Goal: Task Accomplishment & Management: Use online tool/utility

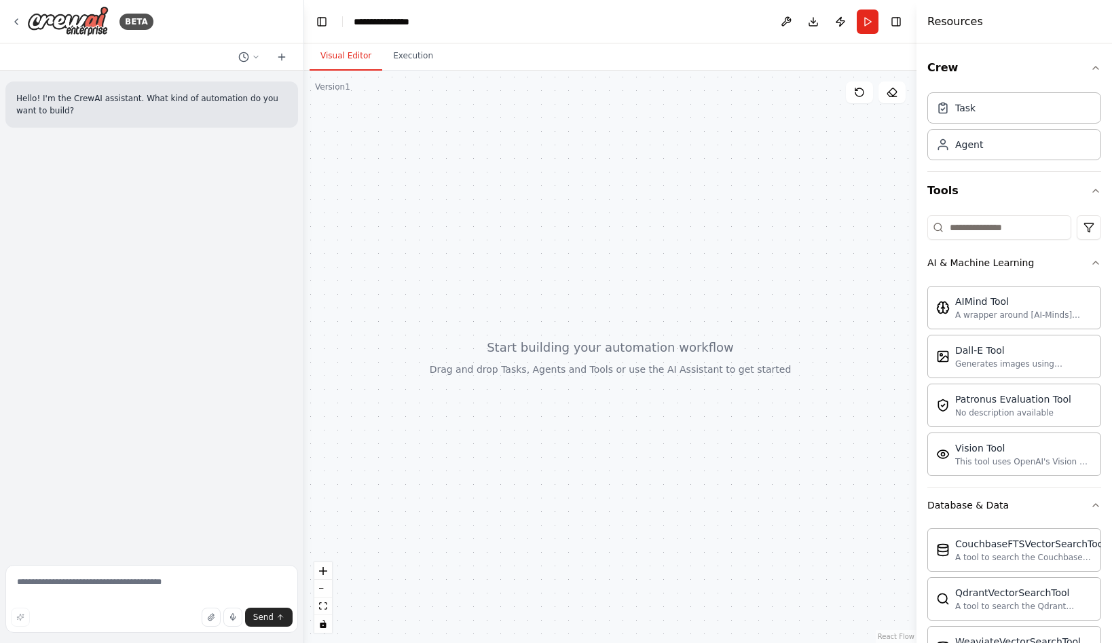
scroll to position [1010, 0]
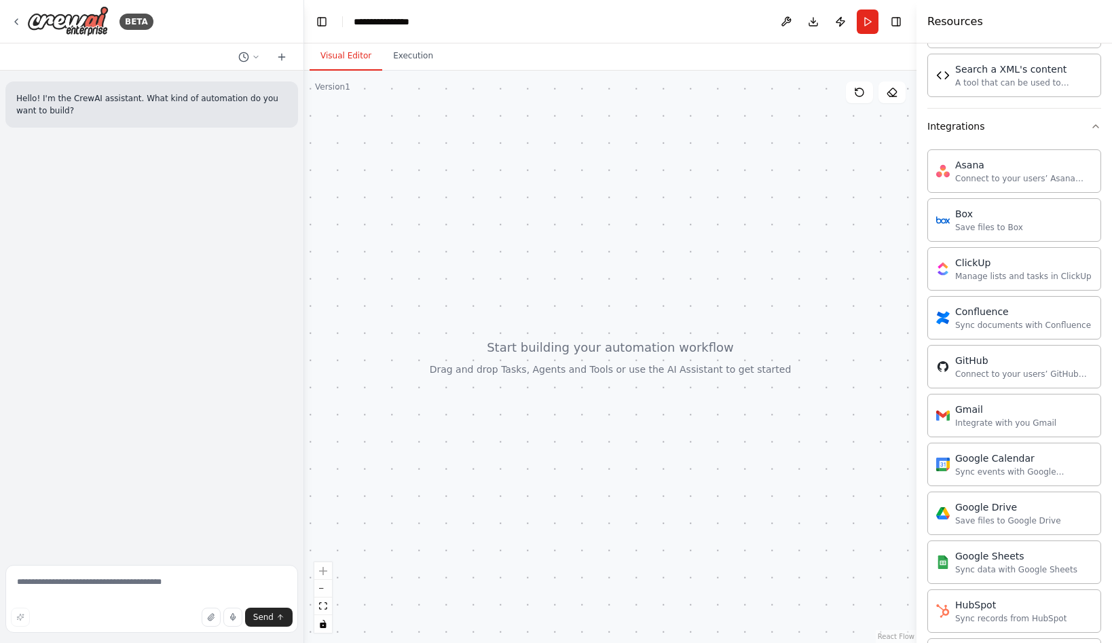
drag, startPoint x: 572, startPoint y: 261, endPoint x: 575, endPoint y: 333, distance: 71.3
click at [575, 333] on div at bounding box center [610, 357] width 613 height 572
click at [120, 261] on div "Hello! I'm the CrewAI assistant. What kind of automation do you want to build?" at bounding box center [152, 315] width 304 height 489
click at [15, 25] on icon at bounding box center [16, 21] width 11 height 11
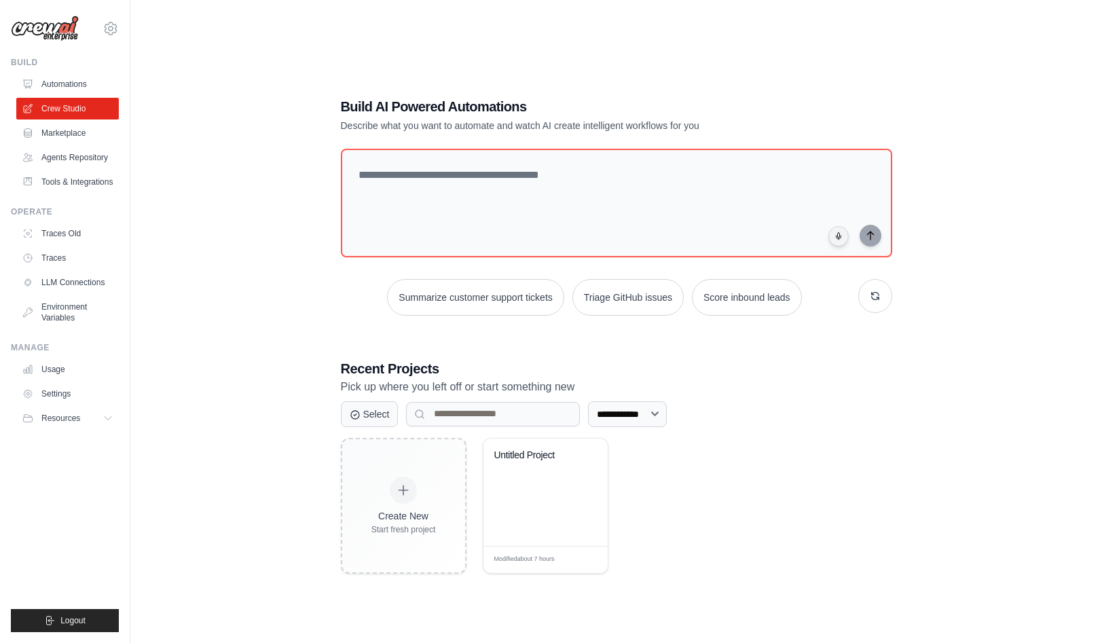
click at [908, 109] on div "**********" at bounding box center [617, 335] width 584 height 520
click at [272, 355] on div "**********" at bounding box center [616, 335] width 928 height 643
click at [522, 497] on div "Untitled Project" at bounding box center [546, 492] width 124 height 107
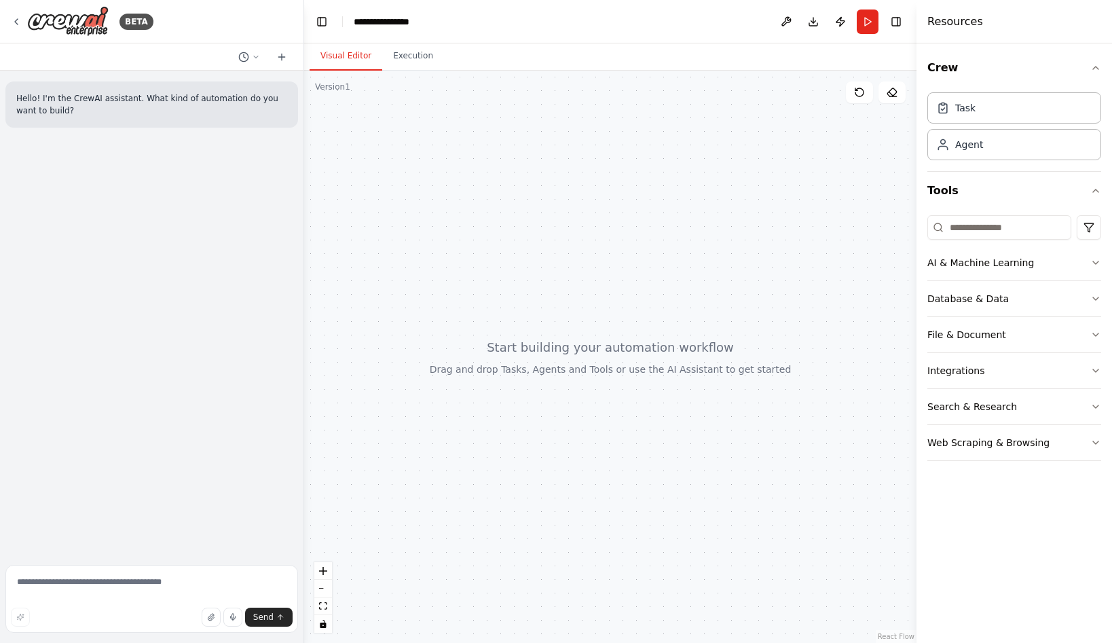
click at [590, 374] on div at bounding box center [610, 357] width 613 height 572
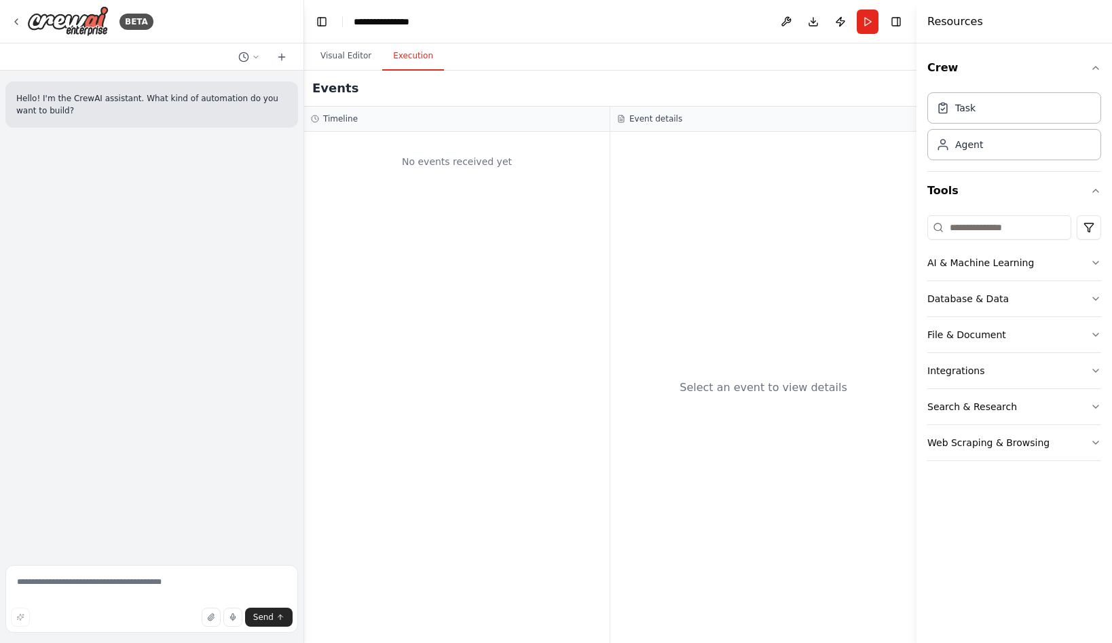
click at [423, 58] on button "Execution" at bounding box center [413, 56] width 62 height 29
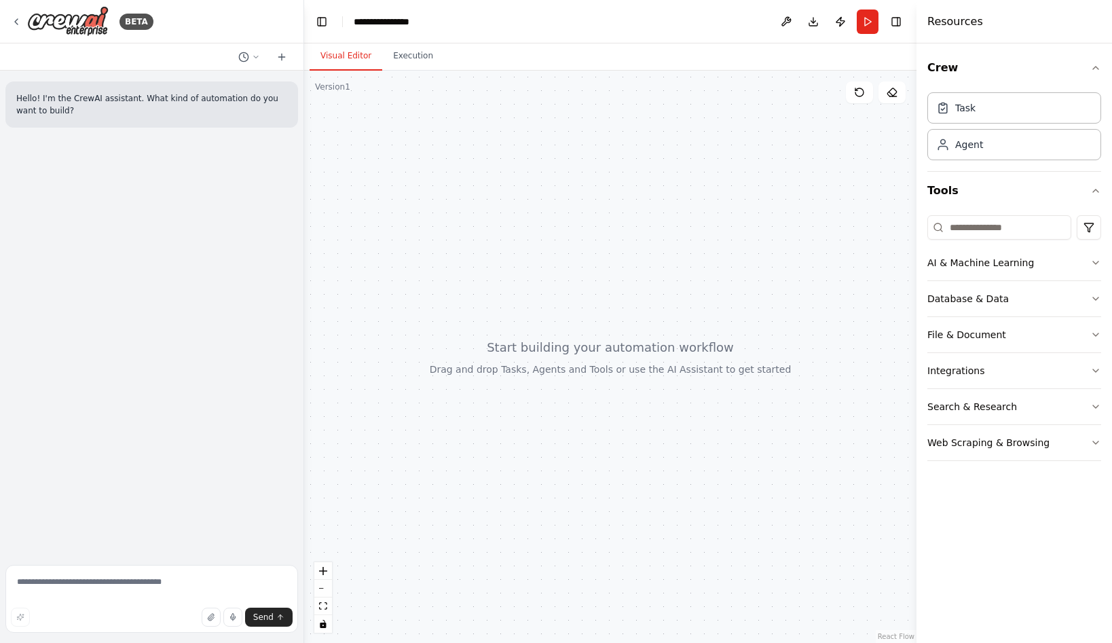
click at [335, 65] on button "Visual Editor" at bounding box center [346, 56] width 73 height 29
click at [1070, 261] on button "AI & Machine Learning" at bounding box center [1015, 262] width 174 height 35
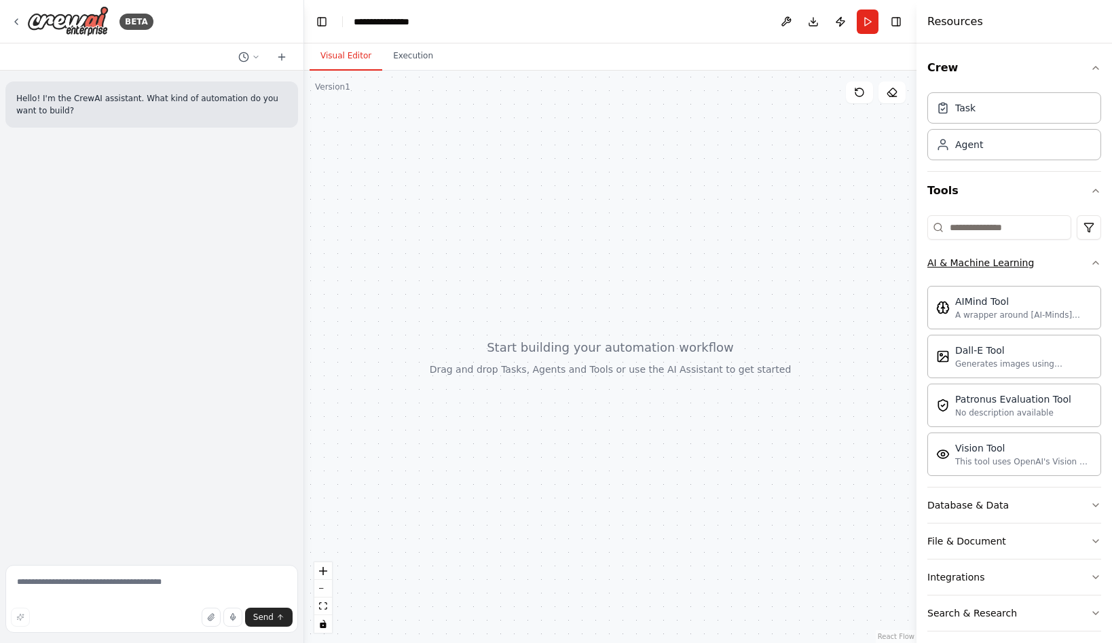
click at [1070, 261] on button "AI & Machine Learning" at bounding box center [1015, 262] width 174 height 35
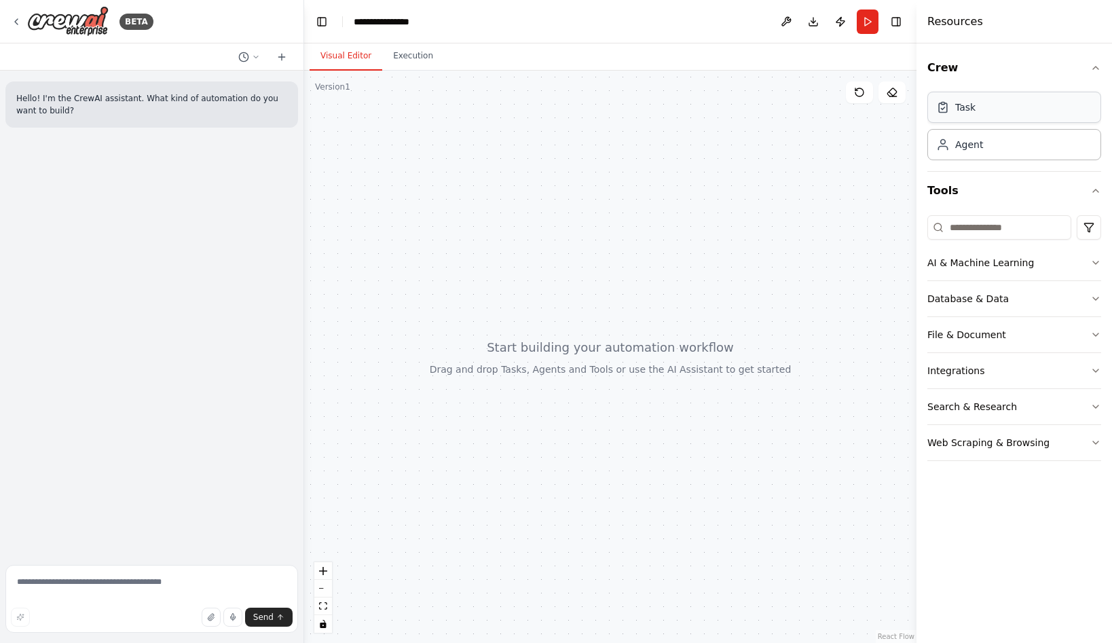
click at [1000, 114] on div "Task" at bounding box center [1015, 107] width 174 height 31
click at [986, 151] on div "Agent" at bounding box center [1015, 143] width 174 height 31
click at [995, 118] on div "Task" at bounding box center [1015, 107] width 174 height 31
click at [980, 323] on button "File & Document" at bounding box center [1015, 334] width 174 height 35
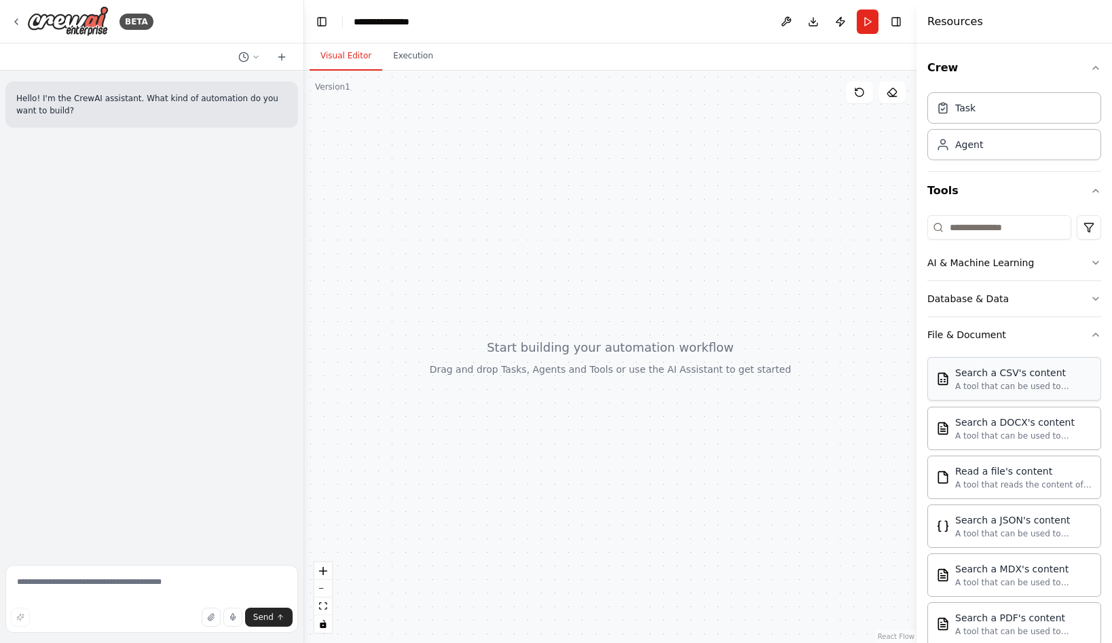
click at [1031, 382] on div "A tool that can be used to semantic search a query from a CSV's content." at bounding box center [1023, 386] width 137 height 11
click at [987, 480] on div "A tool that reads the content of a file. To use this tool, provide a 'file_path…" at bounding box center [1023, 484] width 137 height 11
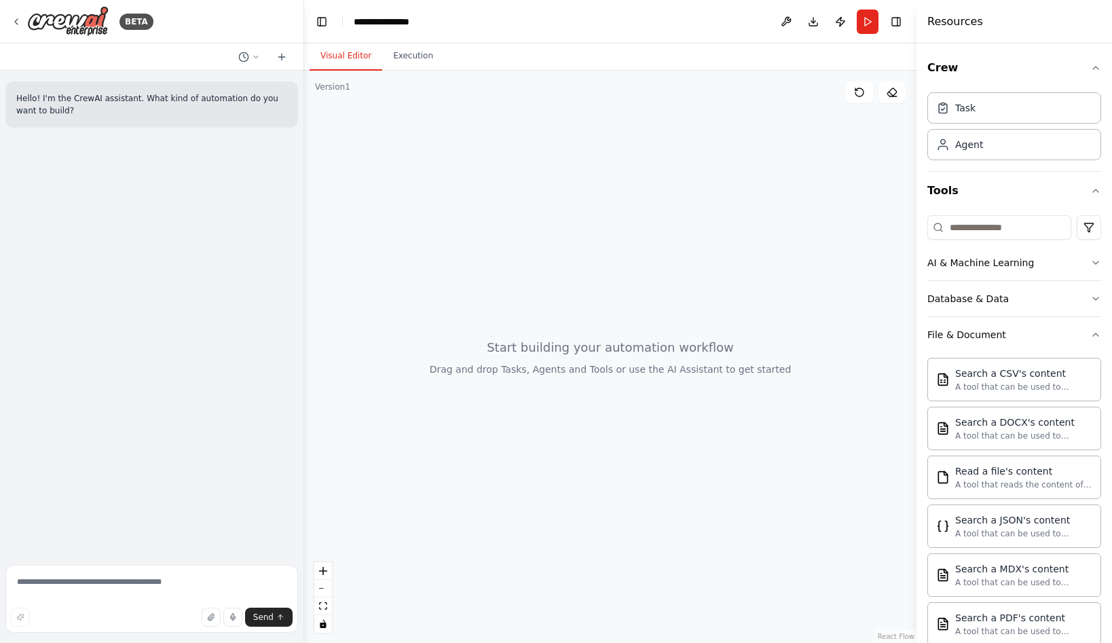
click at [496, 311] on div at bounding box center [610, 357] width 613 height 572
click at [1010, 118] on div "Task" at bounding box center [1015, 107] width 174 height 31
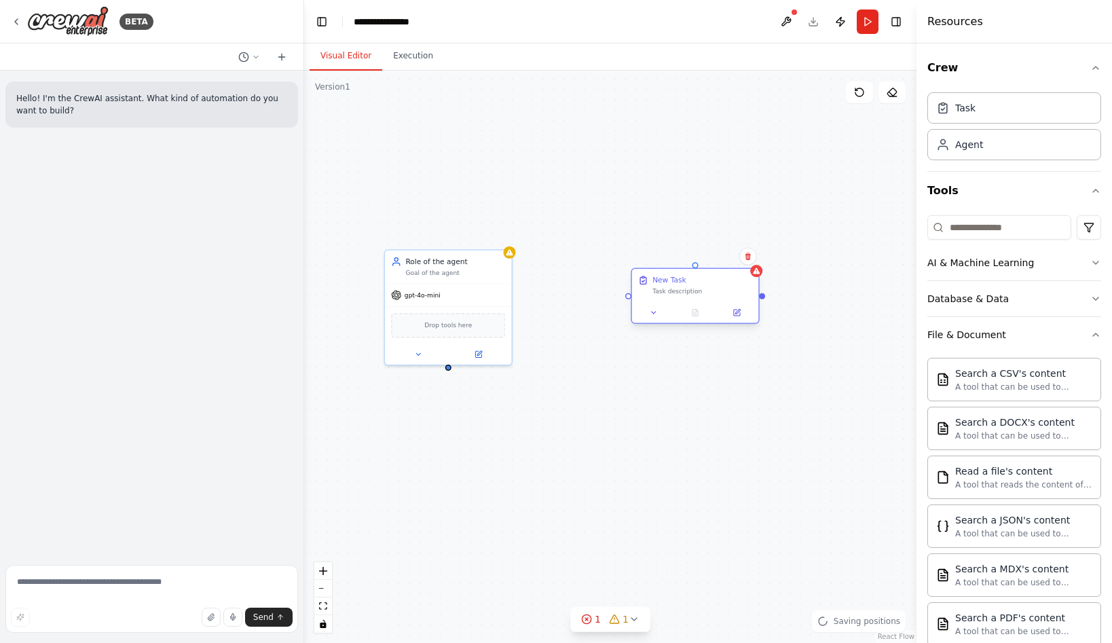
drag, startPoint x: 561, startPoint y: 251, endPoint x: 703, endPoint y: 289, distance: 147.1
click at [703, 289] on div "Task description" at bounding box center [703, 291] width 100 height 8
click at [459, 325] on span "Drop tools here" at bounding box center [448, 323] width 48 height 10
click at [727, 290] on div "Task description" at bounding box center [703, 291] width 100 height 8
click at [783, 23] on button at bounding box center [787, 22] width 22 height 24
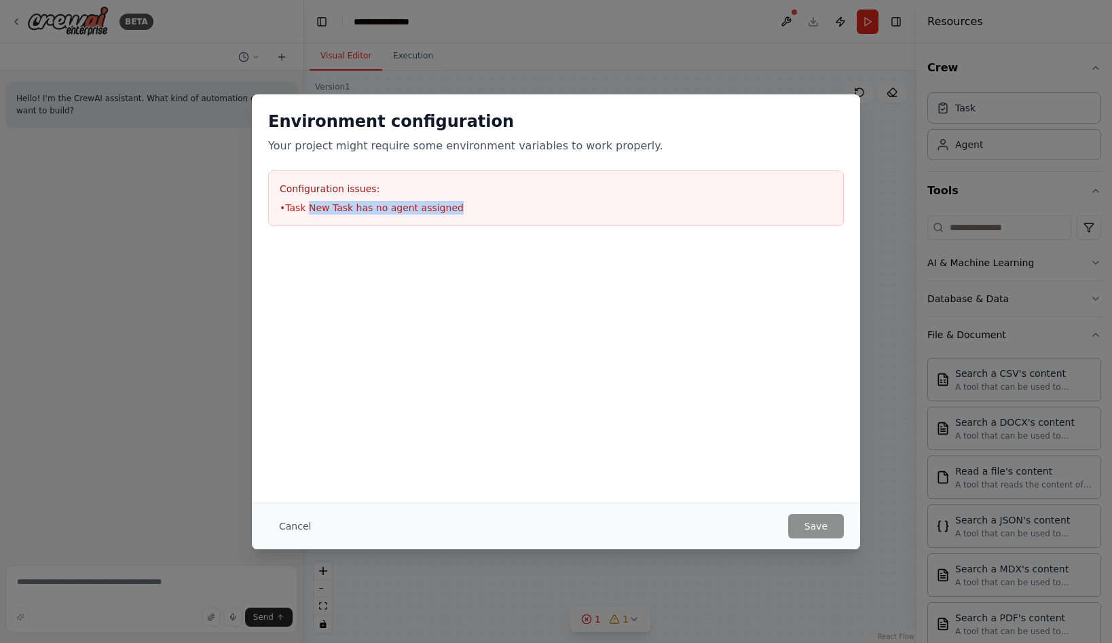
drag, startPoint x: 310, startPoint y: 210, endPoint x: 516, endPoint y: 208, distance: 205.8
click at [516, 208] on li "• Task New Task has no agent assigned" at bounding box center [556, 208] width 553 height 14
drag, startPoint x: 516, startPoint y: 208, endPoint x: 556, endPoint y: 371, distance: 167.2
click at [555, 371] on div at bounding box center [556, 310] width 608 height 136
drag, startPoint x: 932, startPoint y: 198, endPoint x: 917, endPoint y: 193, distance: 15.9
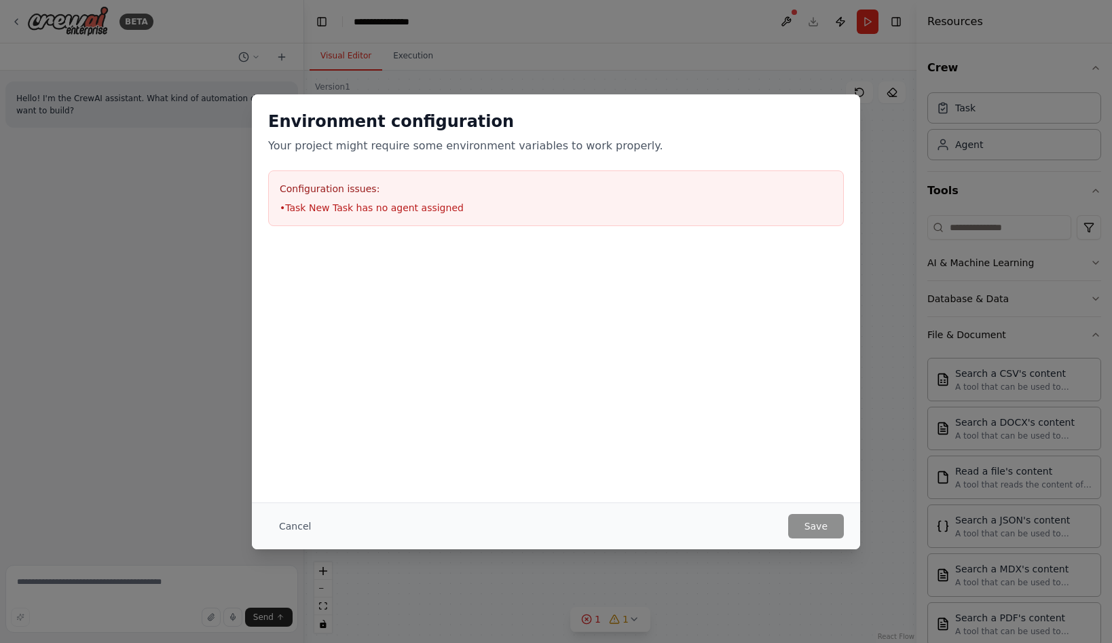
click at [932, 198] on div "Environment configuration Your project might require some environment variables…" at bounding box center [556, 321] width 1112 height 643
click at [898, 193] on div "Environment configuration Your project might require some environment variables…" at bounding box center [556, 321] width 1112 height 643
drag, startPoint x: 858, startPoint y: 378, endPoint x: 858, endPoint y: 386, distance: 8.2
click at [858, 379] on div "Environment configuration Your project might require some environment variables…" at bounding box center [556, 298] width 608 height 408
click at [280, 524] on button "Cancel" at bounding box center [295, 526] width 54 height 24
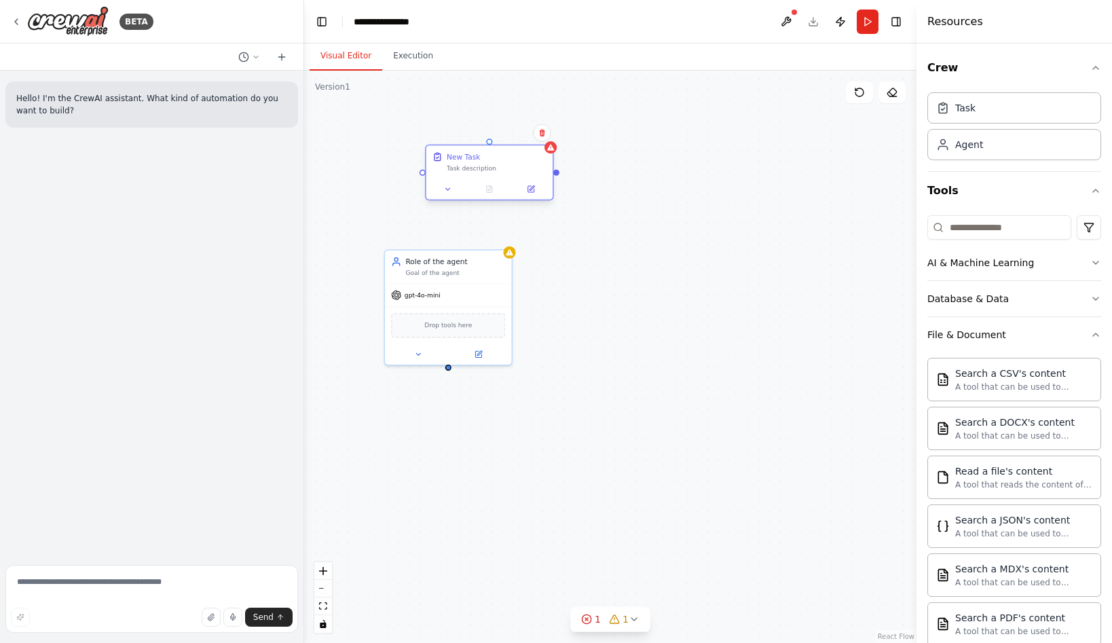
drag, startPoint x: 717, startPoint y: 304, endPoint x: 509, endPoint y: 178, distance: 243.8
click at [509, 179] on div at bounding box center [489, 189] width 126 height 21
click at [556, 182] on div "New Task Task description Role of the agent Goal of the agent gpt-4o-mini Drop …" at bounding box center [610, 357] width 613 height 572
drag, startPoint x: 556, startPoint y: 172, endPoint x: 518, endPoint y: 306, distance: 138.4
click at [518, 306] on div "New Task Task description Role of the agent Goal of the agent gpt-4o-mini Drop …" at bounding box center [610, 357] width 613 height 572
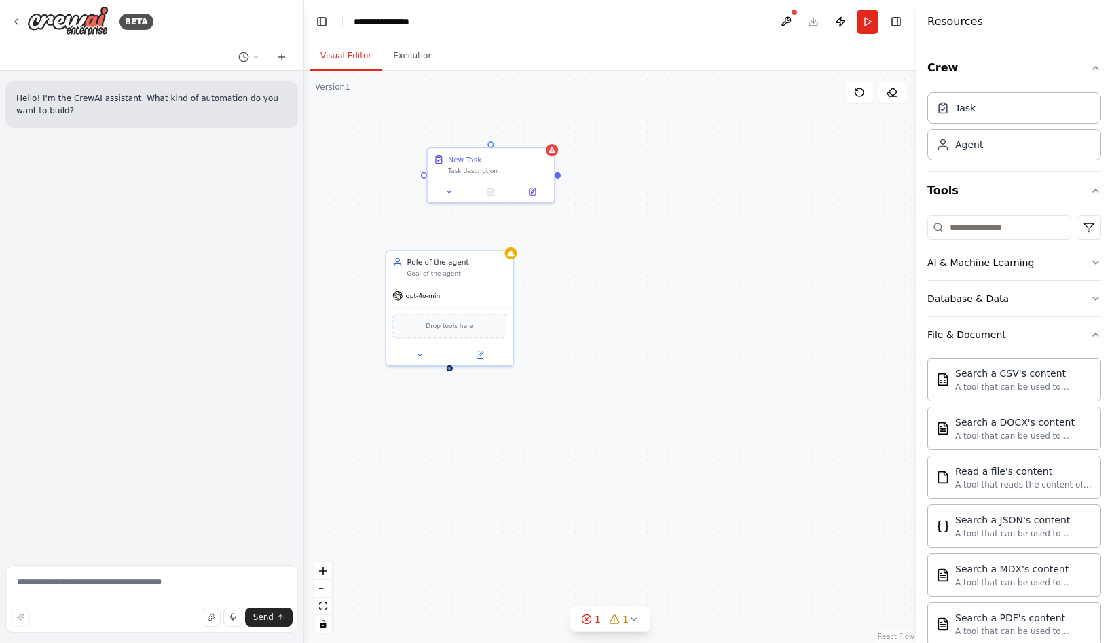
click at [559, 179] on div "New Task Task description Role of the agent Goal of the agent gpt-4o-mini Drop …" at bounding box center [610, 357] width 613 height 572
drag, startPoint x: 492, startPoint y: 170, endPoint x: 453, endPoint y: 445, distance: 277.7
click at [453, 445] on div "Task description" at bounding box center [457, 447] width 100 height 8
drag, startPoint x: 449, startPoint y: 424, endPoint x: 447, endPoint y: 412, distance: 12.4
click at [447, 412] on div "New Task Task description" at bounding box center [450, 431] width 128 height 56
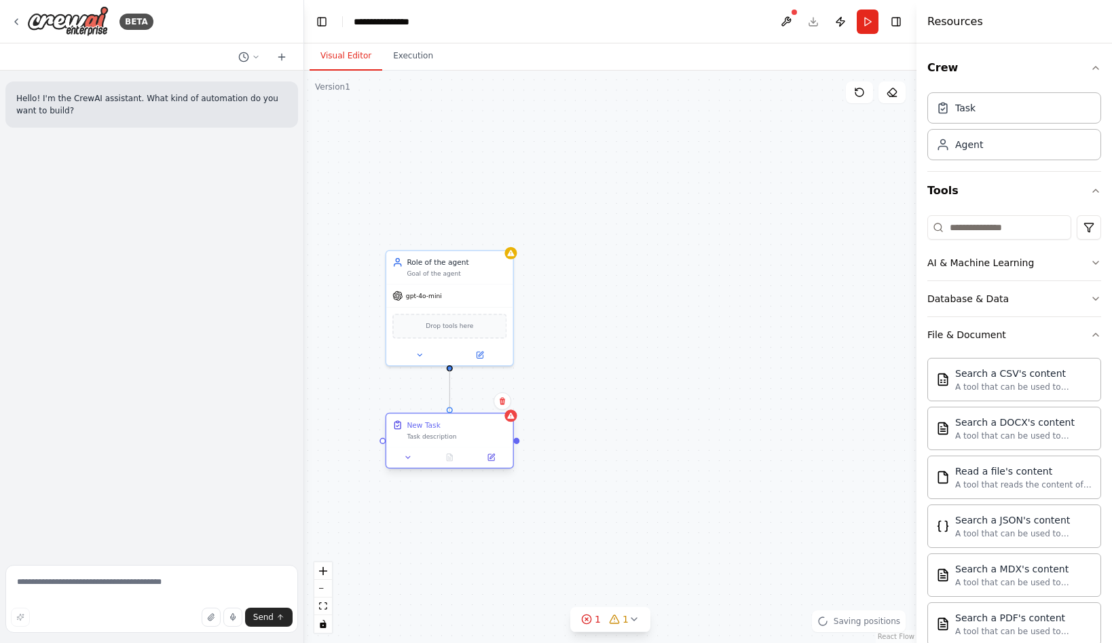
drag, startPoint x: 450, startPoint y: 367, endPoint x: 450, endPoint y: 422, distance: 55.0
click at [450, 422] on div "New Task Task description Role of the agent Goal of the agent gpt-4o-mini Drop …" at bounding box center [638, 364] width 464 height 434
click at [678, 419] on div ".deletable-edge-delete-btn { width: 20px; height: 20px; border: 0px solid #ffff…" at bounding box center [610, 357] width 613 height 572
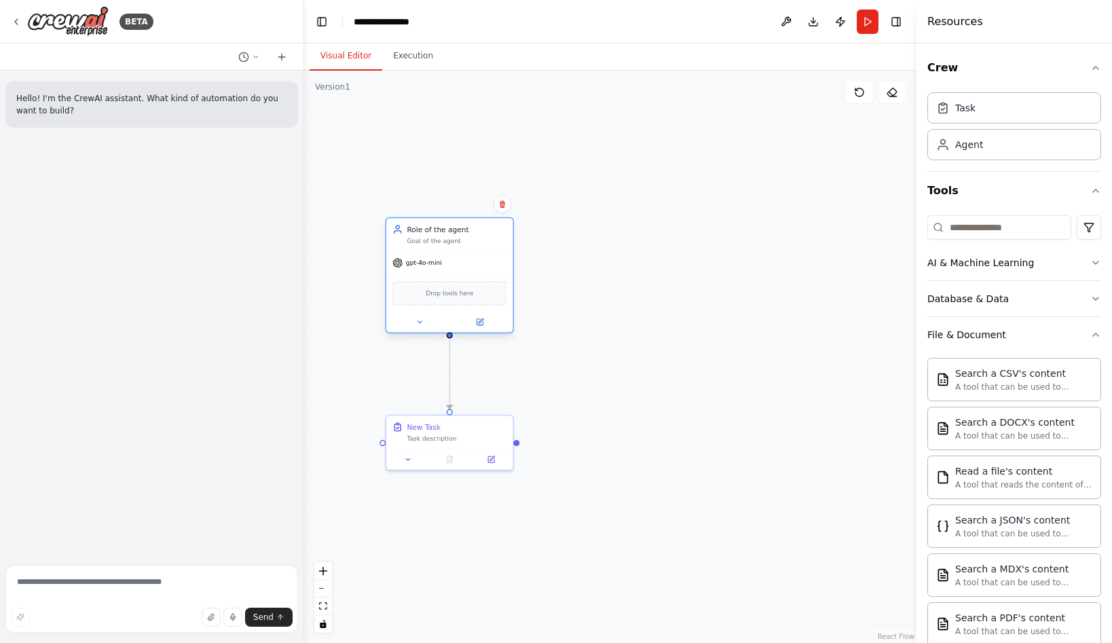
drag, startPoint x: 469, startPoint y: 289, endPoint x: 474, endPoint y: 261, distance: 28.4
click at [474, 261] on div "gpt-4o-mini" at bounding box center [449, 263] width 126 height 22
click at [450, 376] on icon "Edge from cafb583e-c4ab-4c88-928f-824f95ee4cf5 to ec37e36a-e7d6-451d-874a-c23d8…" at bounding box center [450, 375] width 0 height 69
click at [450, 373] on icon at bounding box center [449, 374] width 8 height 9
click at [453, 415] on div "New Task Task description" at bounding box center [449, 430] width 126 height 33
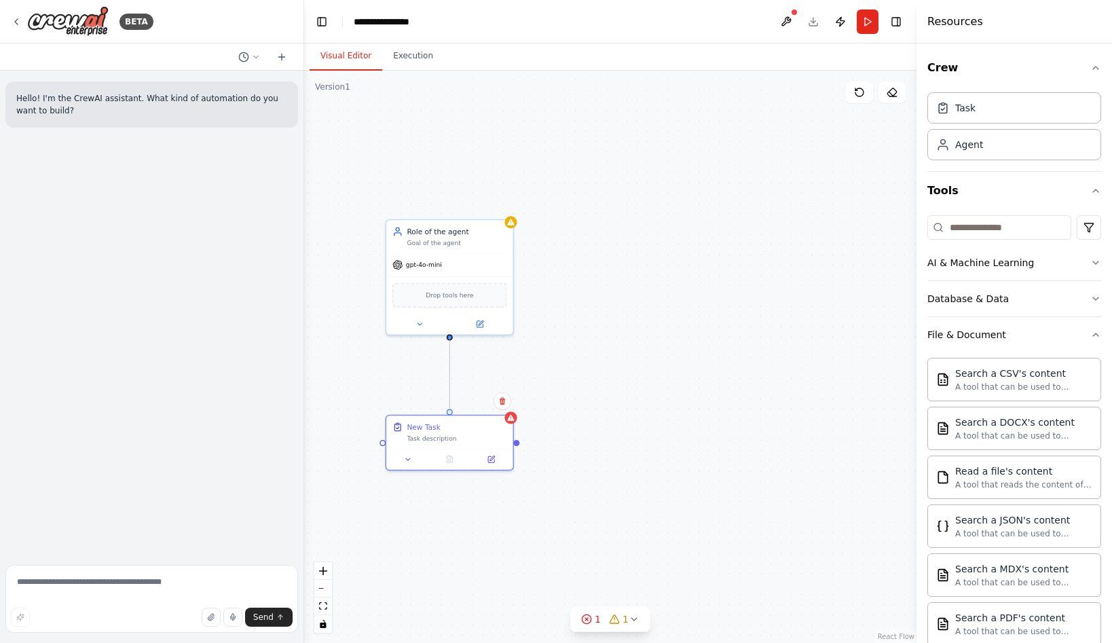
drag, startPoint x: 450, startPoint y: 412, endPoint x: 453, endPoint y: 340, distance: 72.1
click at [453, 340] on div "New Task Task description Role of the agent Goal of the agent gpt-4o-mini Drop …" at bounding box center [610, 357] width 613 height 572
click at [636, 338] on div ".deletable-edge-delete-btn { width: 20px; height: 20px; border: 0px solid #ffff…" at bounding box center [610, 357] width 613 height 572
click at [449, 448] on div "New Task Task description" at bounding box center [449, 432] width 126 height 33
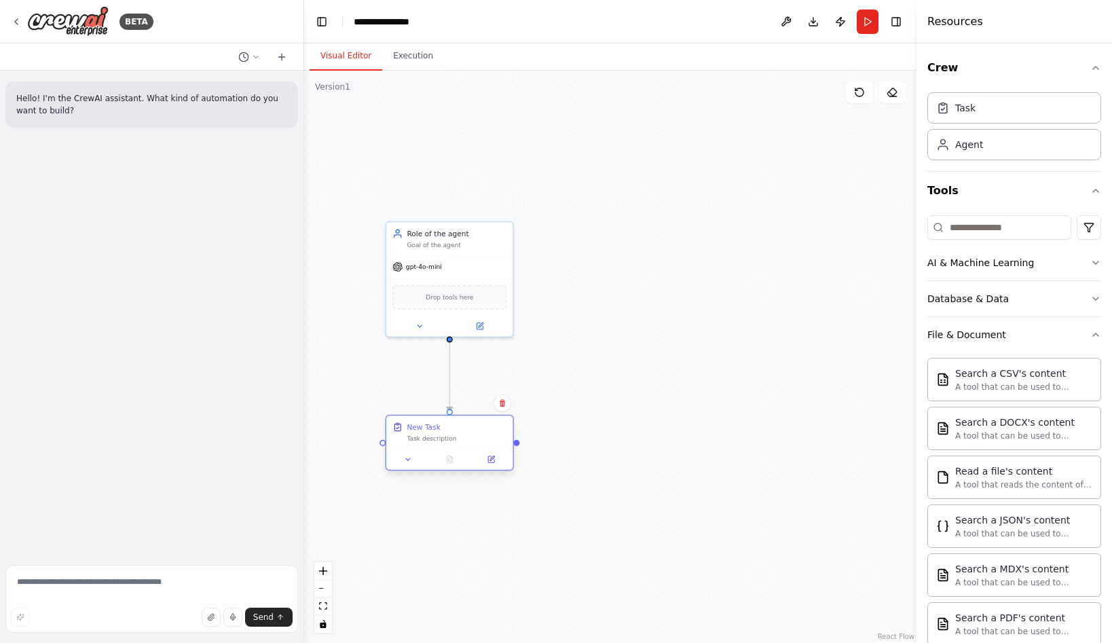
click at [449, 448] on div "New Task Task description" at bounding box center [449, 432] width 126 height 33
click at [492, 463] on icon at bounding box center [491, 460] width 8 height 8
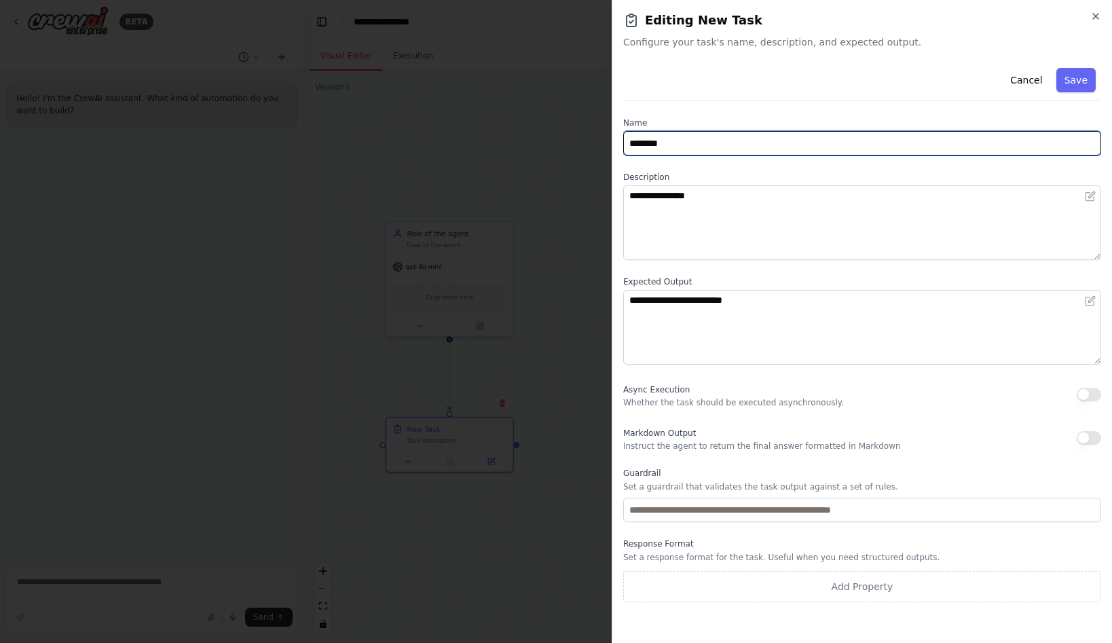
click at [691, 149] on input "********" at bounding box center [862, 143] width 478 height 24
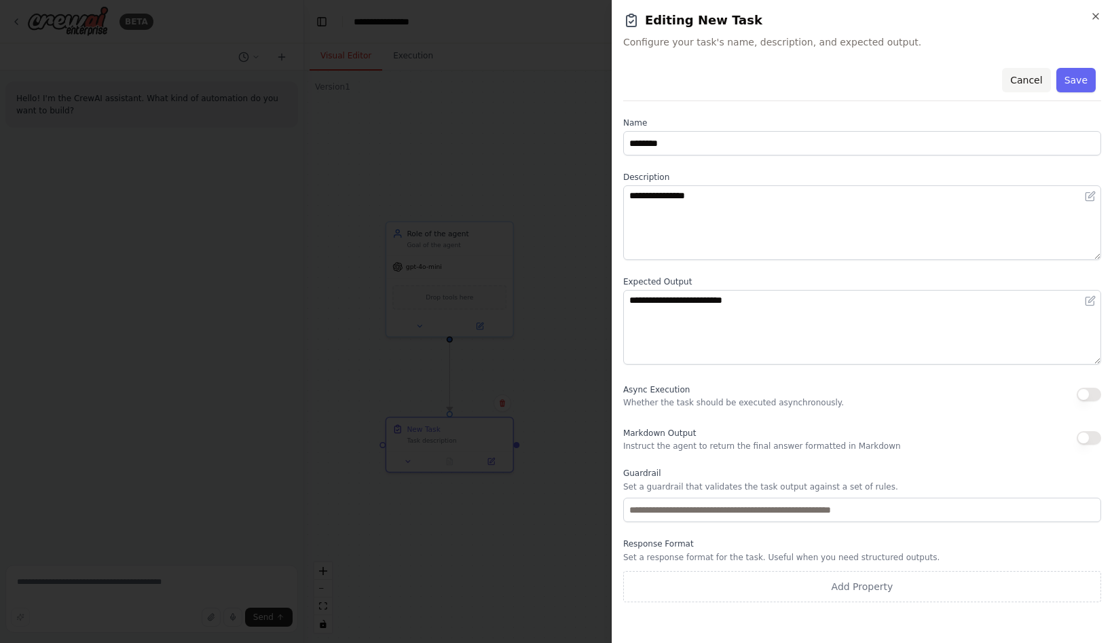
click at [1025, 81] on button "Cancel" at bounding box center [1026, 80] width 48 height 24
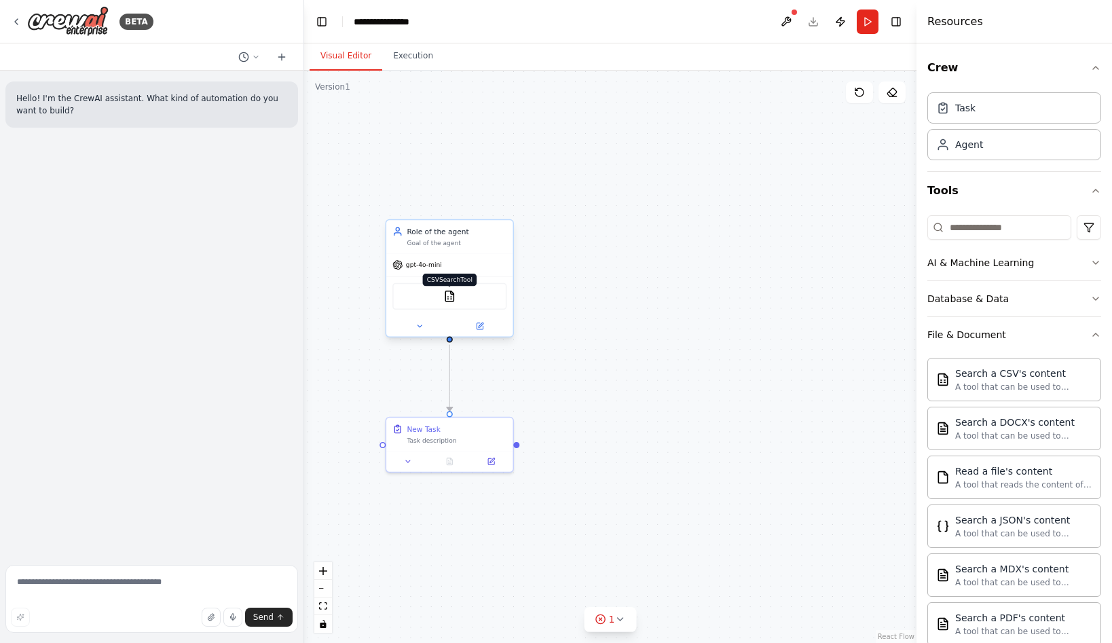
click at [452, 302] on img at bounding box center [449, 296] width 12 height 12
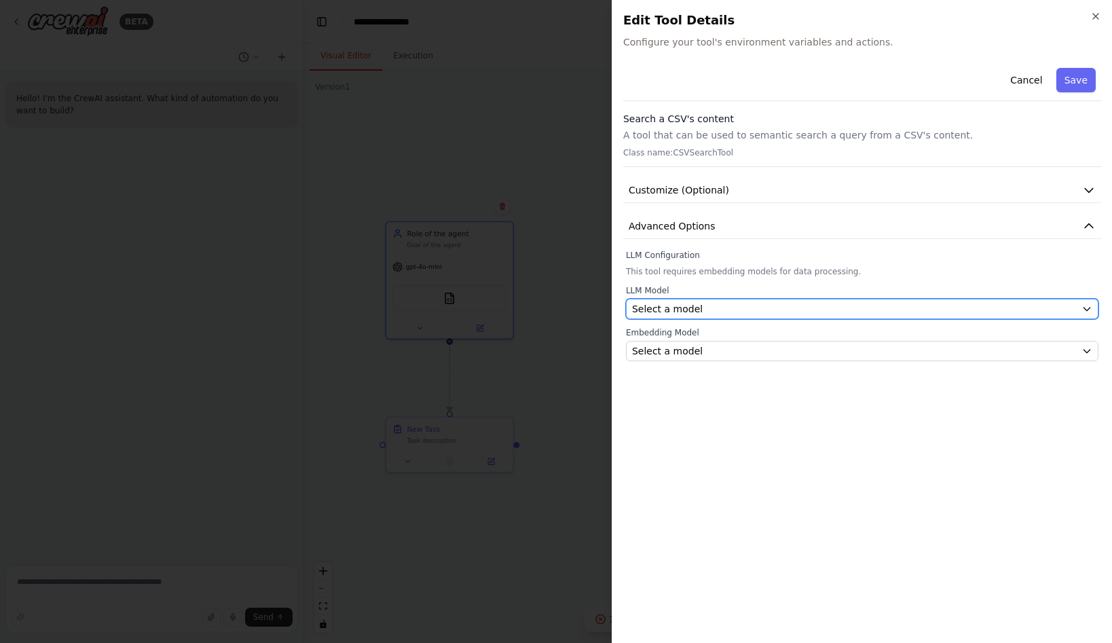
click at [701, 299] on button "Select a model" at bounding box center [862, 309] width 473 height 20
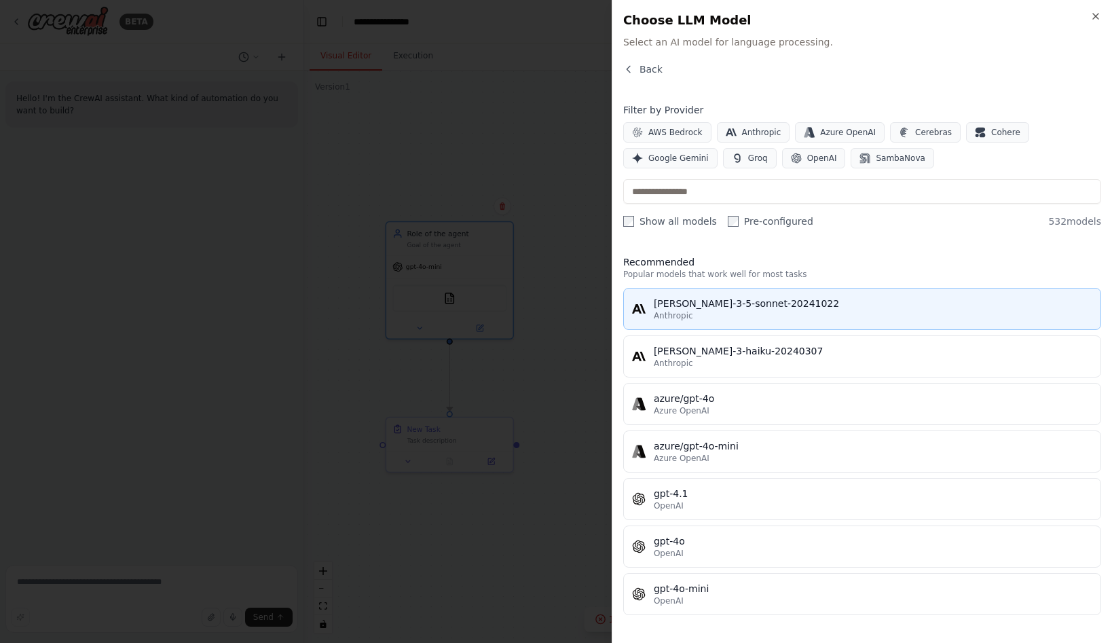
click at [806, 306] on div "claude-3-5-sonnet-20241022" at bounding box center [873, 304] width 439 height 14
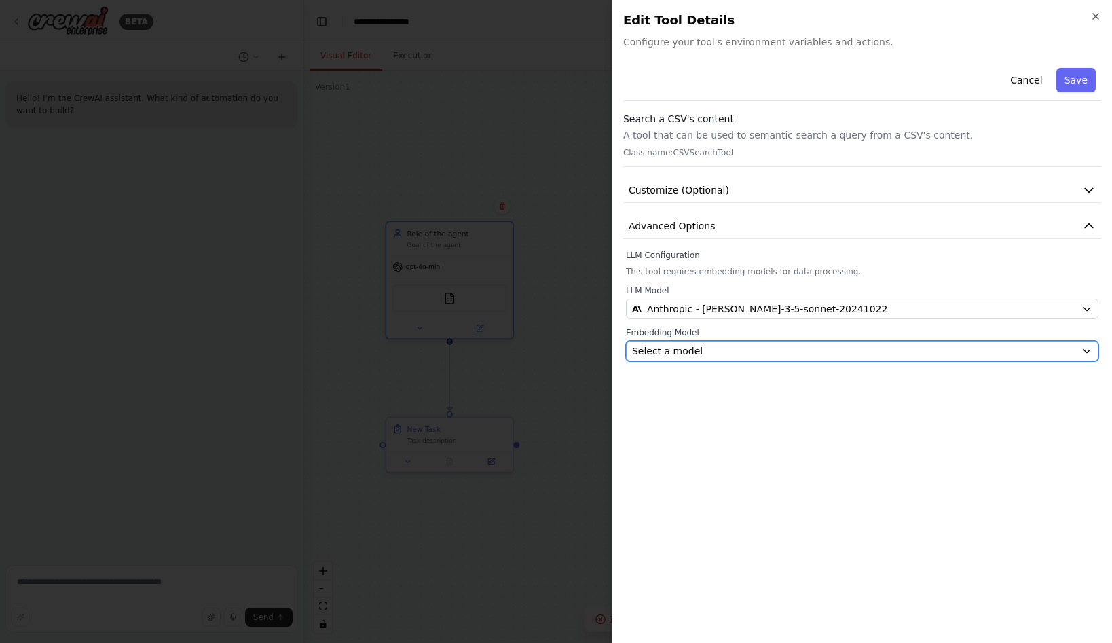
click at [778, 354] on div "Select a model" at bounding box center [854, 351] width 444 height 14
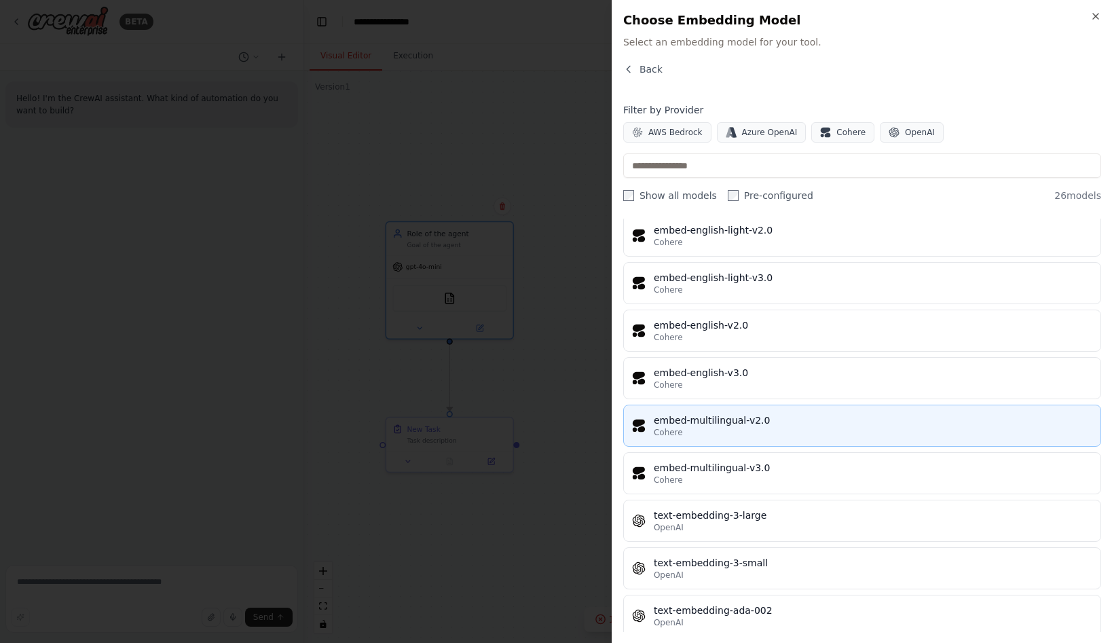
scroll to position [871, 0]
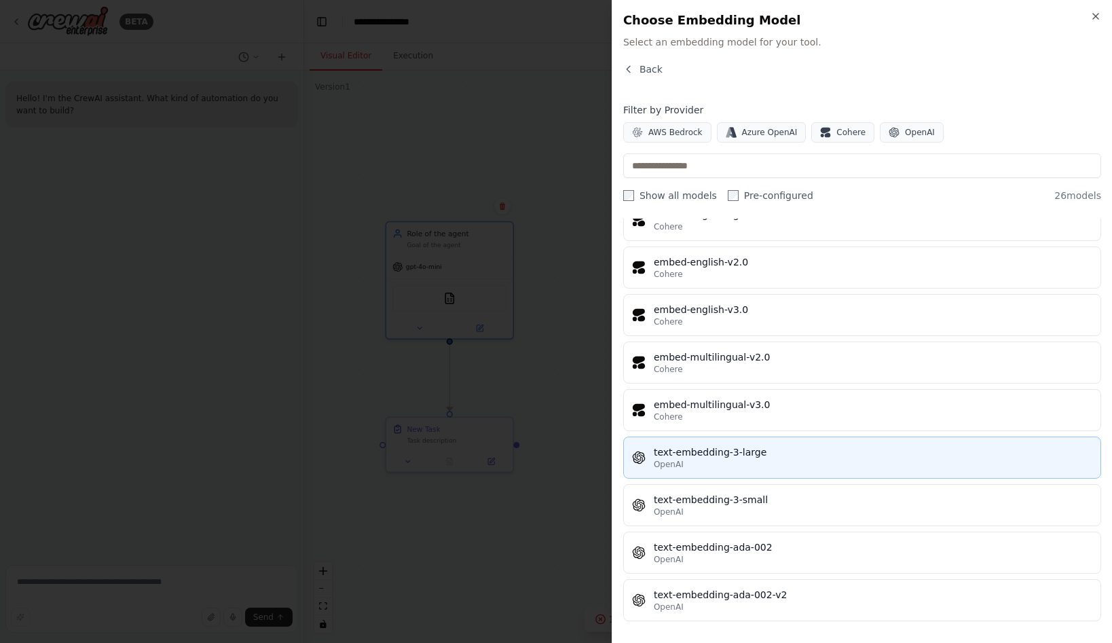
click at [926, 450] on div "text-embedding-3-large" at bounding box center [873, 452] width 439 height 14
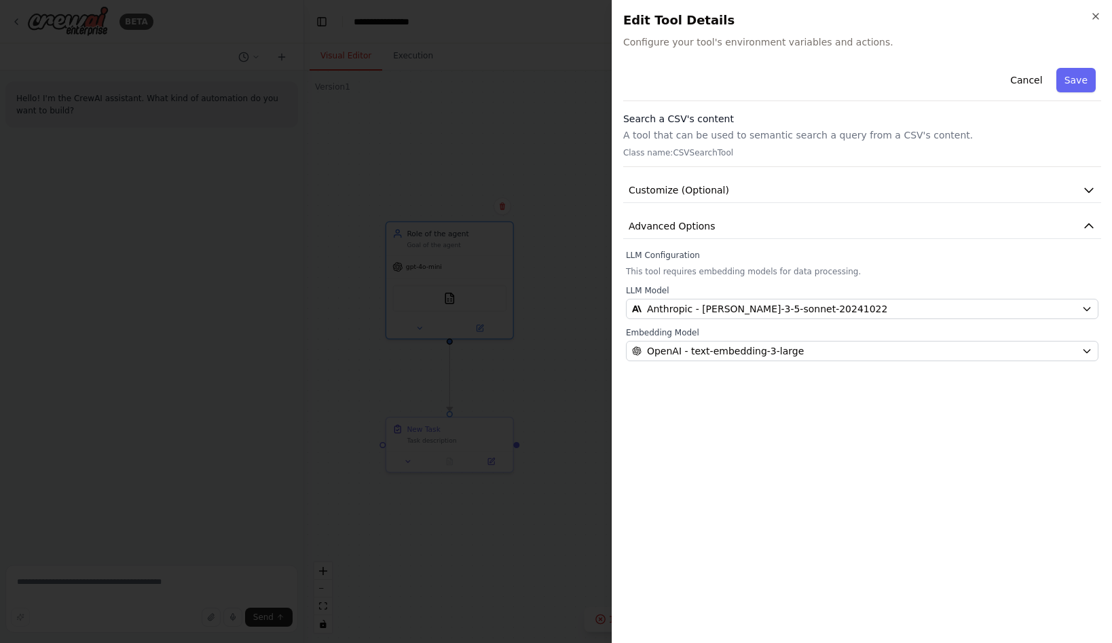
click at [920, 450] on div "Cancel Save Search a CSV's content A tool that can be used to semantic search a…" at bounding box center [862, 347] width 478 height 570
click at [699, 196] on span "Customize (Optional)" at bounding box center [679, 190] width 101 height 14
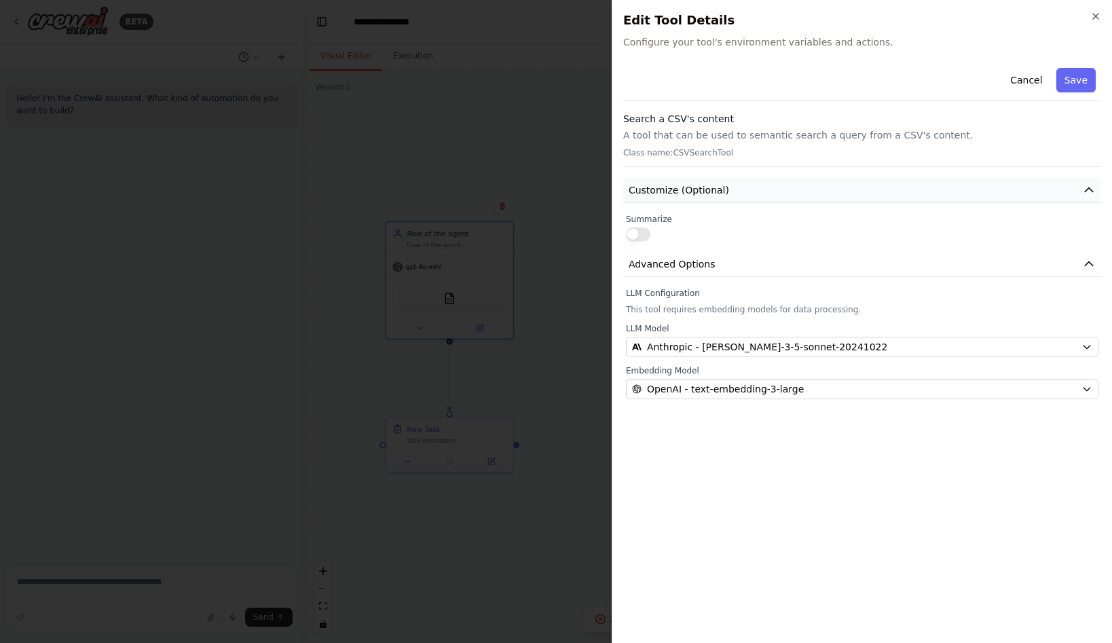
click at [794, 189] on button "Customize (Optional)" at bounding box center [862, 190] width 478 height 25
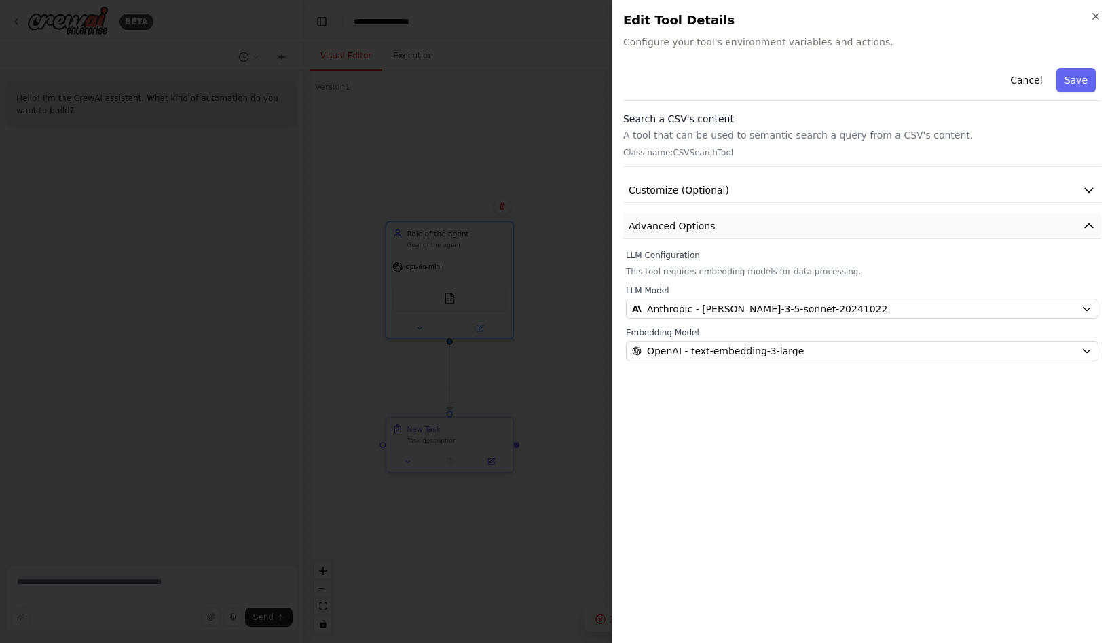
click at [735, 230] on button "Advanced Options" at bounding box center [862, 226] width 478 height 25
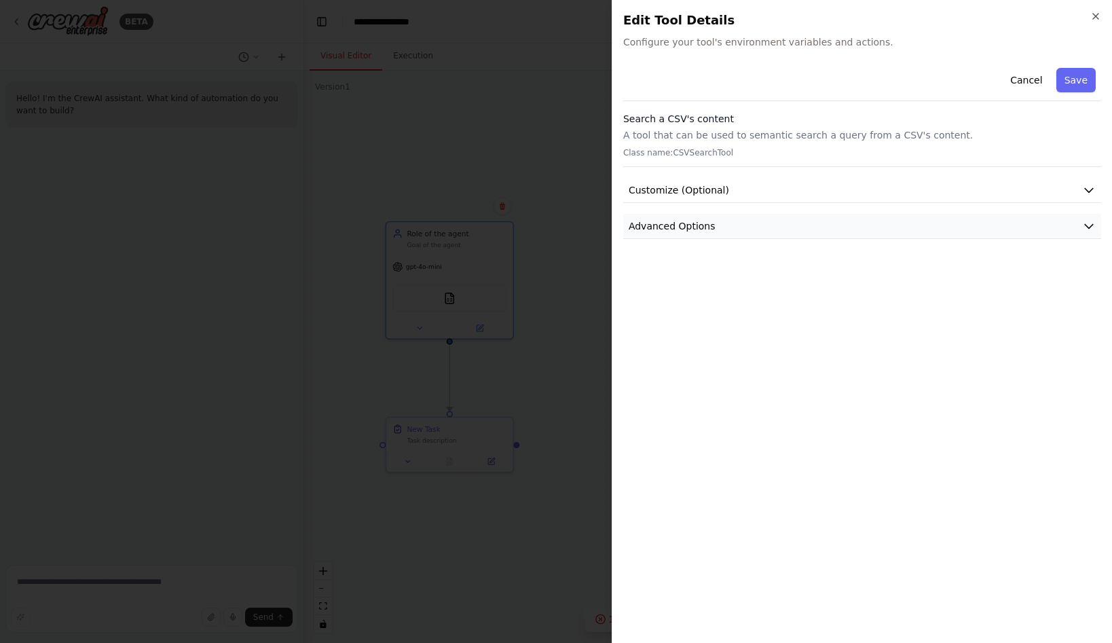
click at [735, 230] on button "Advanced Options" at bounding box center [862, 226] width 478 height 25
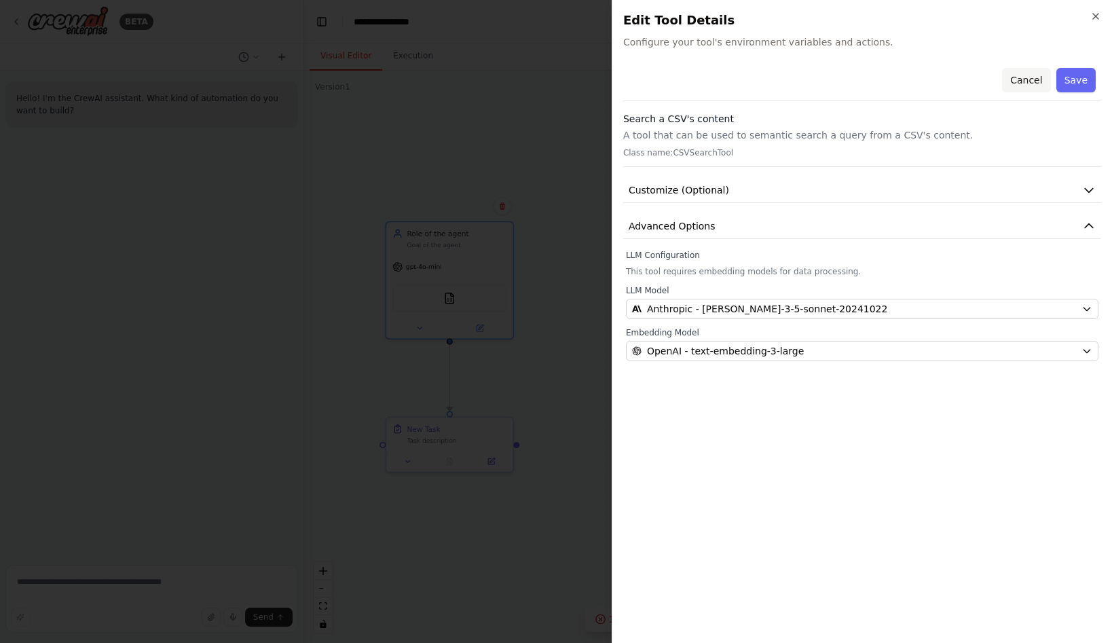
click at [1033, 80] on button "Cancel" at bounding box center [1026, 80] width 48 height 24
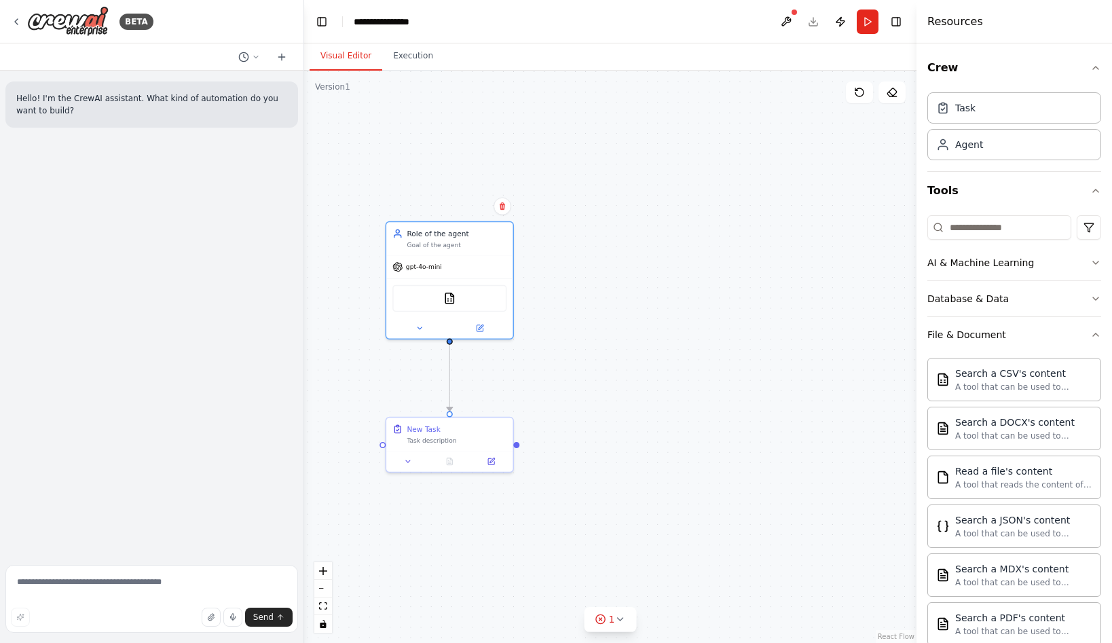
click at [809, 270] on div ".deletable-edge-delete-btn { width: 20px; height: 20px; border: 0px solid #ffff…" at bounding box center [610, 357] width 613 height 572
click at [450, 302] on img at bounding box center [449, 296] width 12 height 12
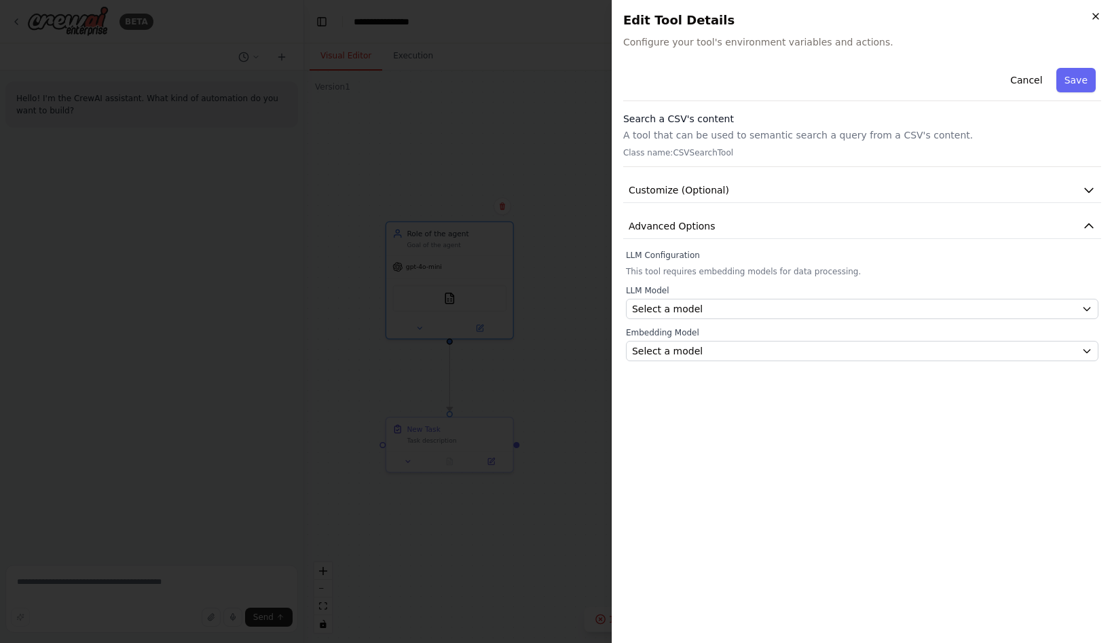
click at [1097, 18] on icon "button" at bounding box center [1095, 16] width 5 height 5
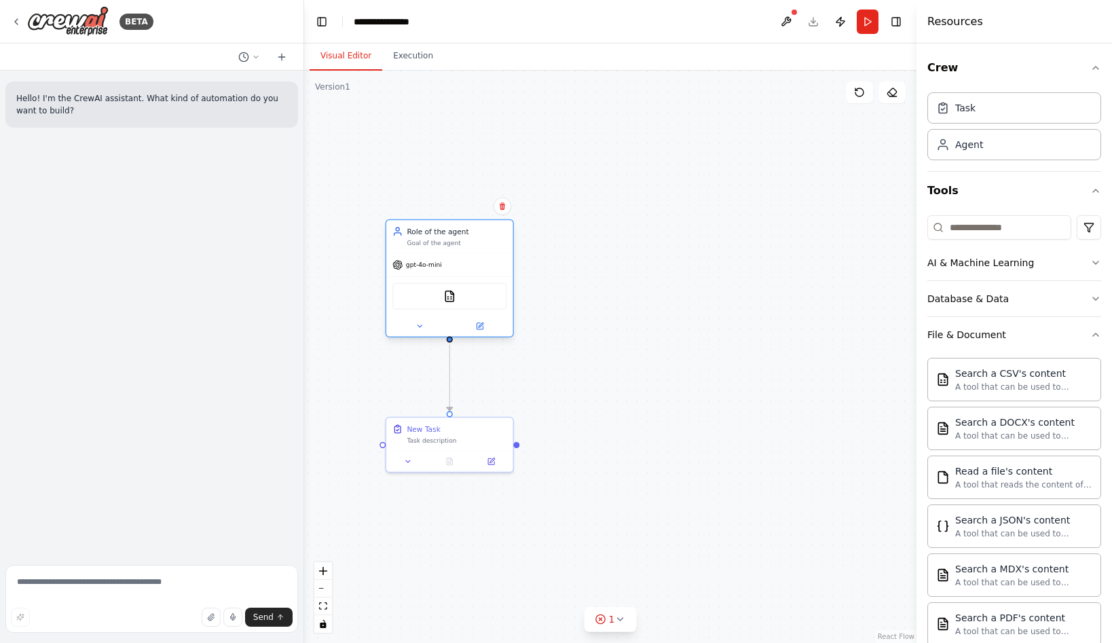
drag, startPoint x: 454, startPoint y: 295, endPoint x: 437, endPoint y: 297, distance: 17.1
click at [437, 297] on div "CSVSearchTool" at bounding box center [450, 296] width 114 height 26
click at [483, 327] on icon at bounding box center [480, 326] width 6 height 6
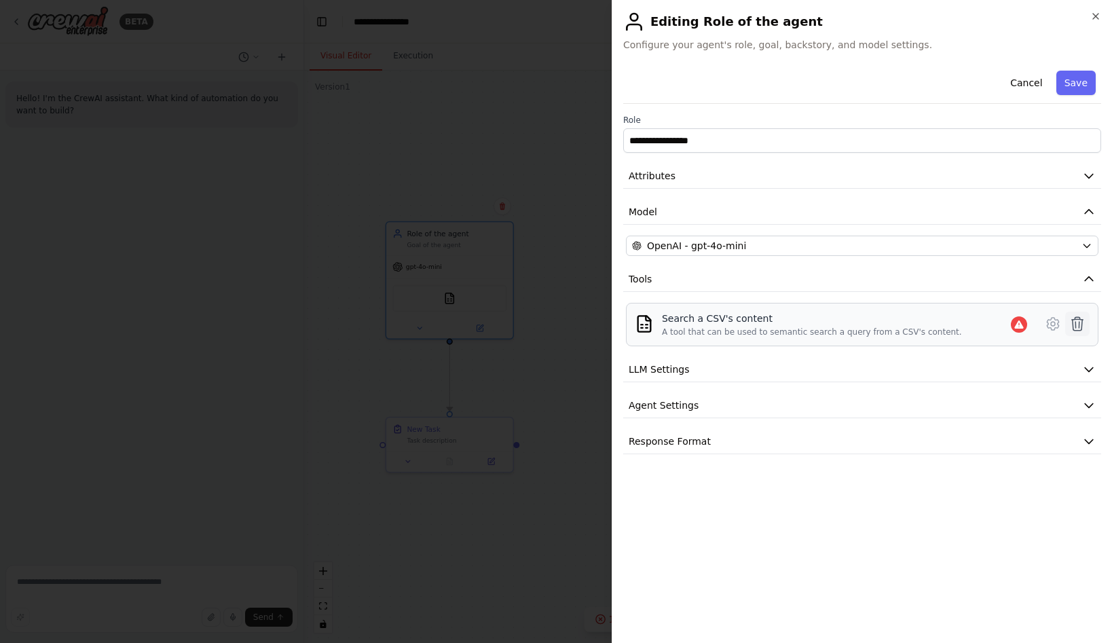
click at [1082, 323] on icon at bounding box center [1078, 324] width 16 height 16
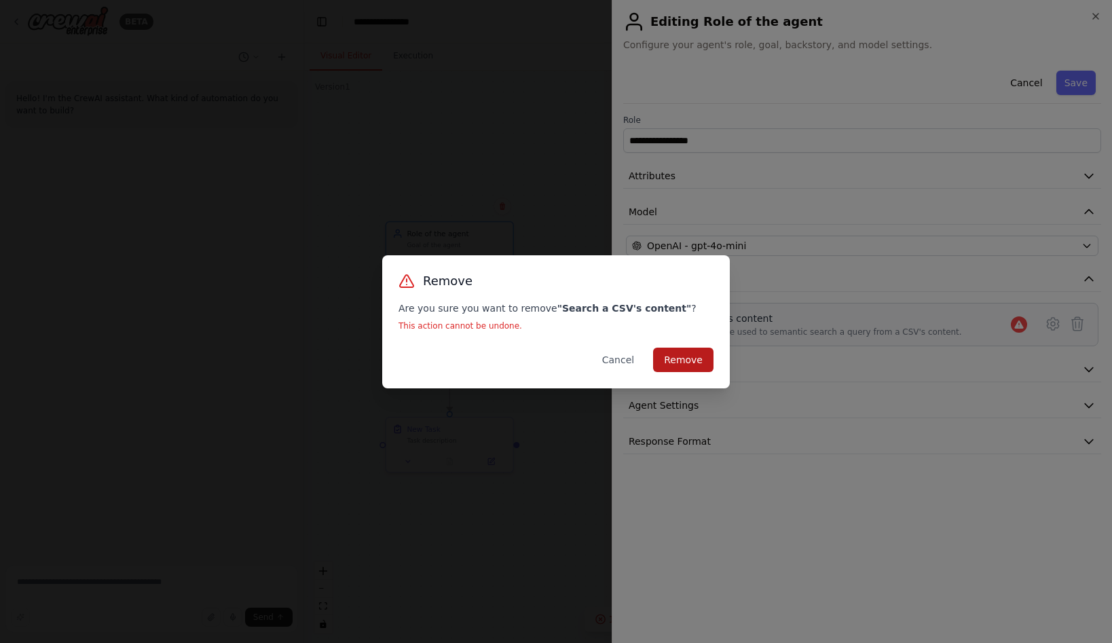
click at [689, 357] on button "Remove" at bounding box center [683, 360] width 60 height 24
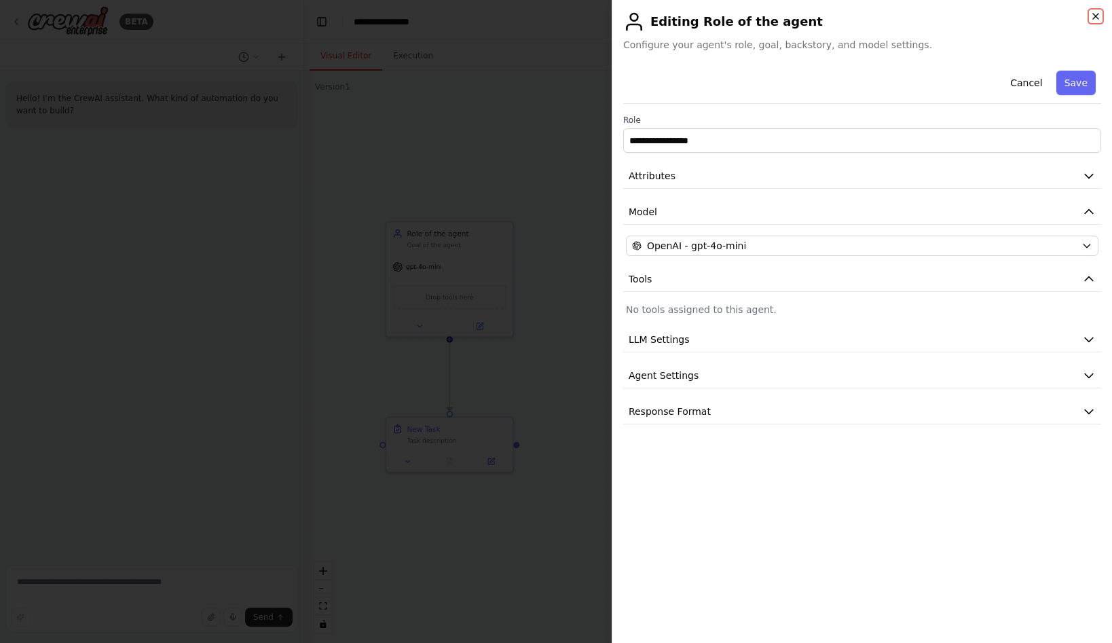
click at [1094, 16] on icon "button" at bounding box center [1096, 16] width 11 height 11
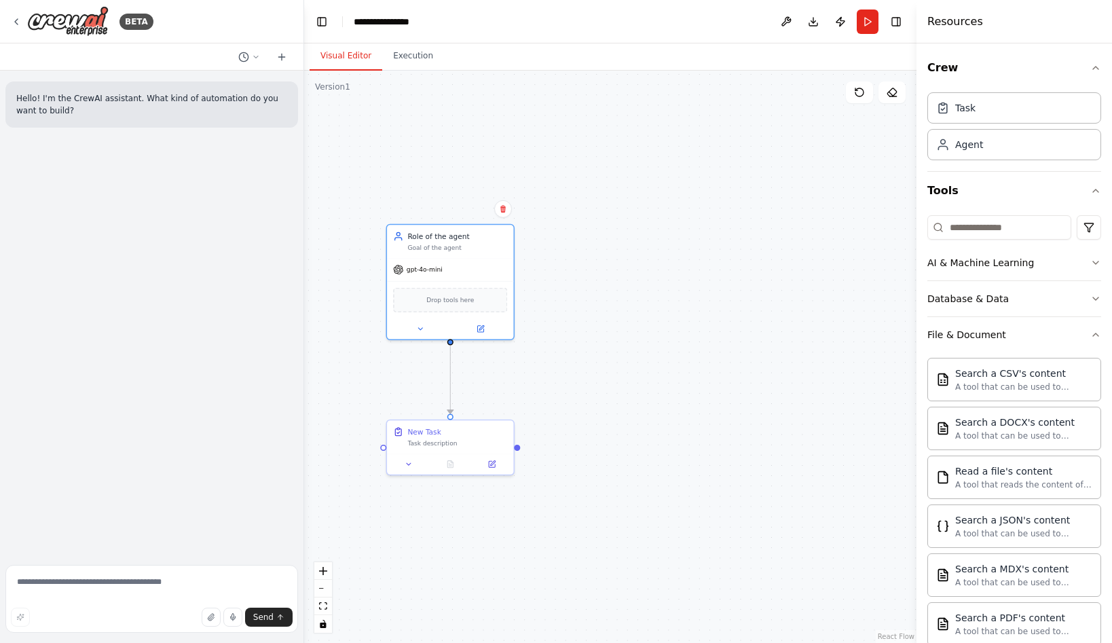
click at [770, 231] on div ".deletable-edge-delete-btn { width: 20px; height: 20px; border: 0px solid #ffff…" at bounding box center [610, 357] width 613 height 572
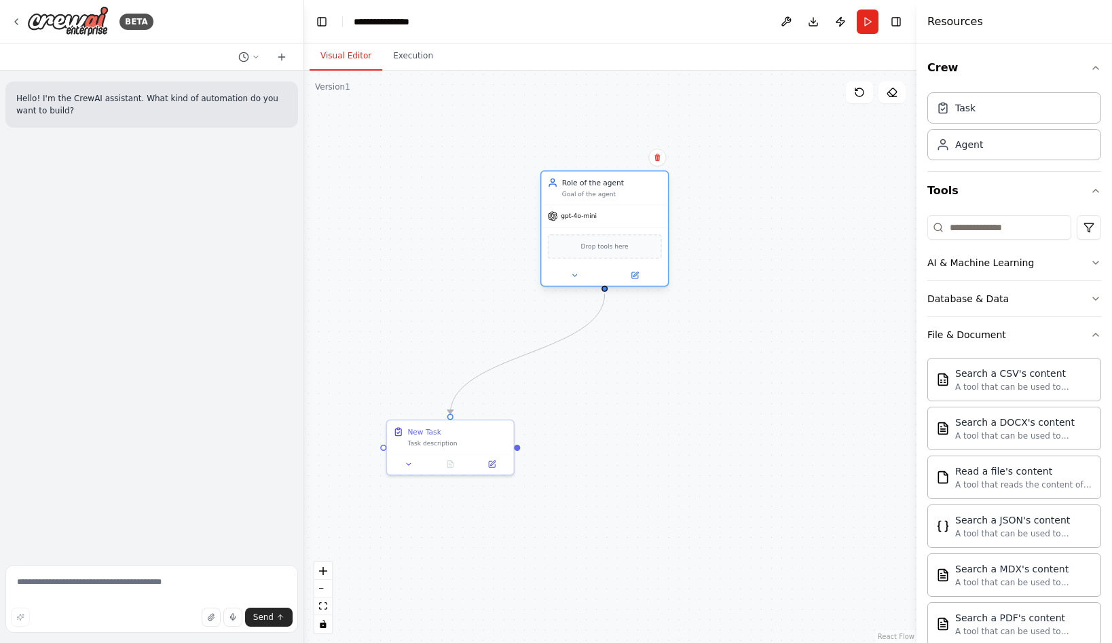
drag, startPoint x: 470, startPoint y: 253, endPoint x: 622, endPoint y: 206, distance: 159.2
click at [622, 206] on div "Role of the agent Goal of the agent gpt-4o-mini Drop tools here" at bounding box center [605, 228] width 128 height 116
drag, startPoint x: 456, startPoint y: 443, endPoint x: 612, endPoint y: 442, distance: 155.5
click at [612, 442] on div "Task description" at bounding box center [612, 441] width 100 height 8
click at [650, 462] on icon at bounding box center [646, 462] width 8 height 8
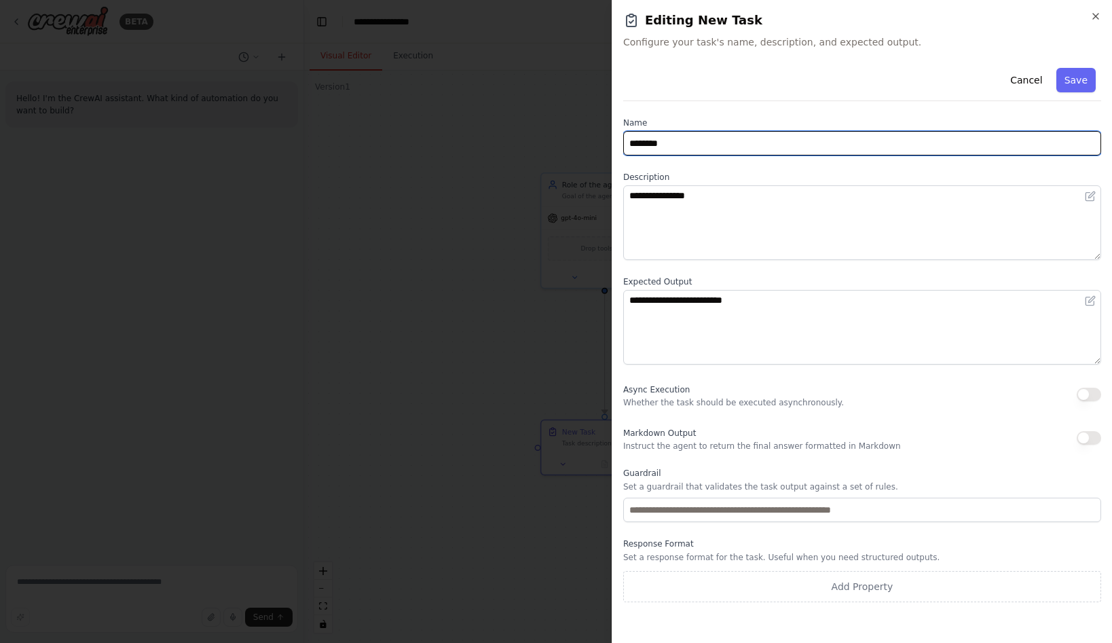
click at [1044, 139] on input "********" at bounding box center [862, 143] width 478 height 24
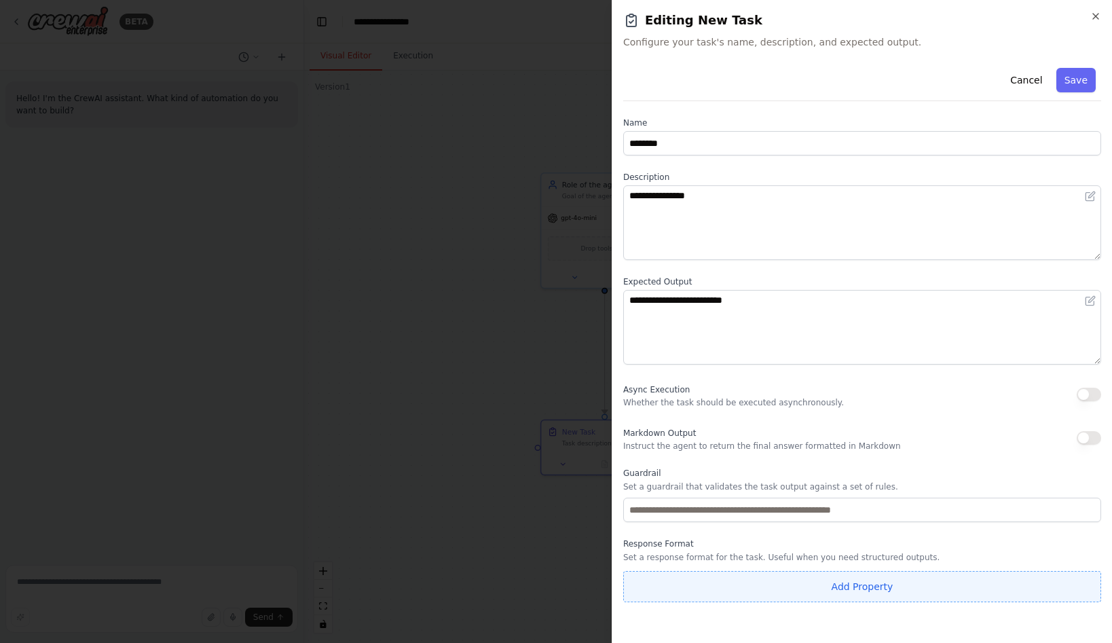
click at [852, 587] on button "Add Property" at bounding box center [862, 586] width 478 height 31
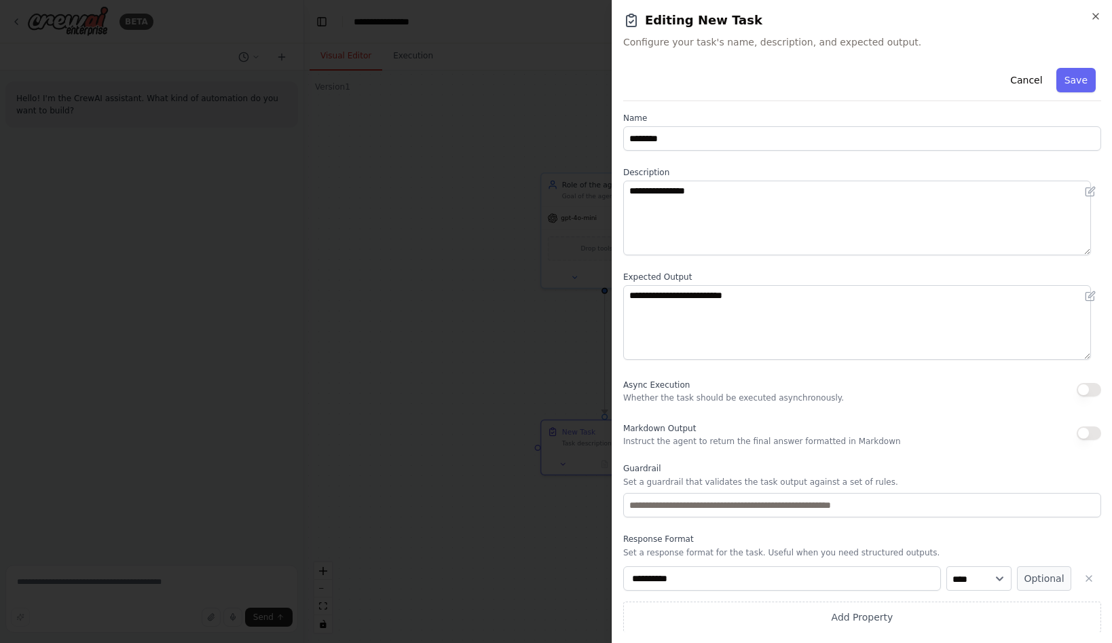
scroll to position [5, 0]
click at [1082, 583] on button "button" at bounding box center [1089, 578] width 24 height 24
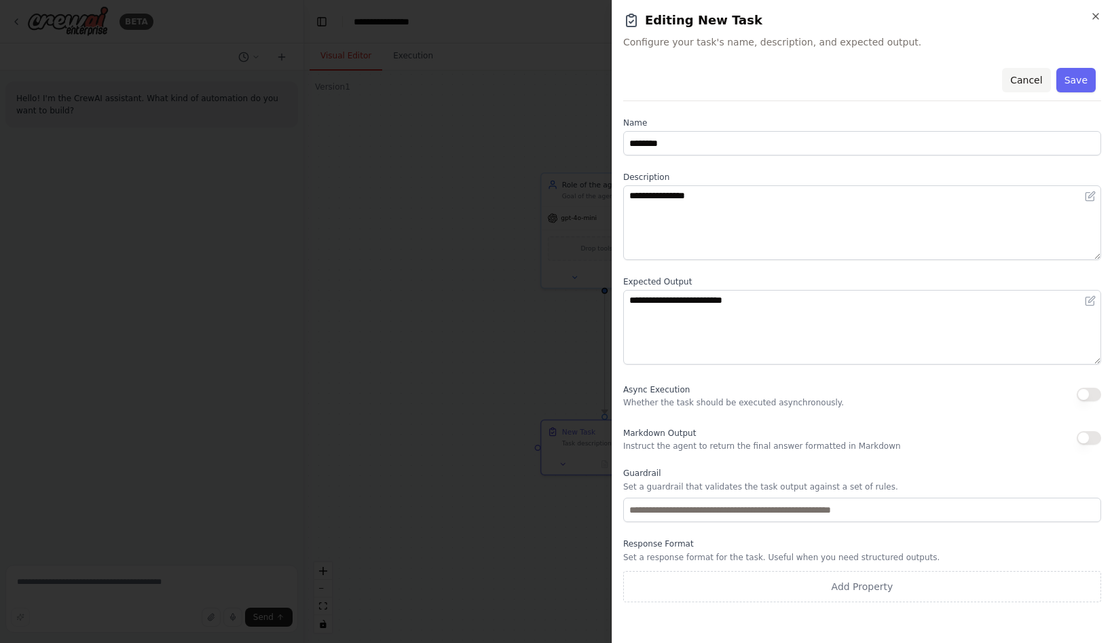
click at [1021, 82] on button "Cancel" at bounding box center [1026, 80] width 48 height 24
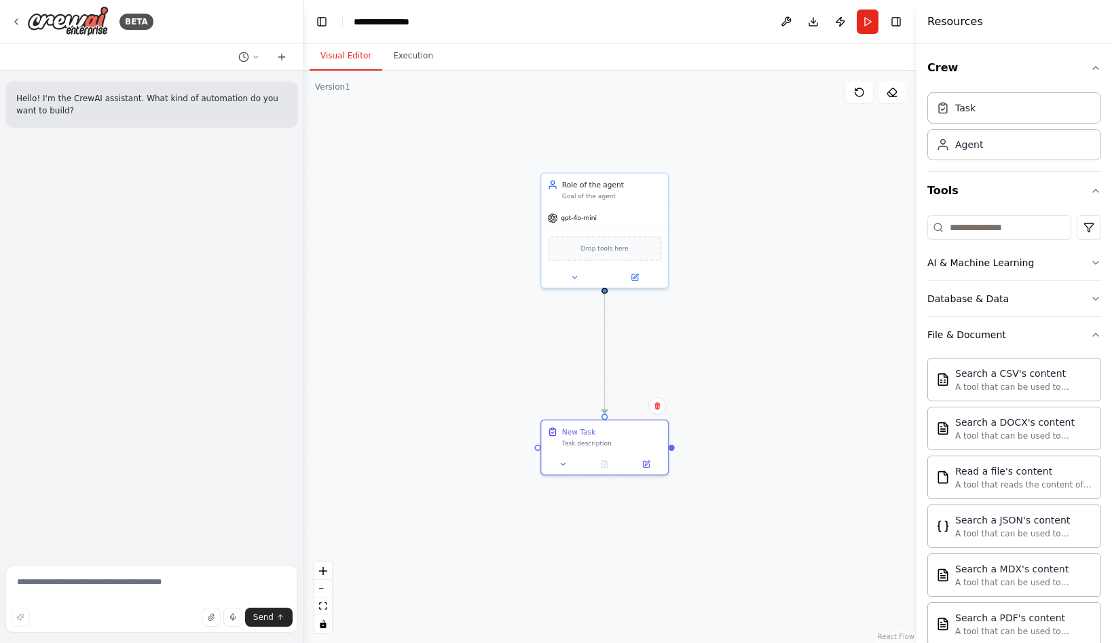
click at [768, 359] on div ".deletable-edge-delete-btn { width: 20px; height: 20px; border: 0px solid #ffff…" at bounding box center [610, 357] width 613 height 572
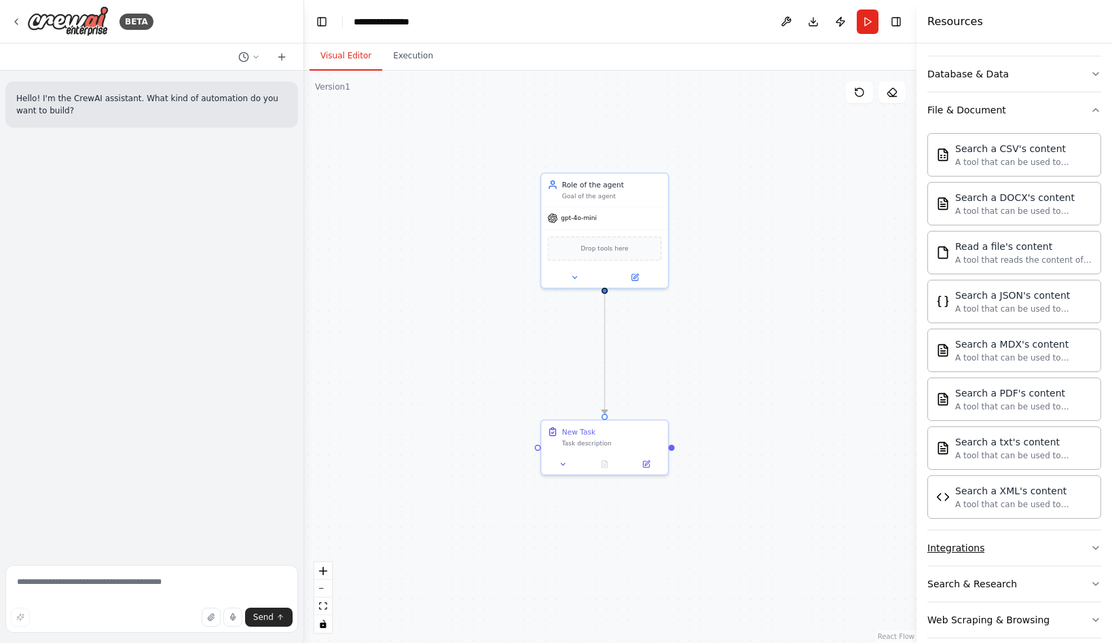
scroll to position [242, 0]
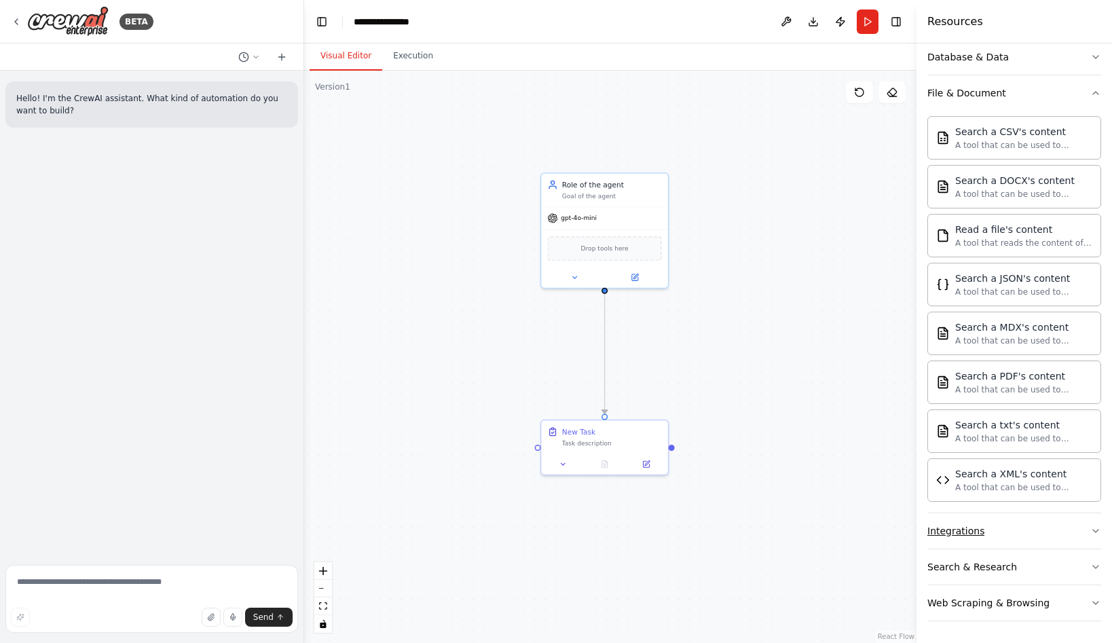
click at [1030, 532] on button "Integrations" at bounding box center [1015, 530] width 174 height 35
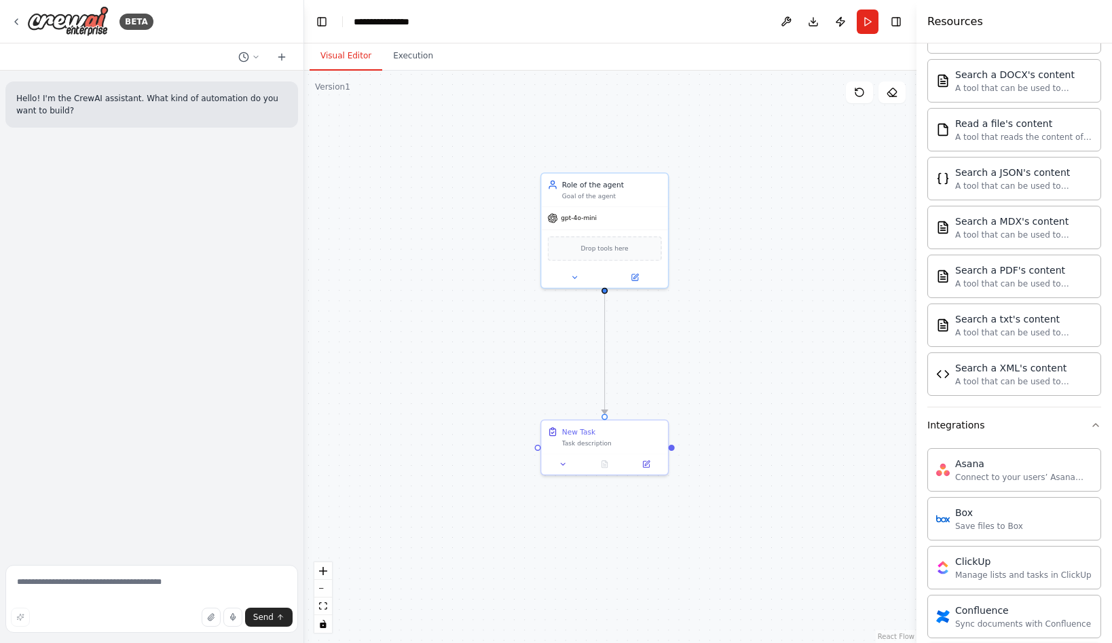
scroll to position [513, 0]
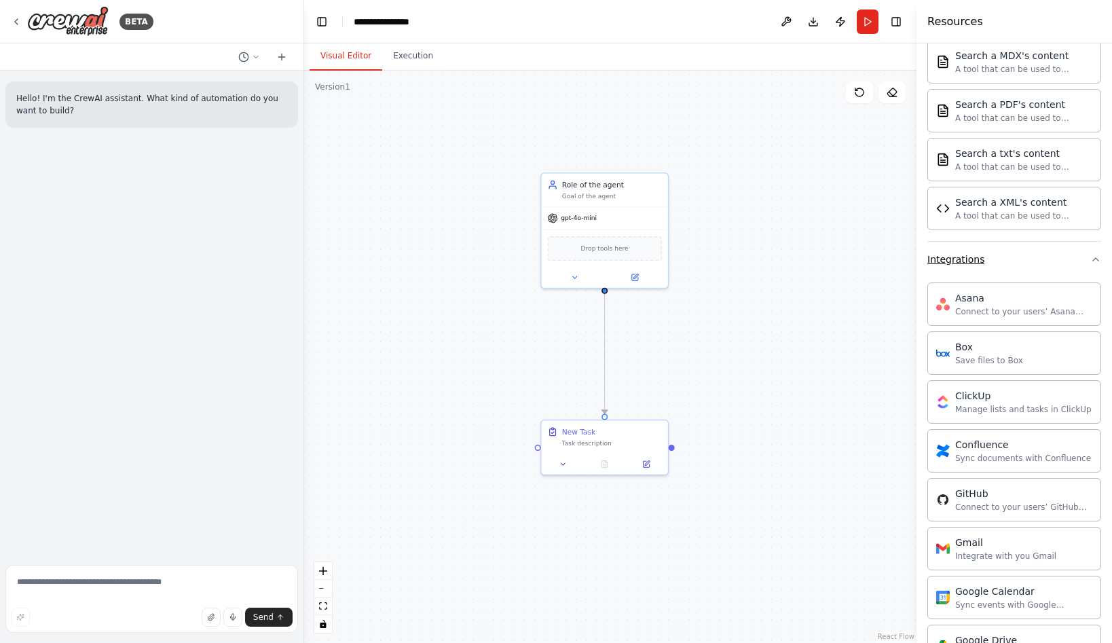
click at [1066, 274] on button "Integrations" at bounding box center [1015, 259] width 174 height 35
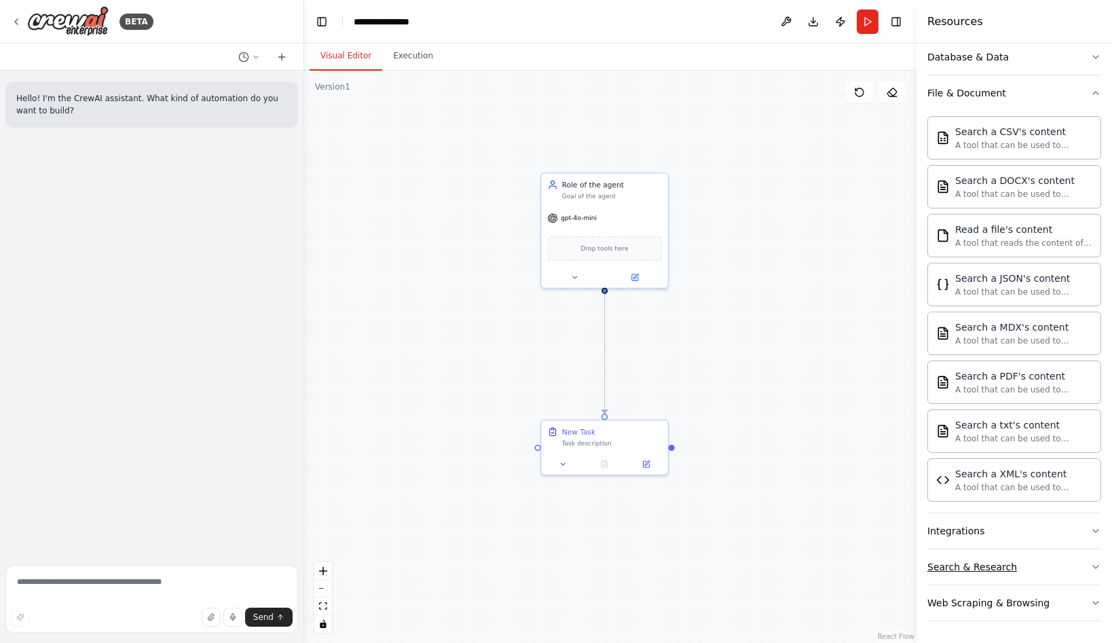
click at [1023, 560] on button "Search & Research" at bounding box center [1015, 566] width 174 height 35
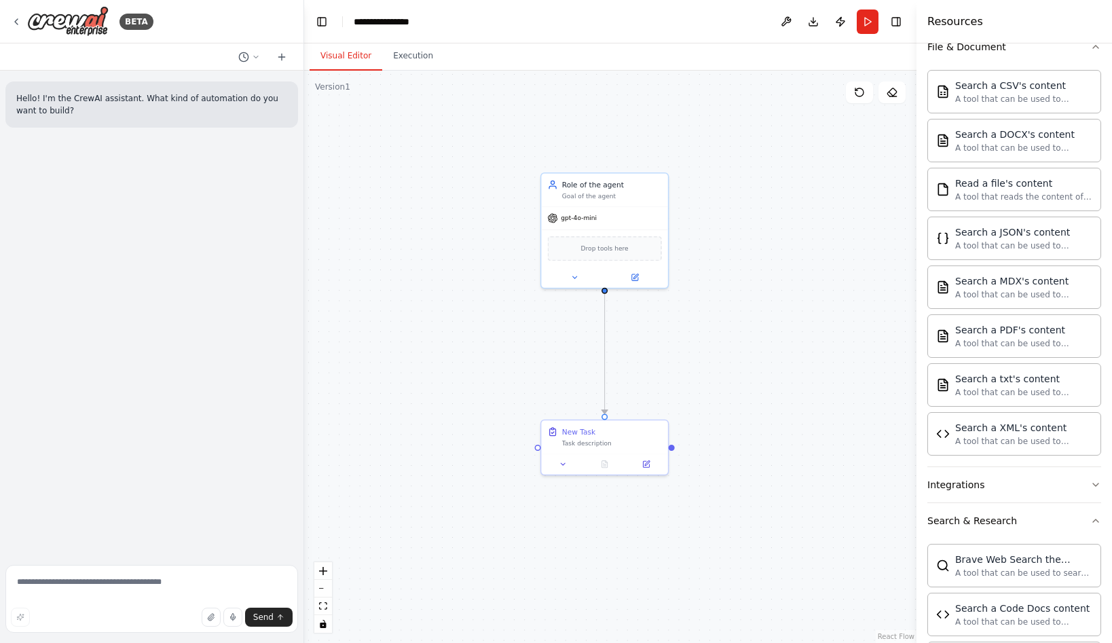
scroll to position [258, 0]
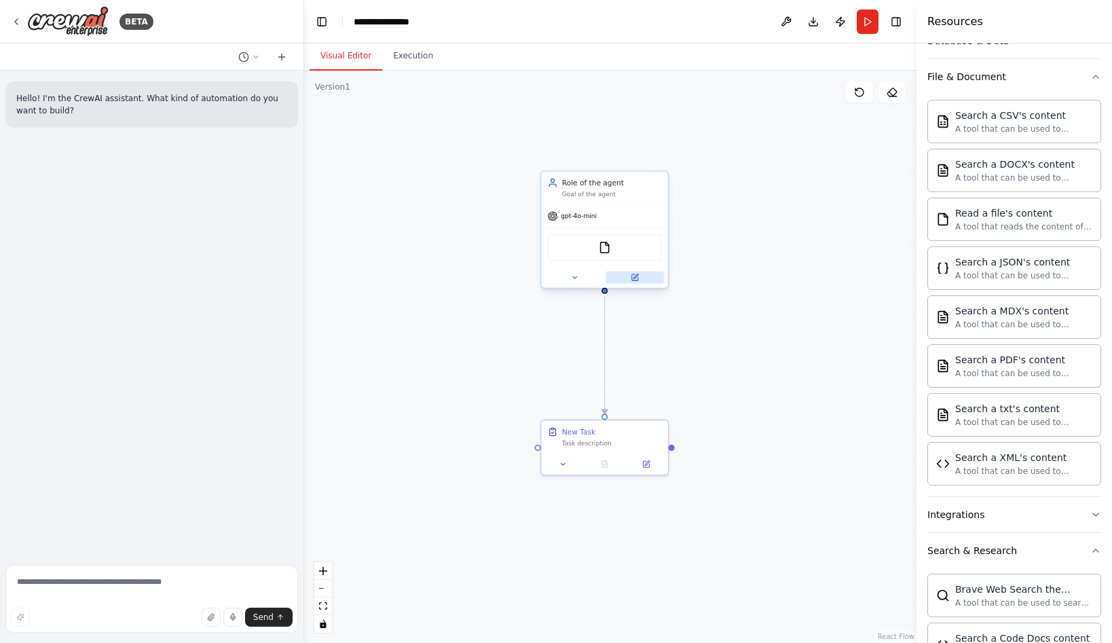
click at [638, 282] on button at bounding box center [635, 277] width 58 height 12
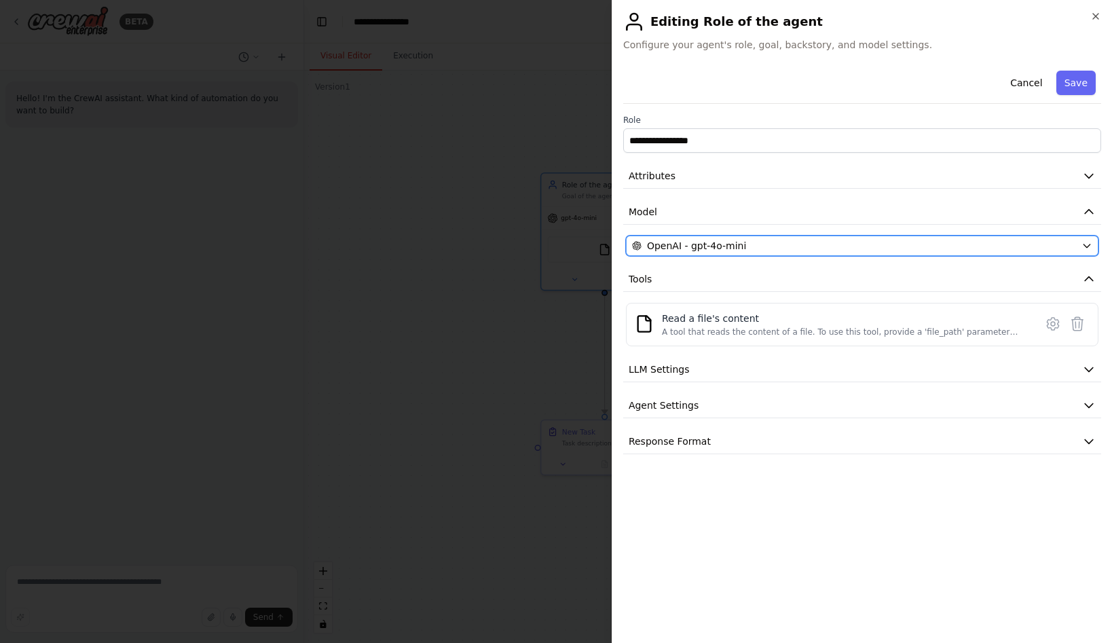
click at [726, 249] on span "OpenAI - gpt-4o-mini" at bounding box center [696, 246] width 99 height 14
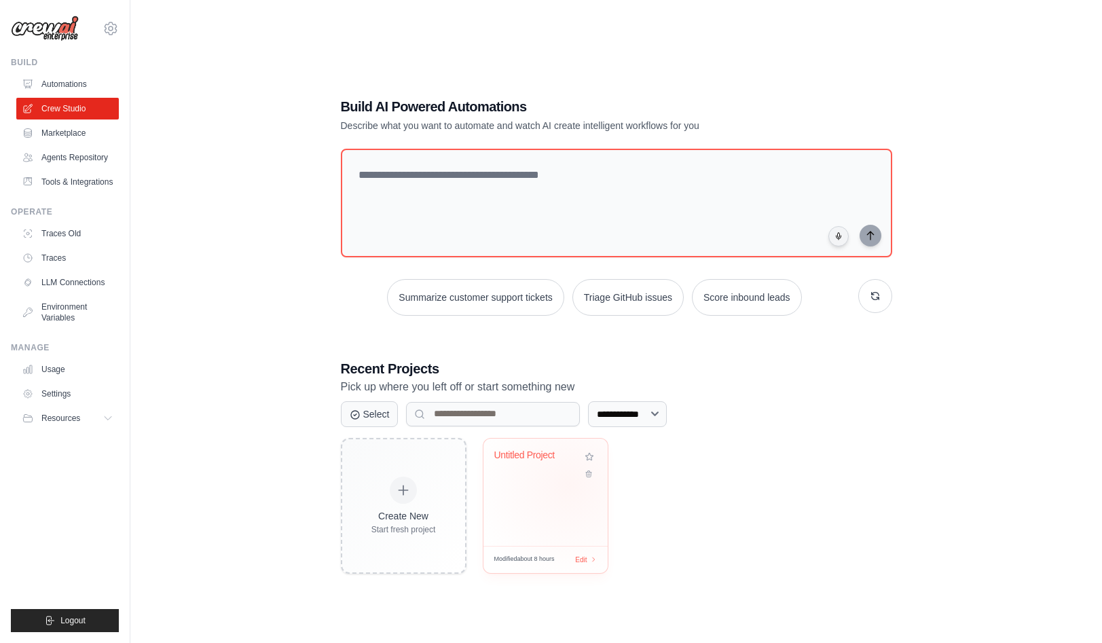
click at [568, 484] on div "Untitled Project" at bounding box center [546, 492] width 124 height 107
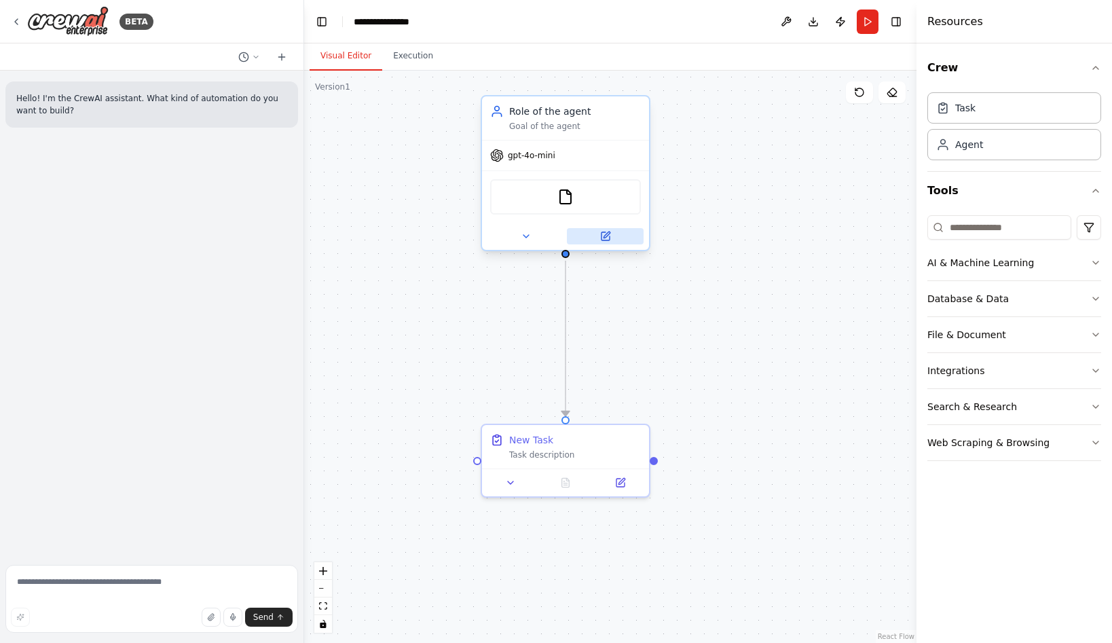
click at [604, 241] on icon at bounding box center [605, 236] width 11 height 11
click at [621, 236] on button at bounding box center [605, 236] width 77 height 16
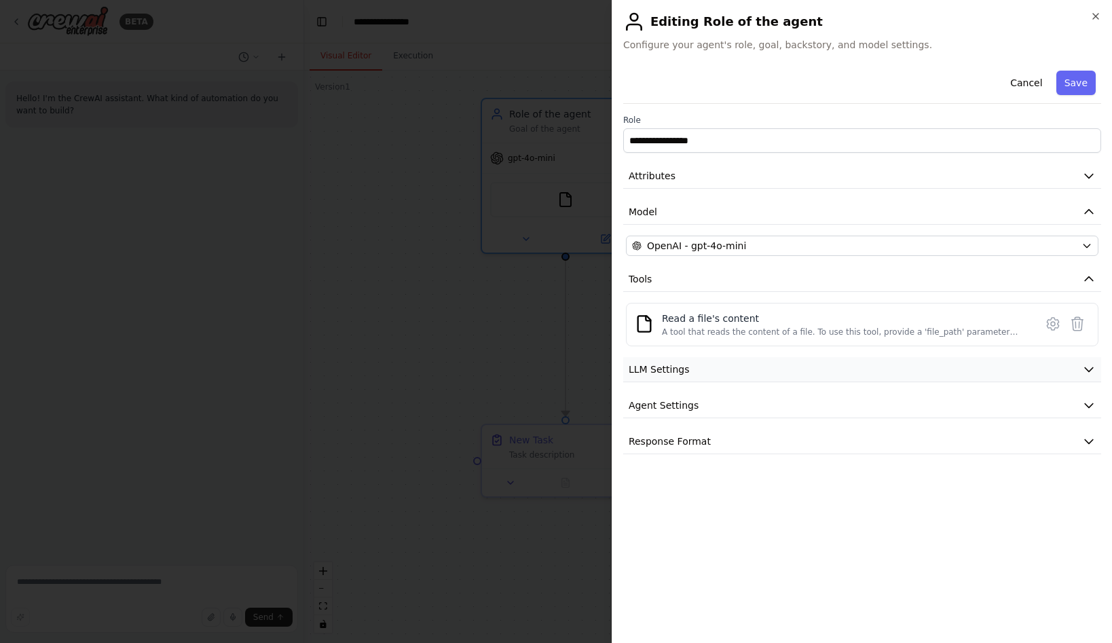
click at [823, 367] on button "LLM Settings" at bounding box center [862, 369] width 478 height 25
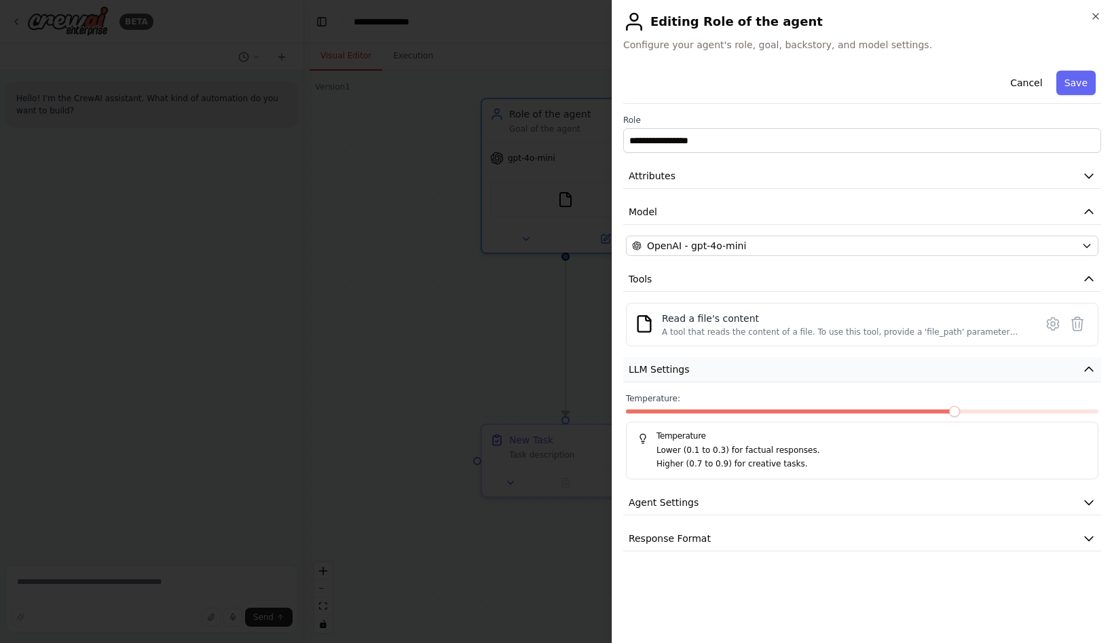
click at [823, 367] on button "LLM Settings" at bounding box center [862, 369] width 478 height 25
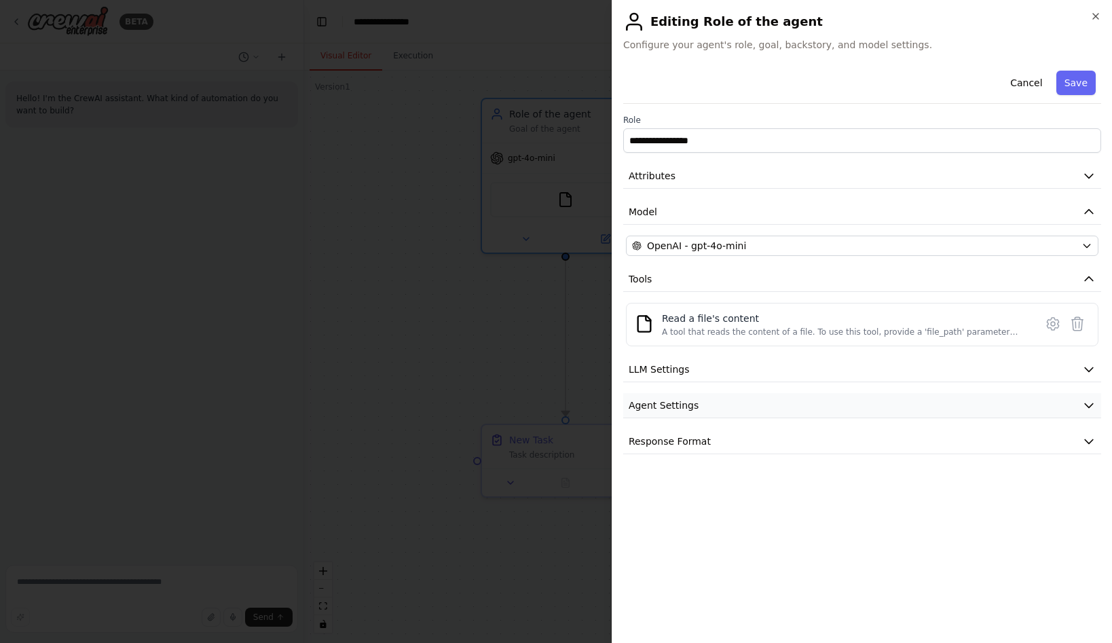
click at [788, 413] on button "Agent Settings" at bounding box center [862, 405] width 478 height 25
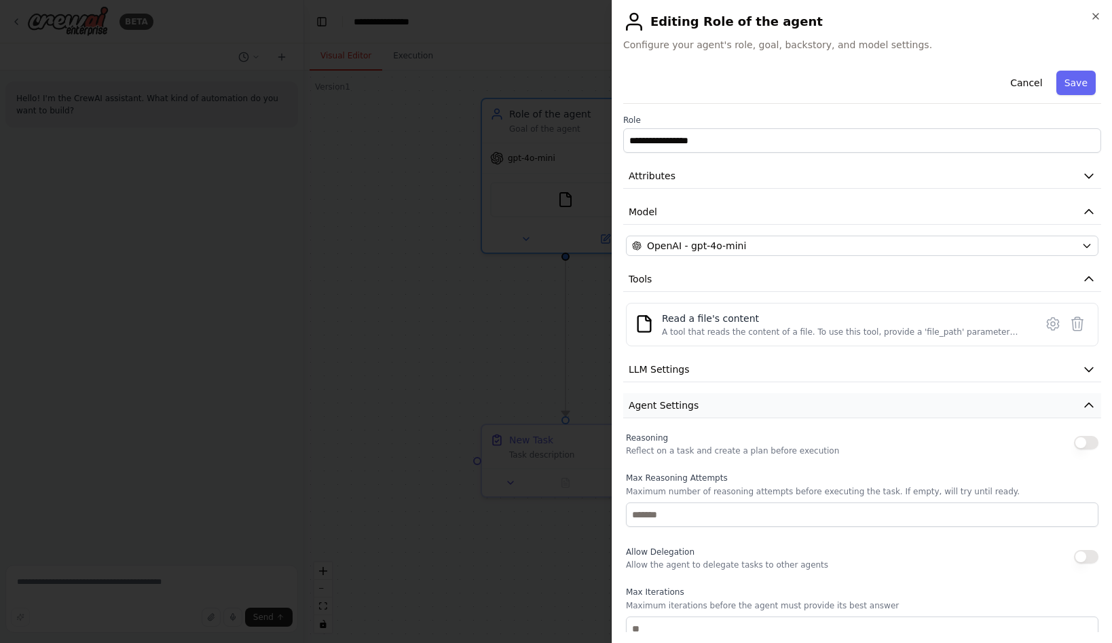
click at [788, 413] on button "Agent Settings" at bounding box center [862, 405] width 478 height 25
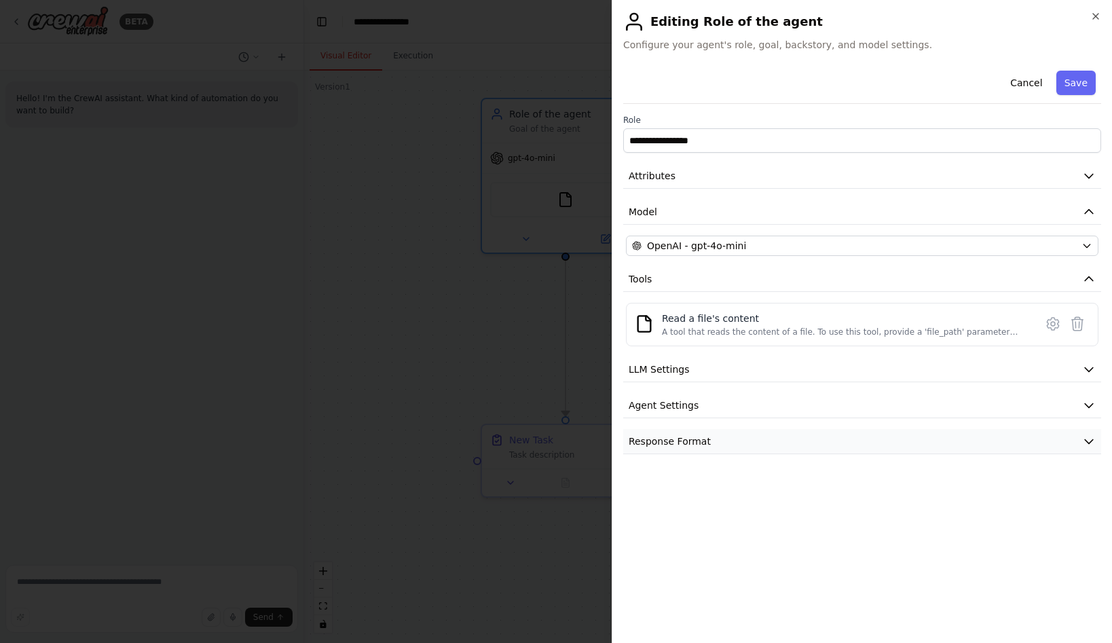
click at [764, 448] on button "Response Format" at bounding box center [862, 441] width 478 height 25
click at [1078, 88] on button "Save" at bounding box center [1076, 83] width 39 height 24
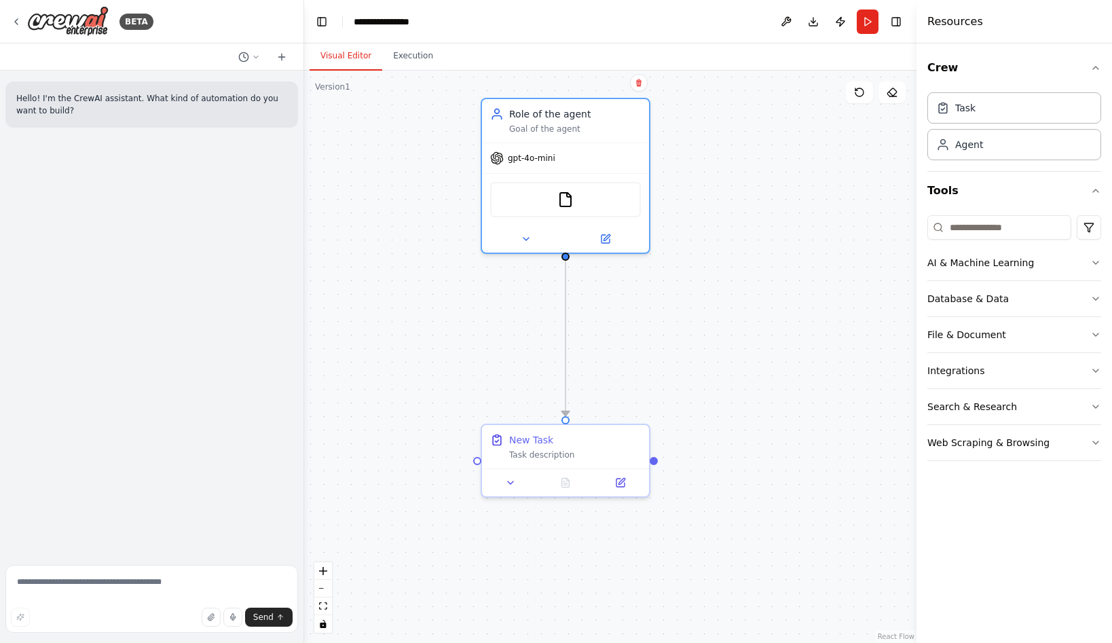
click at [753, 320] on div ".deletable-edge-delete-btn { width: 20px; height: 20px; border: 0px solid #ffff…" at bounding box center [610, 357] width 613 height 572
click at [874, 20] on button "Run" at bounding box center [868, 22] width 22 height 24
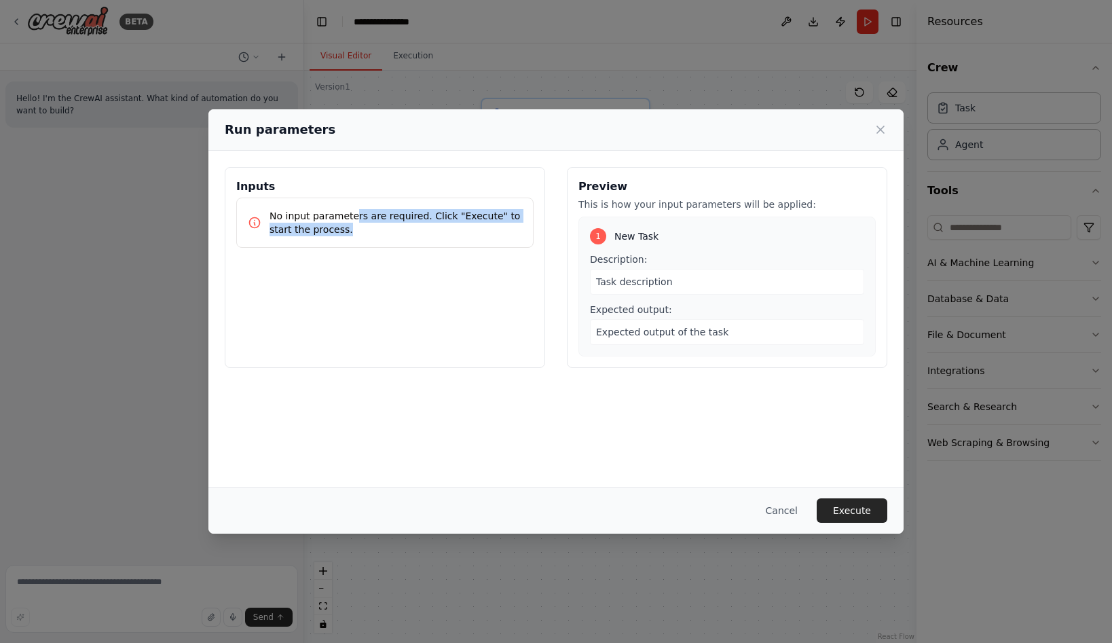
drag, startPoint x: 354, startPoint y: 219, endPoint x: 456, endPoint y: 247, distance: 106.3
click at [456, 247] on div "No input parameters are required. Click "Execute" to start the process." at bounding box center [384, 223] width 297 height 50
click at [669, 276] on div "Task description" at bounding box center [727, 282] width 274 height 26
click at [699, 335] on span "Expected output of the task" at bounding box center [662, 332] width 132 height 11
click at [678, 208] on p "This is how your input parameters will be applied:" at bounding box center [727, 205] width 297 height 14
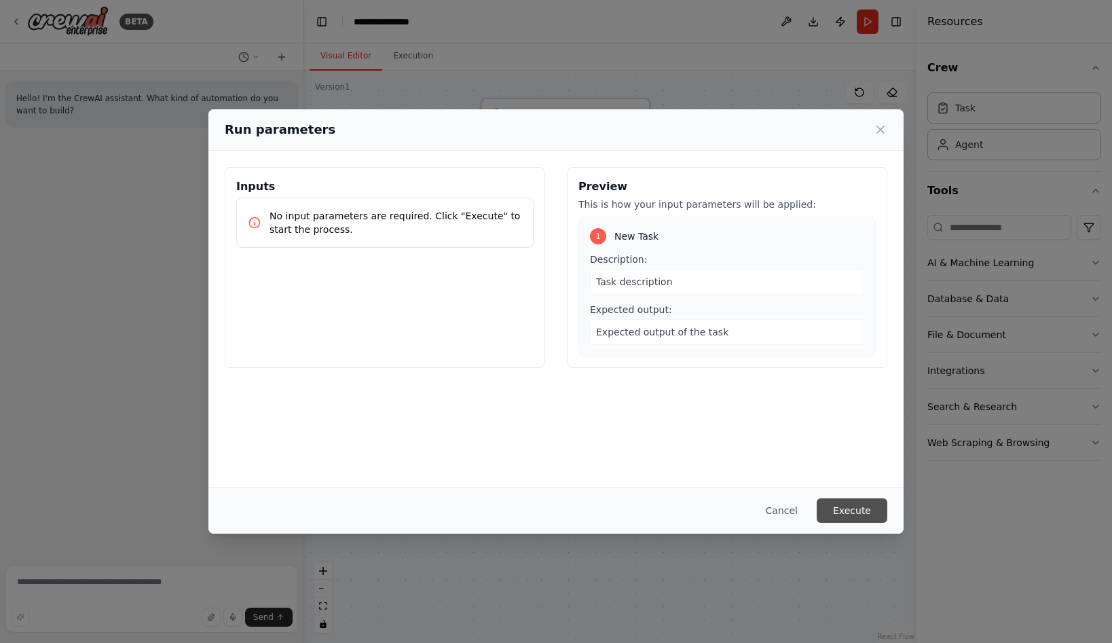
click at [862, 512] on button "Execute" at bounding box center [852, 510] width 71 height 24
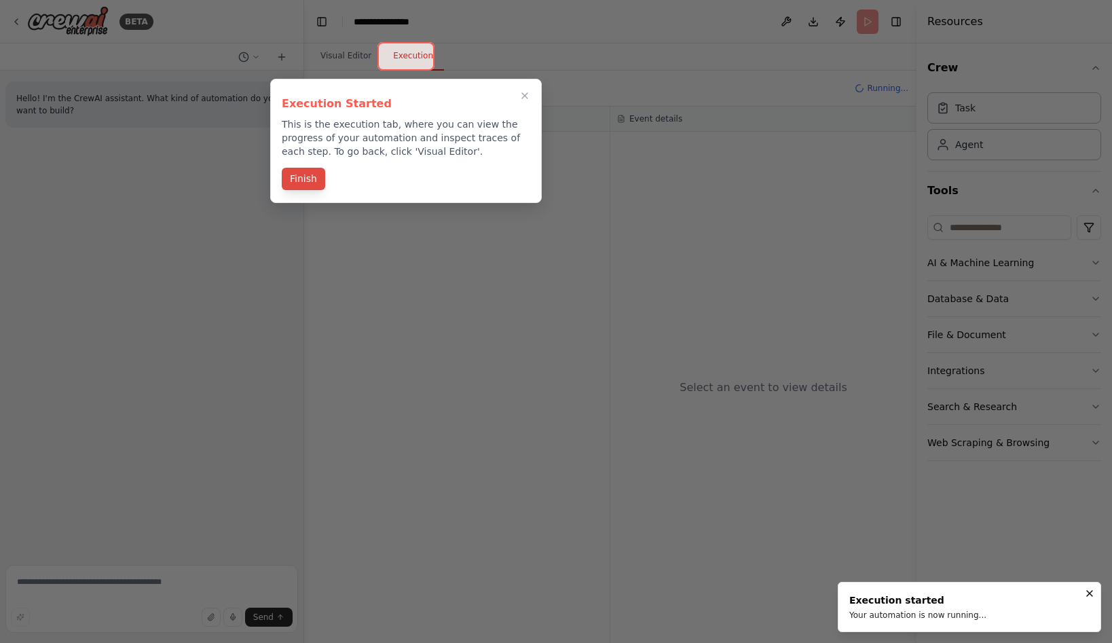
click at [296, 175] on button "Finish" at bounding box center [303, 179] width 43 height 22
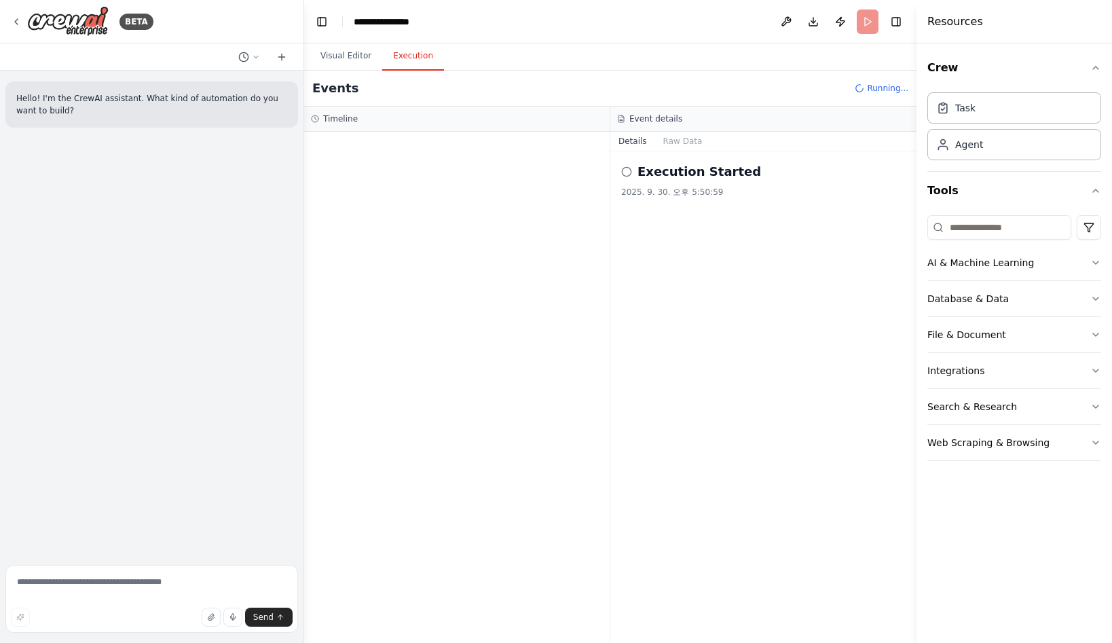
click at [812, 211] on div "Execution Started 2025. 9. 30. 오후 5:50:59" at bounding box center [764, 397] width 306 height 492
click at [626, 172] on icon at bounding box center [626, 171] width 11 height 11
click at [675, 143] on button "Raw Data" at bounding box center [683, 141] width 56 height 19
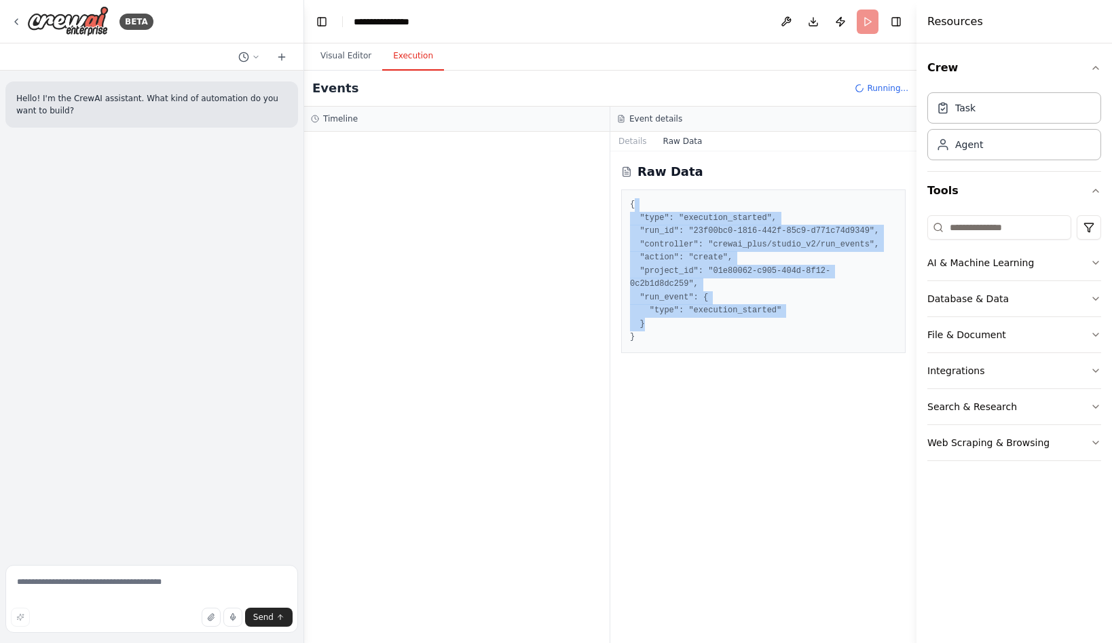
drag, startPoint x: 694, startPoint y: 211, endPoint x: 795, endPoint y: 306, distance: 138.4
click at [795, 306] on pre "{ "type": "execution_started", "run_id": "23f00bc0-1816-442f-85c9-d771c74d9349"…" at bounding box center [763, 271] width 267 height 146
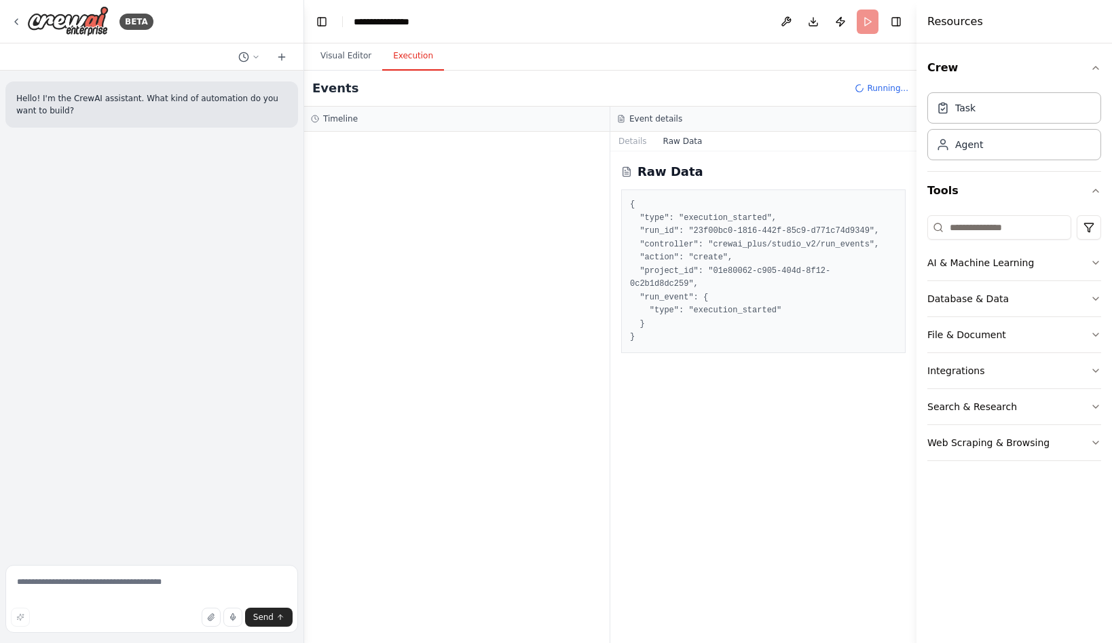
drag, startPoint x: 795, startPoint y: 306, endPoint x: 827, endPoint y: 327, distance: 38.2
click at [827, 327] on pre "{ "type": "execution_started", "run_id": "23f00bc0-1816-442f-85c9-d771c74d9349"…" at bounding box center [763, 271] width 267 height 146
click at [619, 142] on button "Details" at bounding box center [633, 141] width 45 height 19
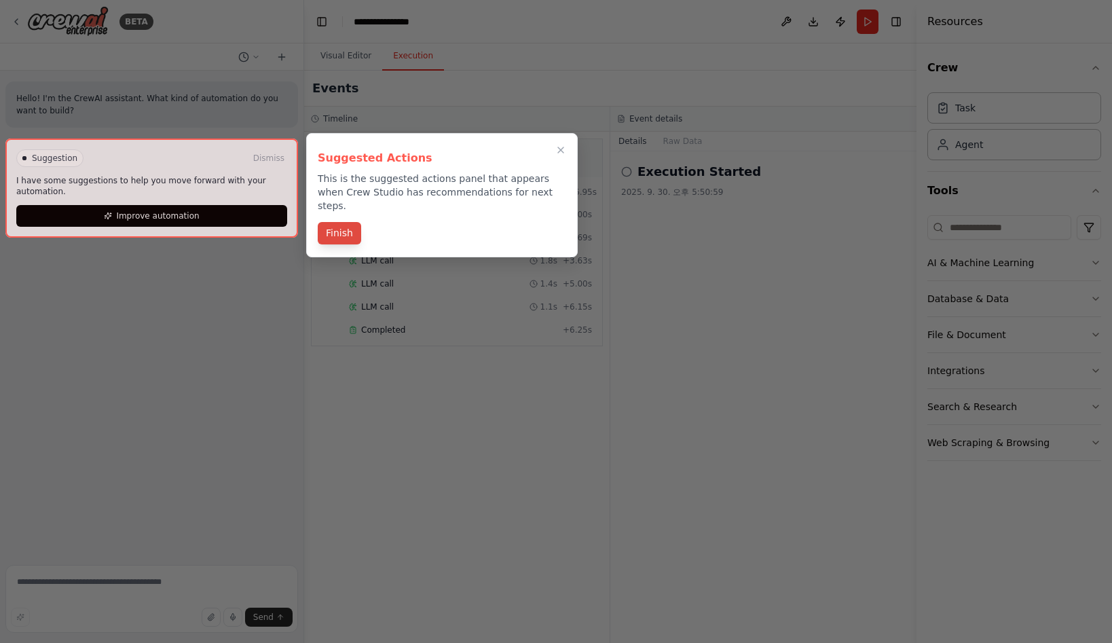
click at [325, 222] on button "Finish" at bounding box center [339, 233] width 43 height 22
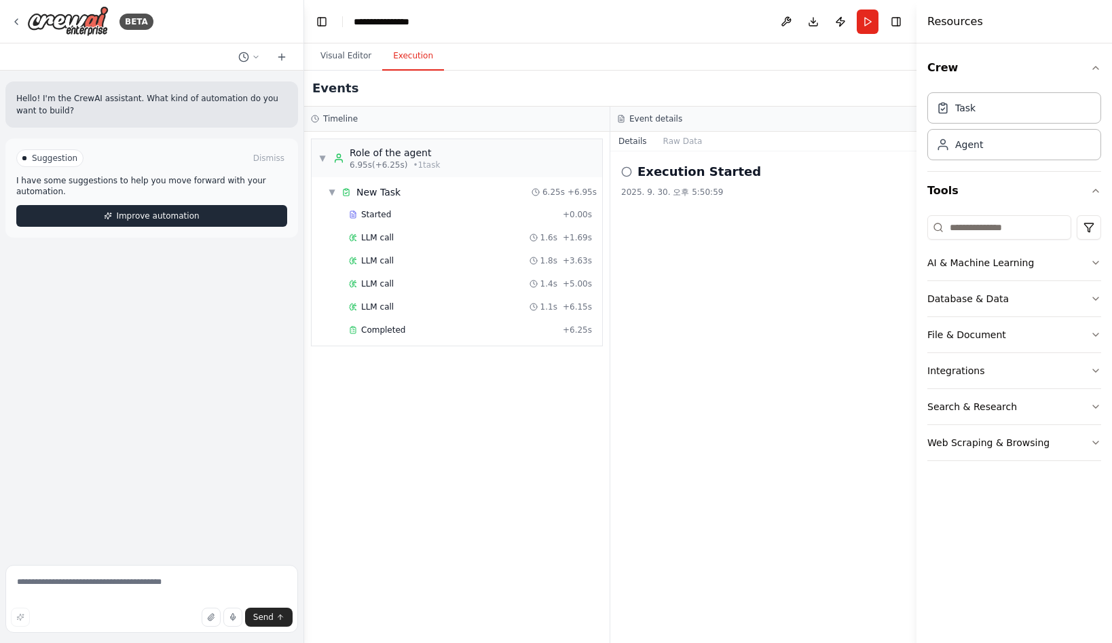
click at [164, 220] on span "Improve automation" at bounding box center [157, 216] width 83 height 11
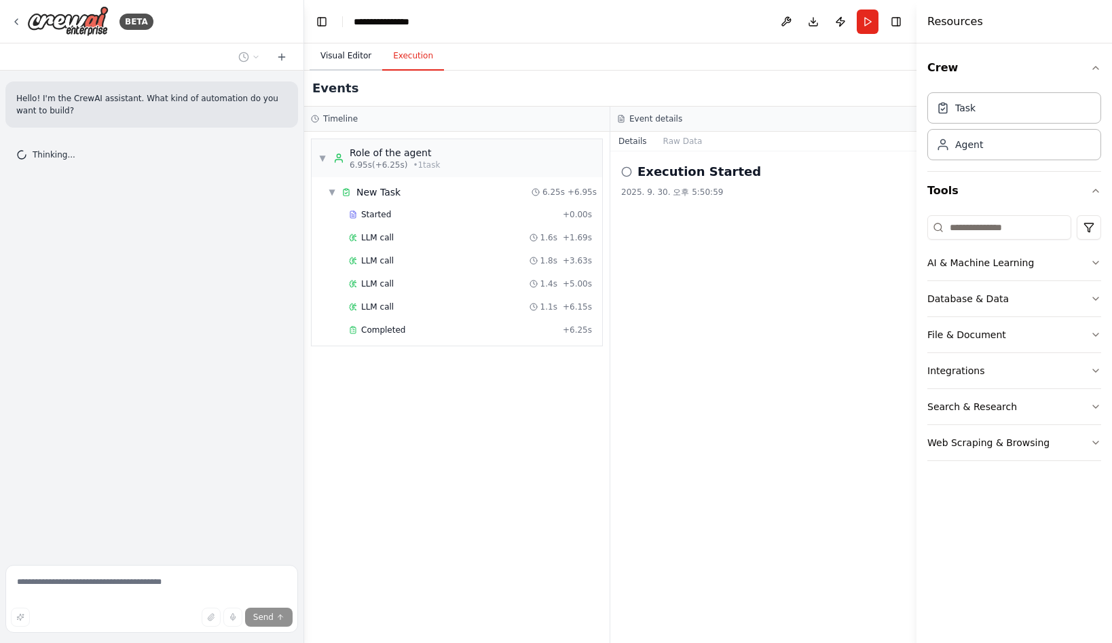
click at [344, 58] on button "Visual Editor" at bounding box center [346, 56] width 73 height 29
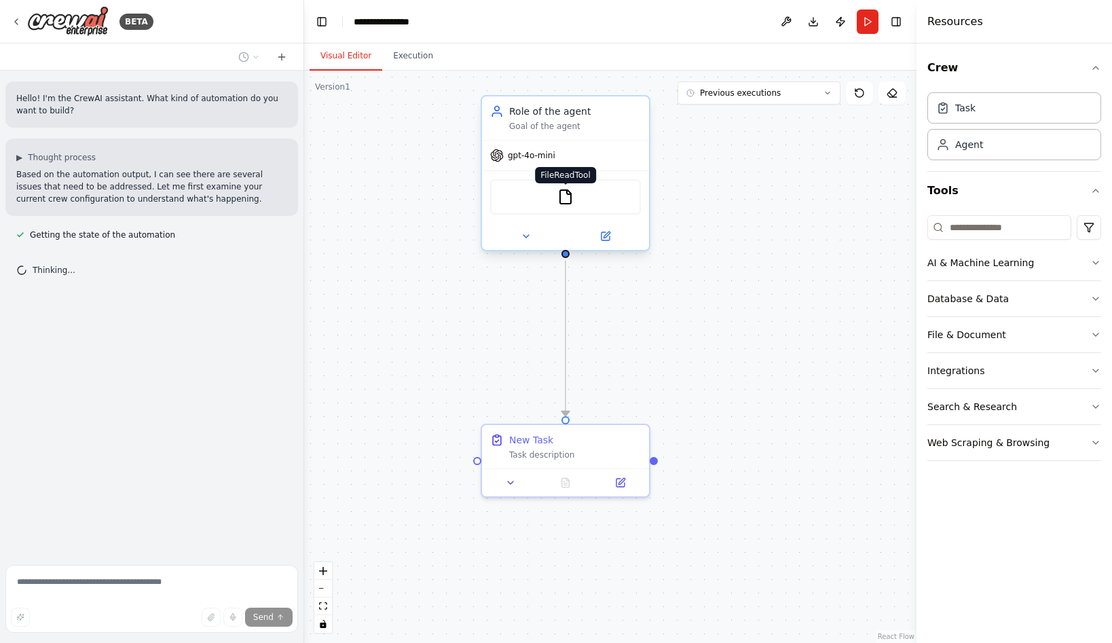
click at [569, 202] on img at bounding box center [566, 197] width 16 height 16
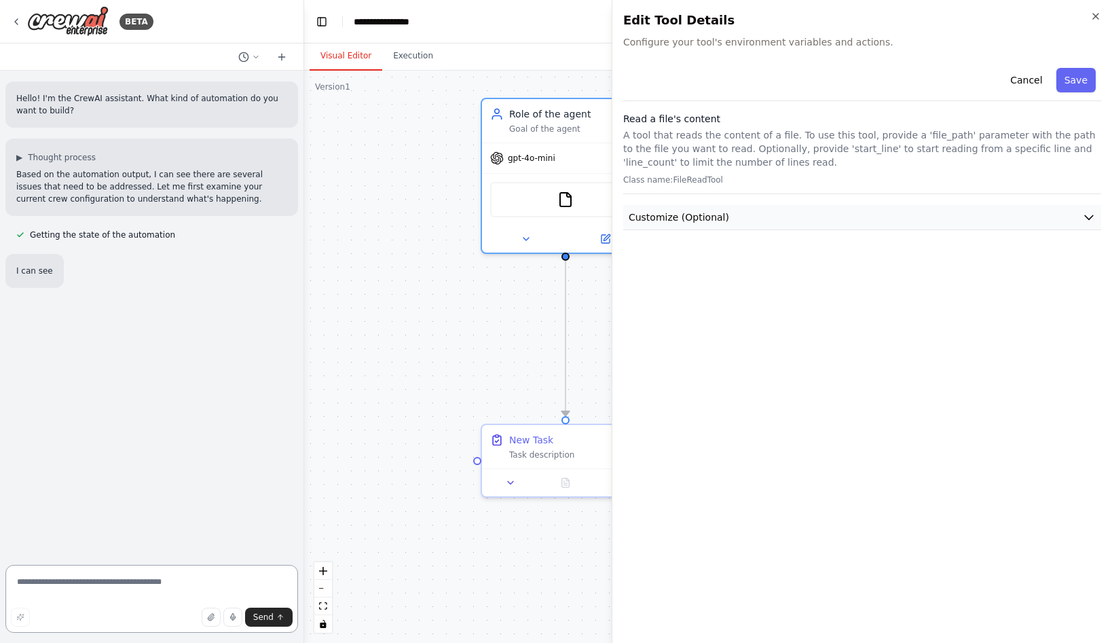
click at [707, 219] on body "**********" at bounding box center [556, 321] width 1112 height 643
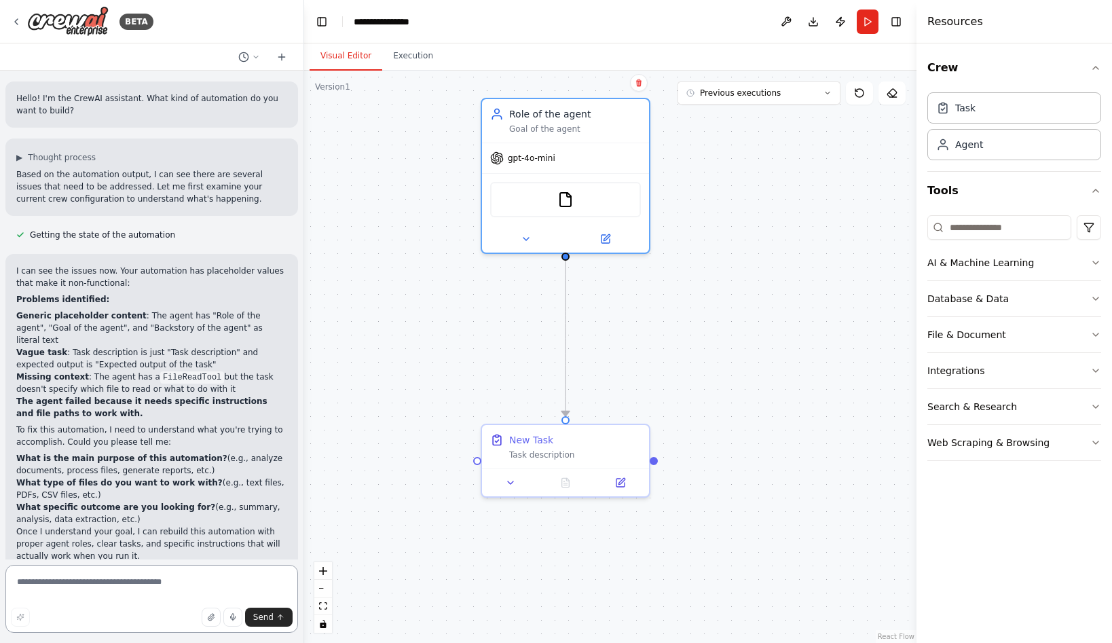
scroll to position [12, 0]
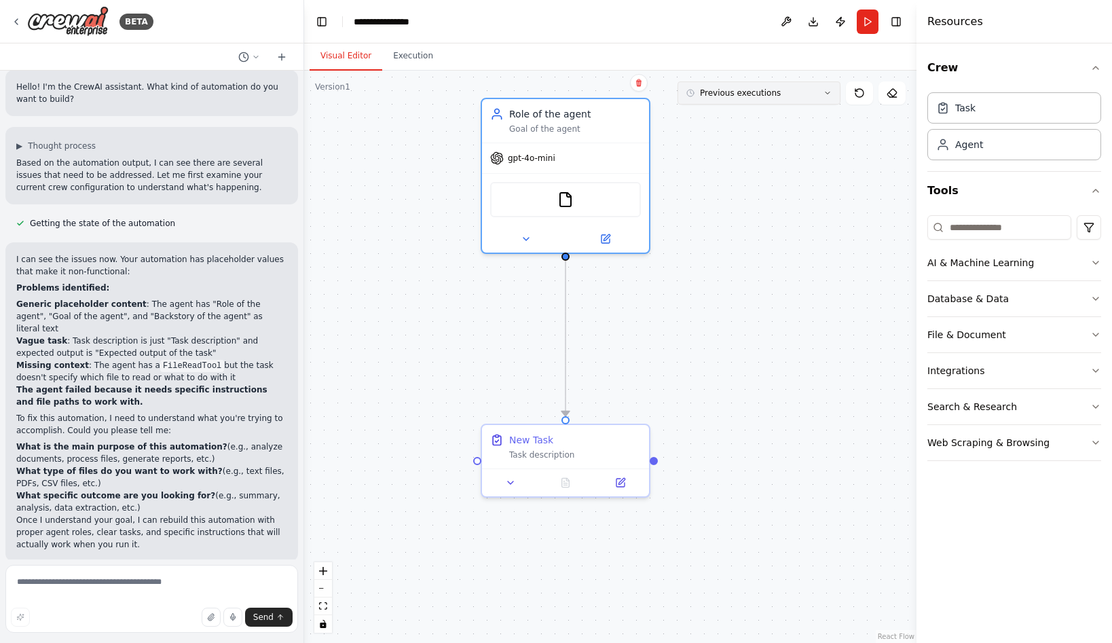
click at [803, 90] on button "Previous executions" at bounding box center [759, 92] width 163 height 23
click at [792, 271] on div ".deletable-edge-delete-btn { width: 20px; height: 20px; border: 0px solid #ffff…" at bounding box center [610, 357] width 613 height 572
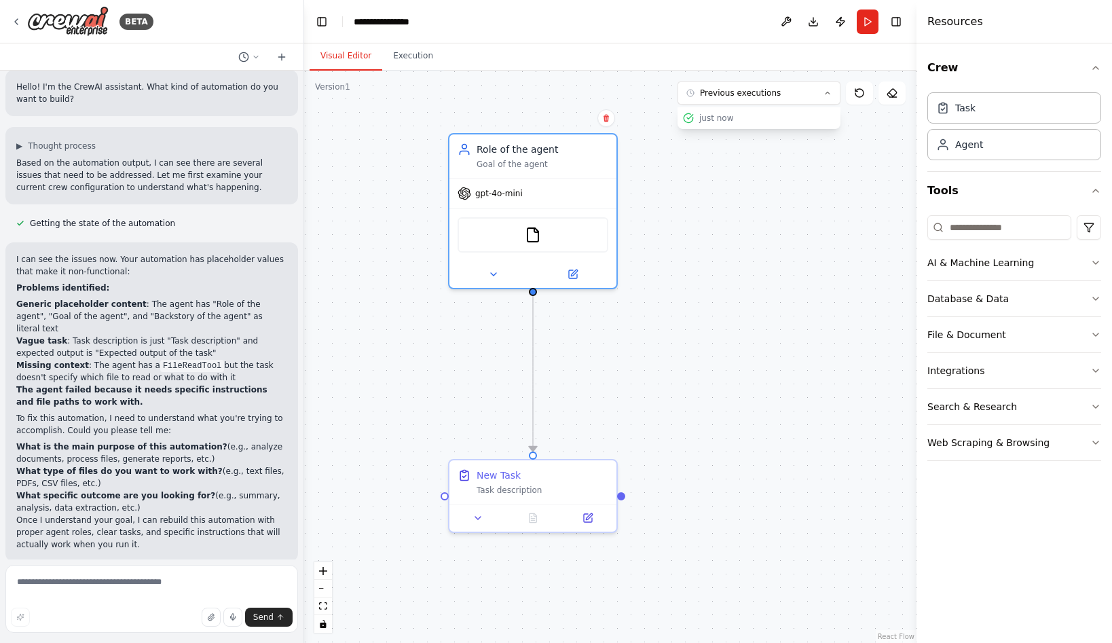
drag, startPoint x: 769, startPoint y: 204, endPoint x: 737, endPoint y: 238, distance: 46.1
click at [737, 238] on div ".deletable-edge-delete-btn { width: 20px; height: 20px; border: 0px solid #ffff…" at bounding box center [610, 357] width 613 height 572
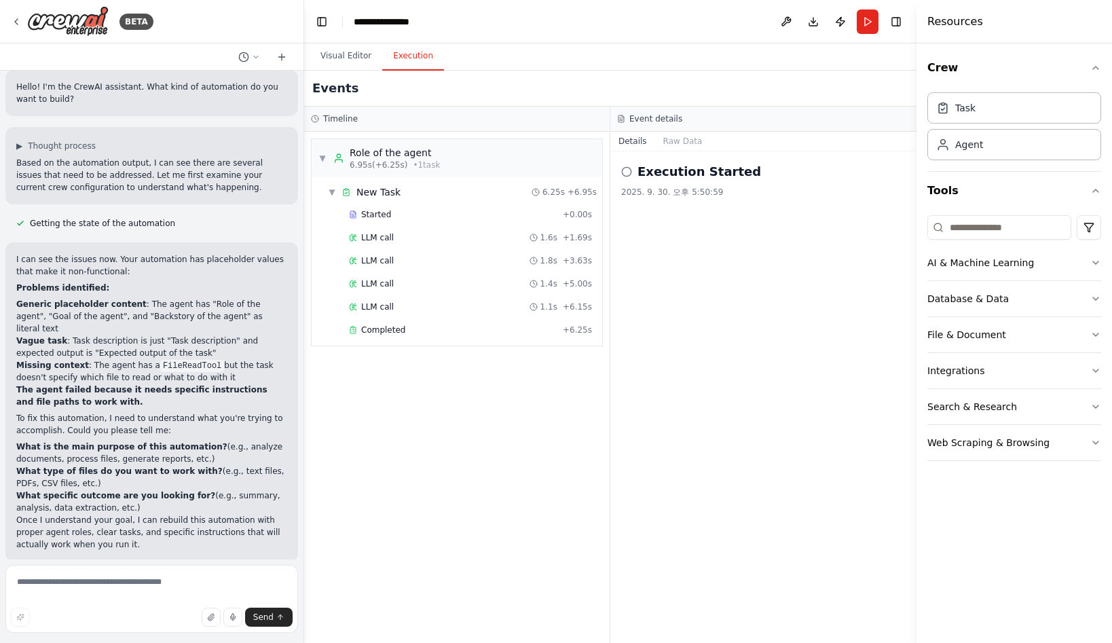
click at [421, 60] on button "Execution" at bounding box center [413, 56] width 62 height 29
click at [390, 212] on div "Started" at bounding box center [453, 214] width 208 height 11
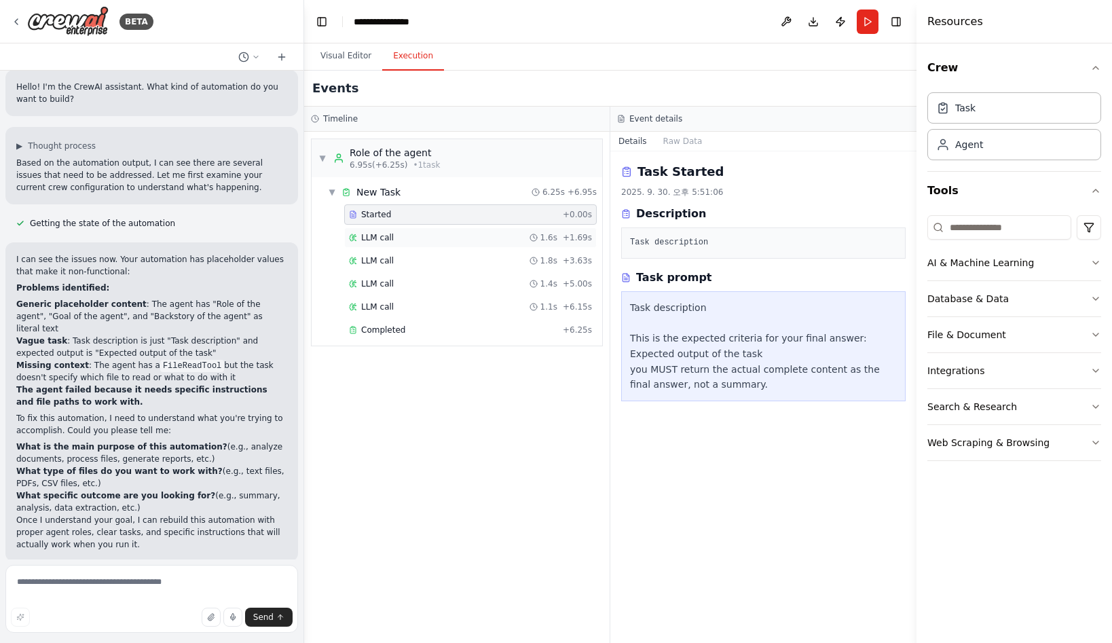
click at [397, 239] on div "LLM call 1.6s + 1.69s" at bounding box center [470, 237] width 243 height 11
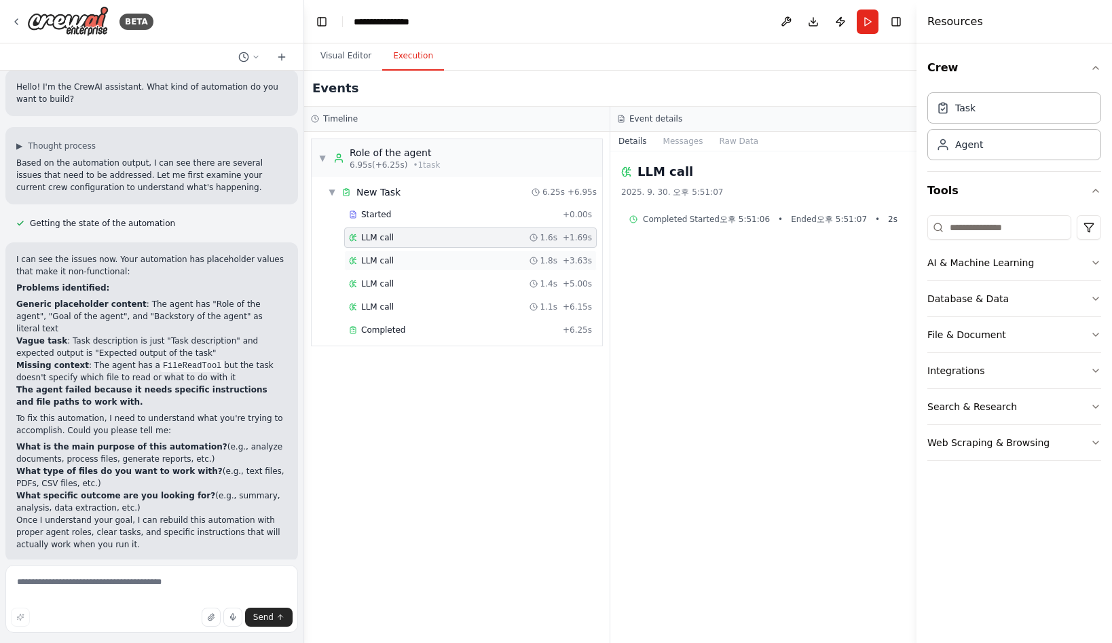
click at [419, 261] on div "LLM call 1.8s + 3.63s" at bounding box center [470, 260] width 243 height 11
click at [431, 272] on div "Started + 0.00s LLM call 1.6s + 1.69s LLM call 1.8s + 3.63s LLM call 1.4s + 5.0…" at bounding box center [463, 273] width 280 height 139
click at [434, 286] on div "LLM call 1.4s + 5.00s" at bounding box center [470, 283] width 243 height 11
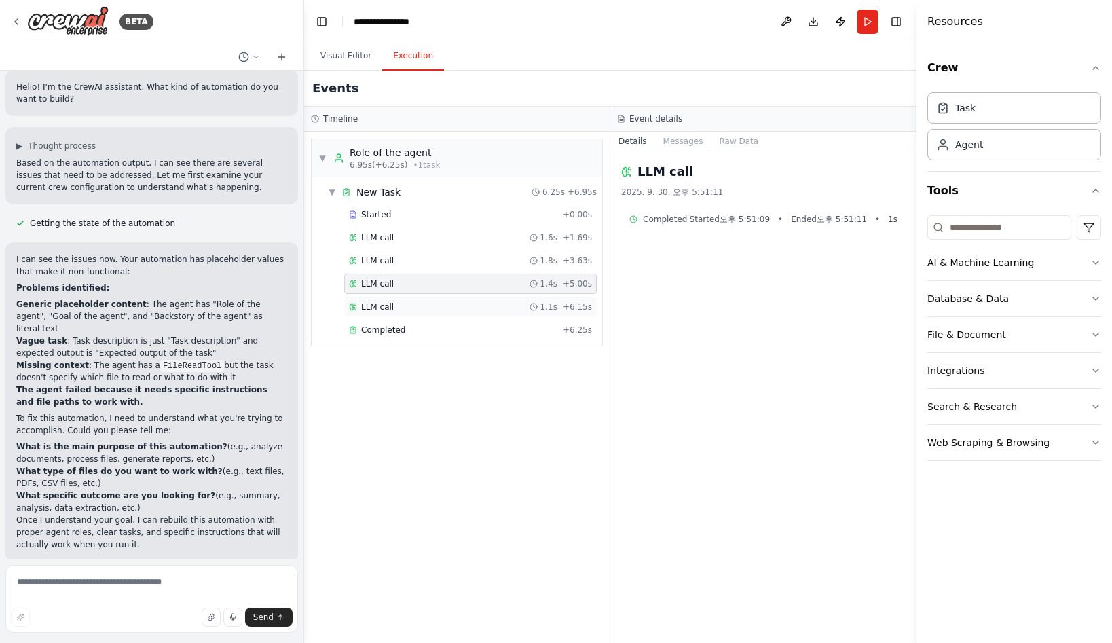
click at [428, 310] on div "LLM call 1.1s + 6.15s" at bounding box center [470, 307] width 243 height 11
click at [429, 334] on div "Completed" at bounding box center [453, 330] width 208 height 11
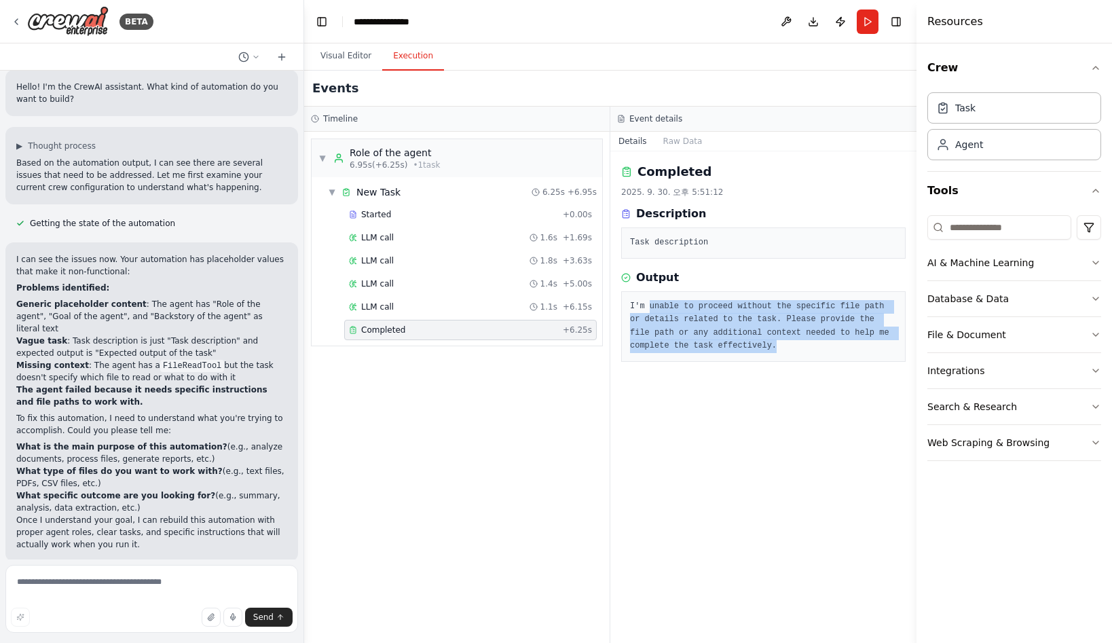
drag, startPoint x: 649, startPoint y: 303, endPoint x: 773, endPoint y: 350, distance: 132.2
click at [773, 350] on pre "I'm unable to proceed without the specific file path or details related to the …" at bounding box center [763, 326] width 267 height 53
drag, startPoint x: 773, startPoint y: 350, endPoint x: 757, endPoint y: 418, distance: 69.8
click at [757, 418] on div "Completed 2025. 9. 30. 오후 5:51:12 Description Task description Output I'm unabl…" at bounding box center [764, 397] width 306 height 492
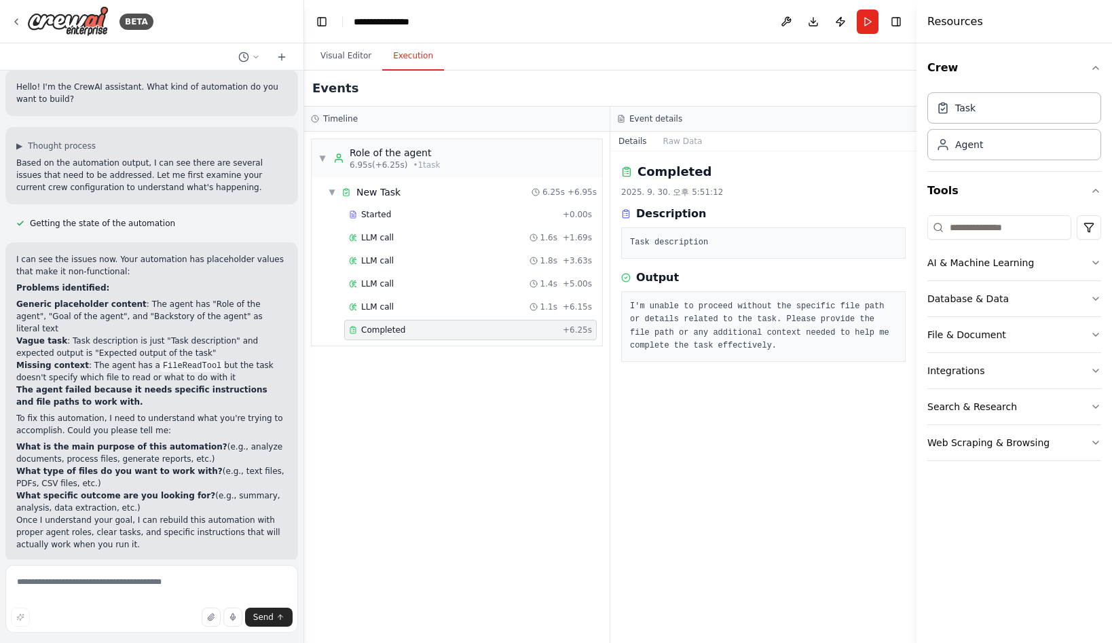
click at [771, 187] on div "2025. 9. 30. 오후 5:51:12" at bounding box center [763, 192] width 285 height 11
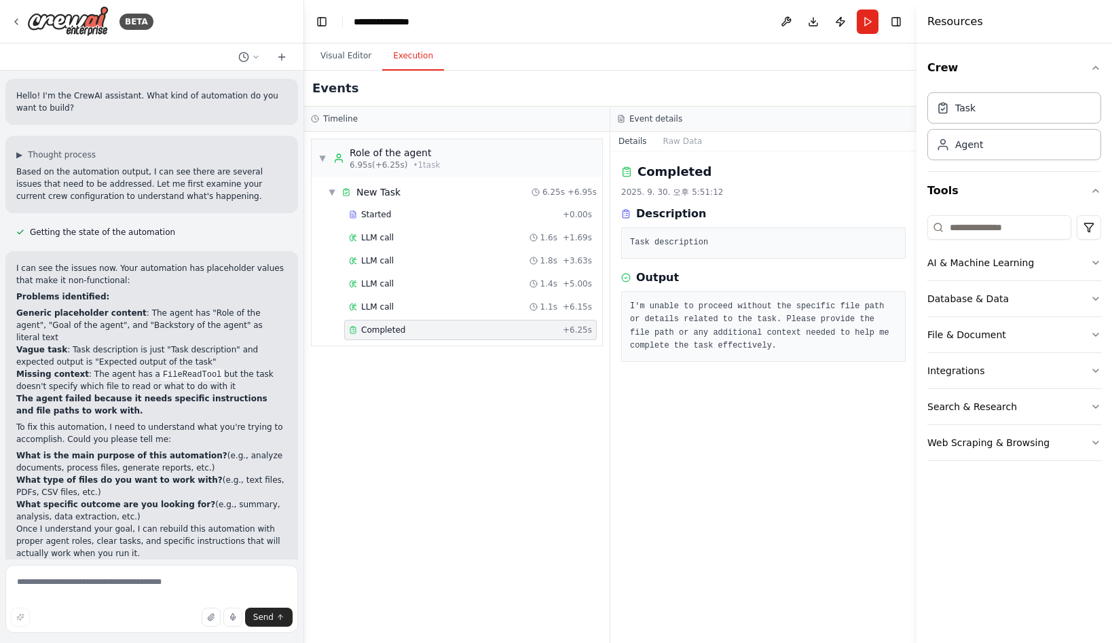
scroll to position [0, 0]
click at [253, 60] on icon at bounding box center [256, 57] width 8 height 8
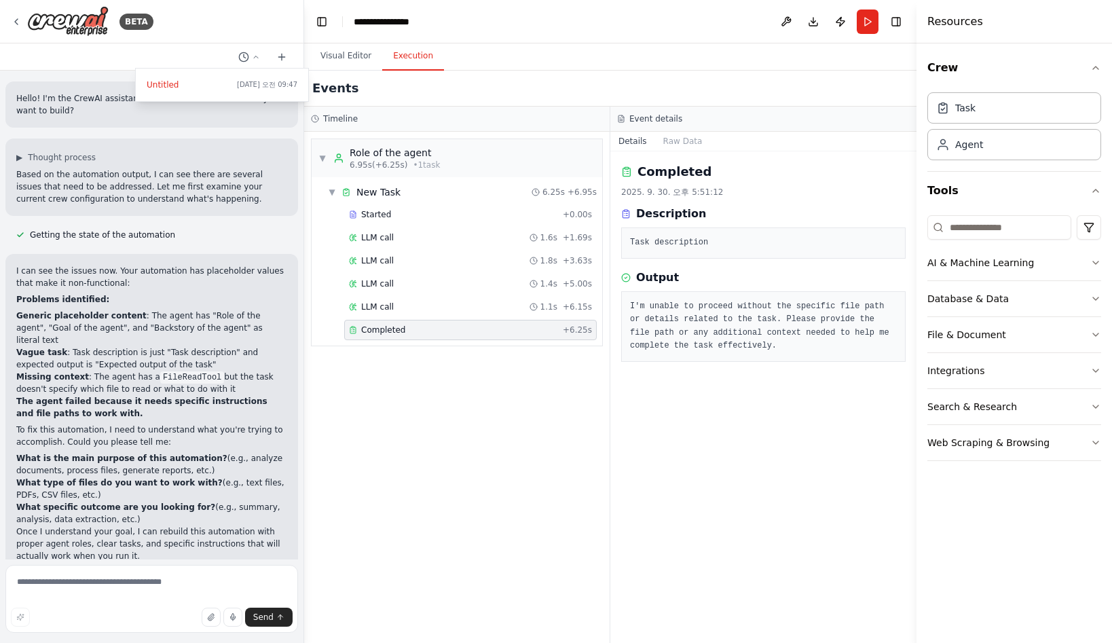
click at [422, 494] on div "▼ Role of the agent 6.95s (+6.25s) • 1 task ▼ New Task 6.25s + 6.95s Started + …" at bounding box center [457, 387] width 306 height 511
click at [101, 165] on div at bounding box center [152, 321] width 304 height 643
drag, startPoint x: 60, startPoint y: 283, endPoint x: 134, endPoint y: 282, distance: 74.0
click at [134, 282] on p "I can see the issues now. Your automation has placeholder values that make it n…" at bounding box center [151, 277] width 271 height 24
drag, startPoint x: 134, startPoint y: 282, endPoint x: 174, endPoint y: 304, distance: 45.6
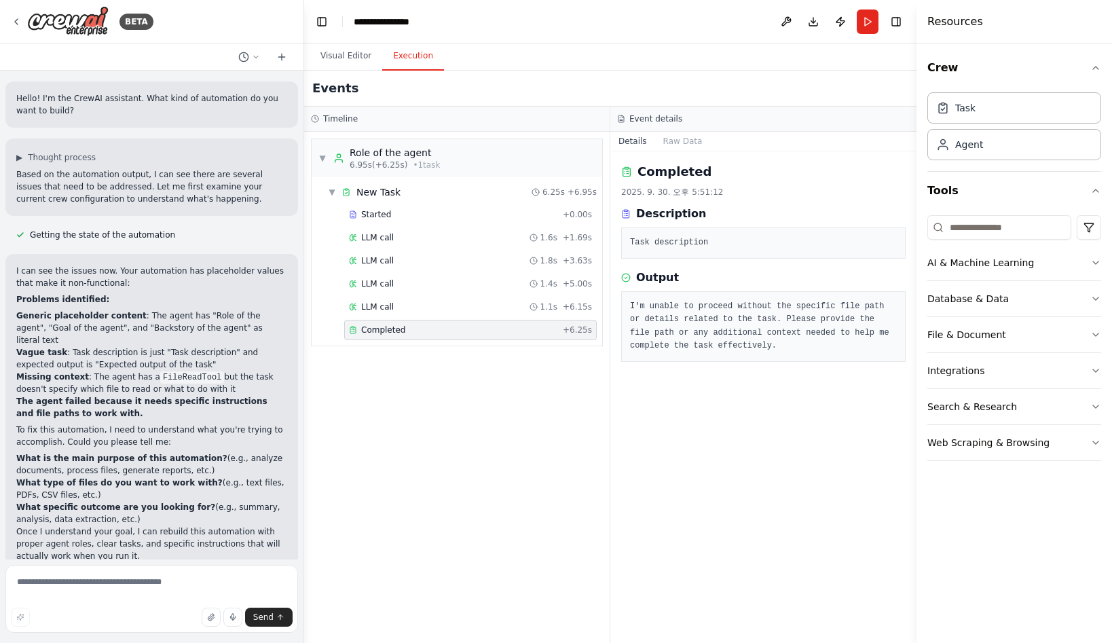
click at [174, 304] on p "Problems identified:" at bounding box center [151, 299] width 271 height 12
click at [809, 22] on button "Download" at bounding box center [814, 22] width 22 height 24
click at [1097, 257] on icon "button" at bounding box center [1096, 262] width 11 height 11
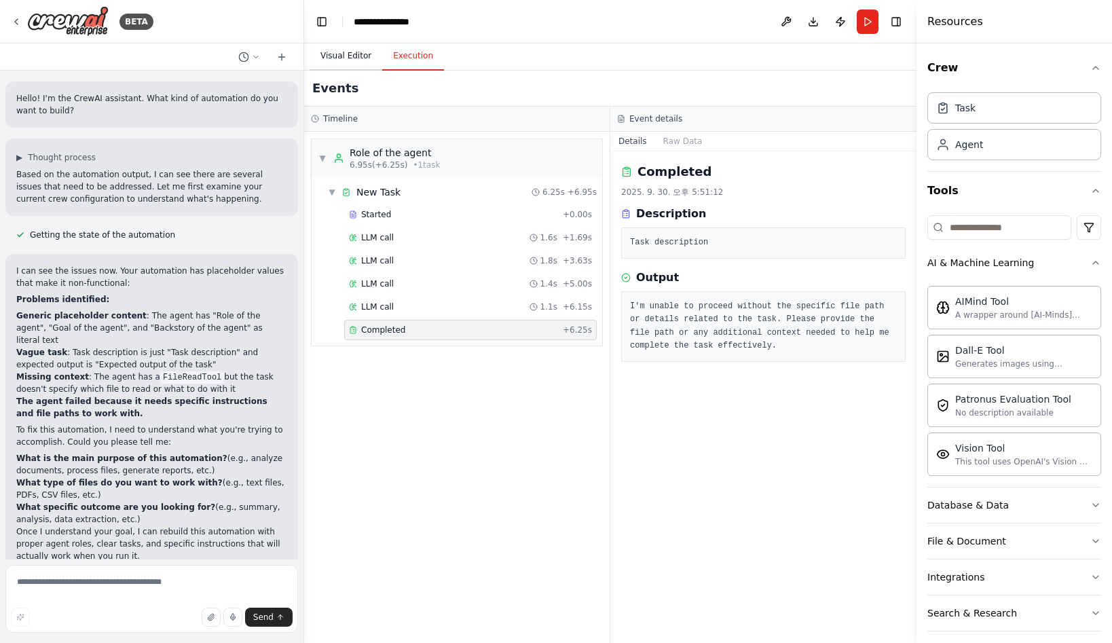
click at [352, 58] on button "Visual Editor" at bounding box center [346, 56] width 73 height 29
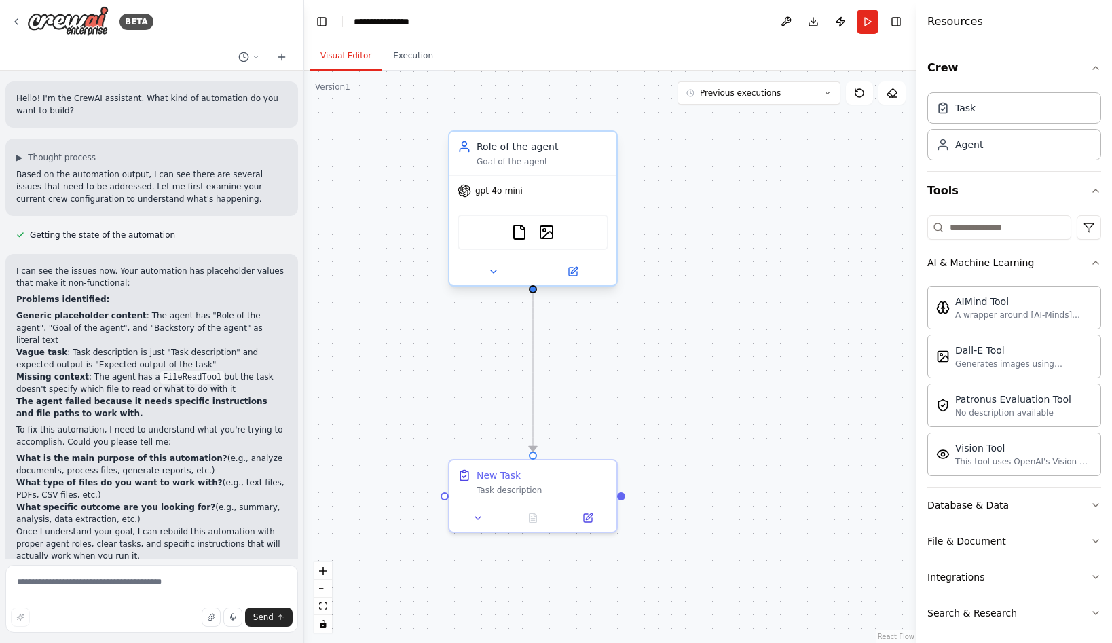
click at [583, 244] on div "FileReadTool DallETool" at bounding box center [533, 232] width 151 height 35
click at [574, 274] on icon at bounding box center [573, 272] width 8 height 8
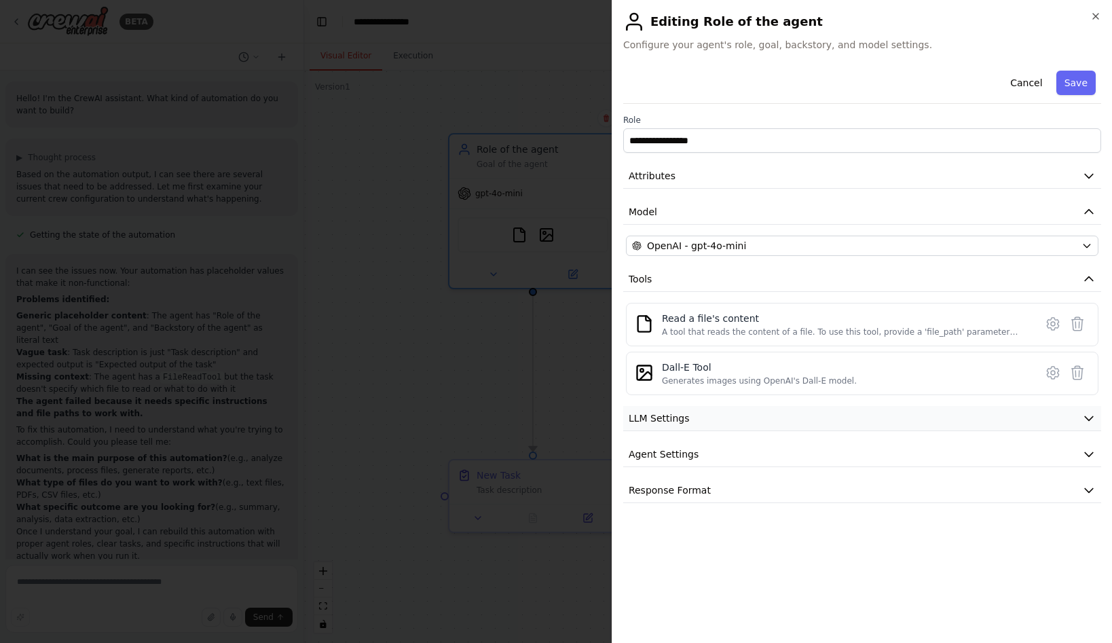
click at [726, 422] on button "LLM Settings" at bounding box center [862, 418] width 478 height 25
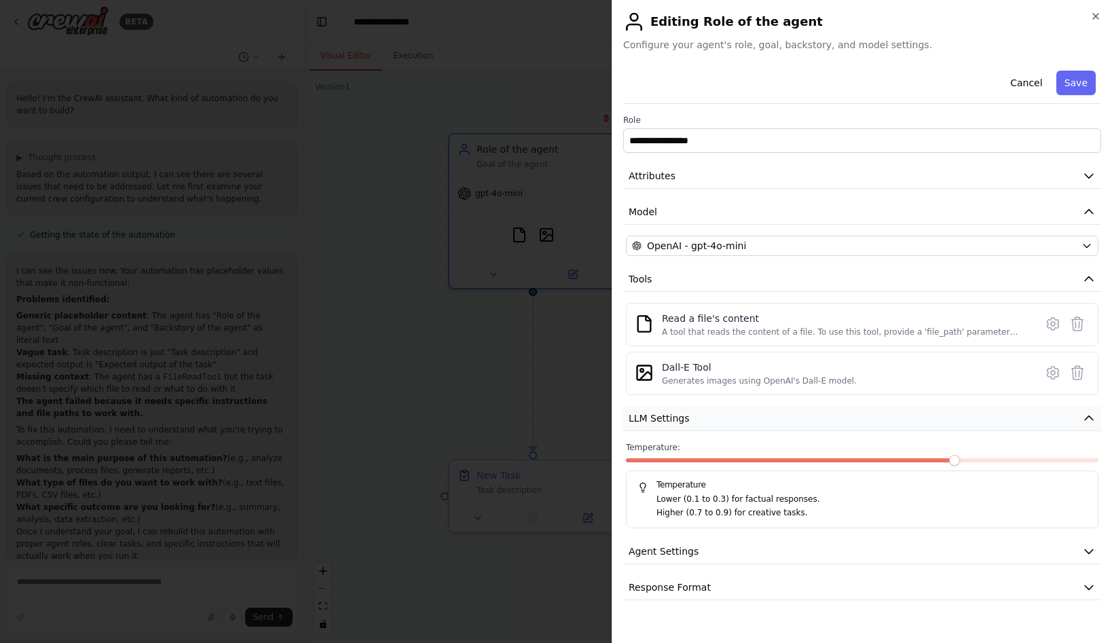
click at [726, 422] on button "LLM Settings" at bounding box center [862, 418] width 478 height 25
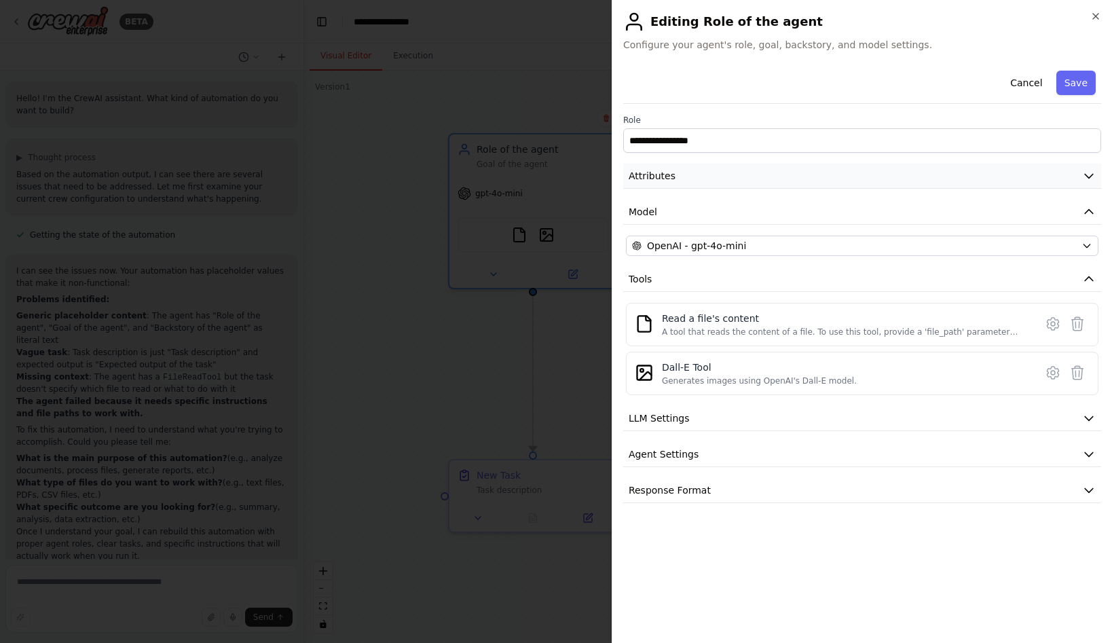
click at [691, 185] on button "Attributes" at bounding box center [862, 176] width 478 height 25
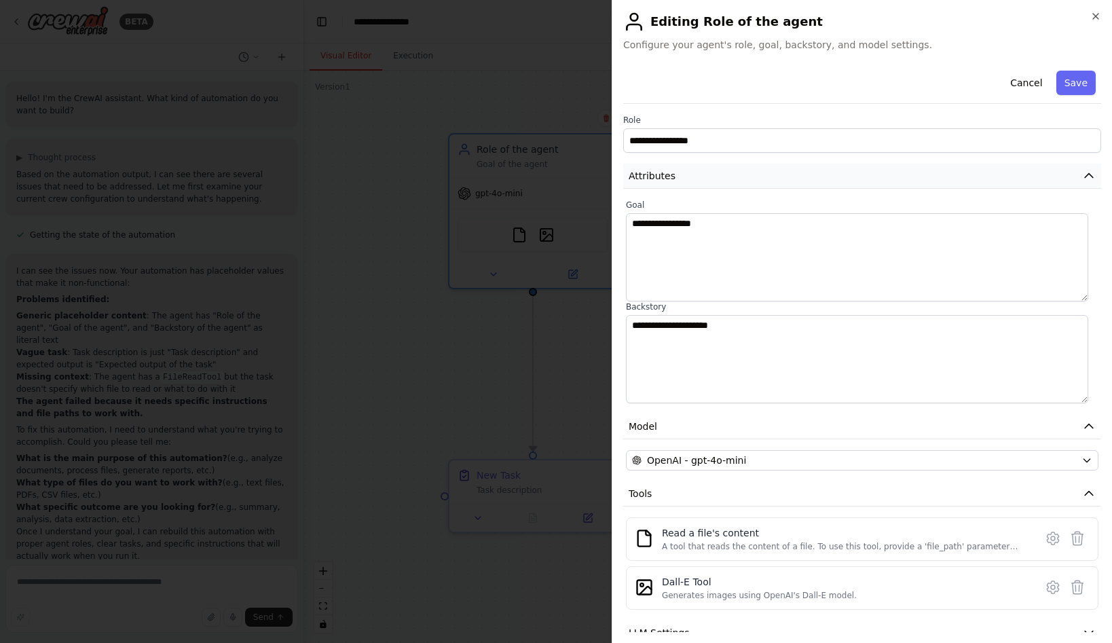
click at [744, 181] on button "Attributes" at bounding box center [862, 176] width 478 height 25
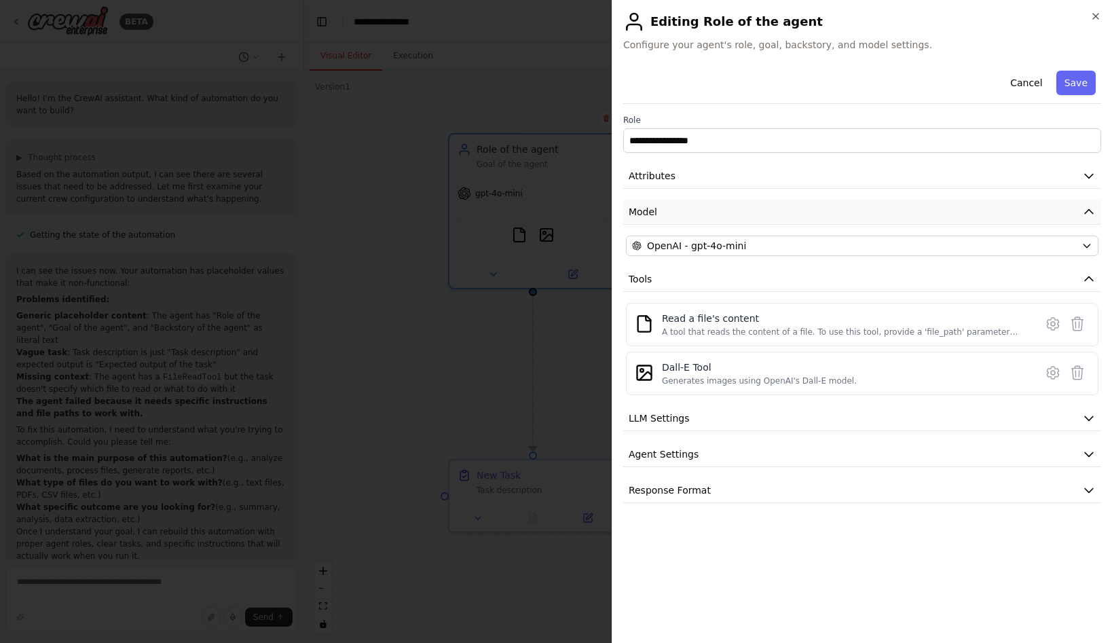
click at [717, 218] on button "Model" at bounding box center [862, 212] width 478 height 25
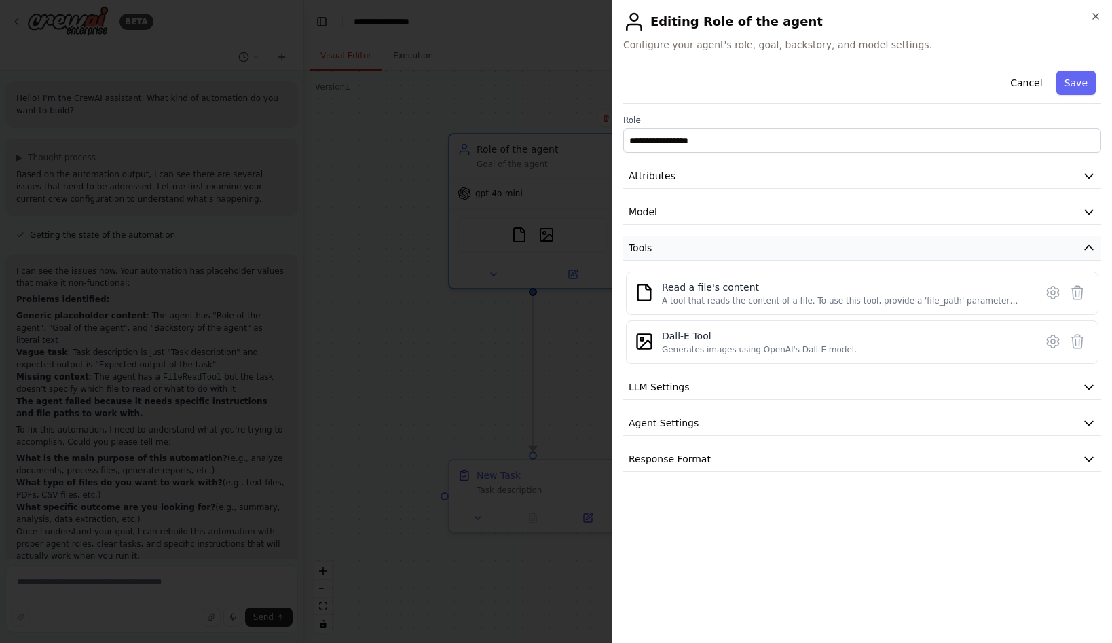
click at [700, 251] on button "Tools" at bounding box center [862, 248] width 478 height 25
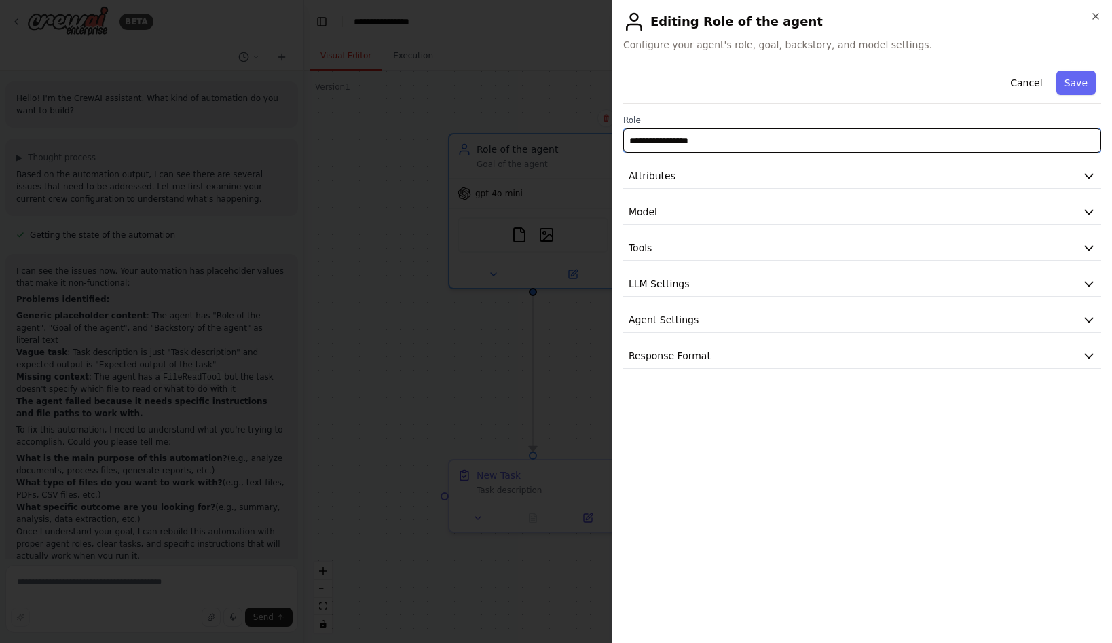
click at [699, 145] on input "**********" at bounding box center [862, 140] width 478 height 24
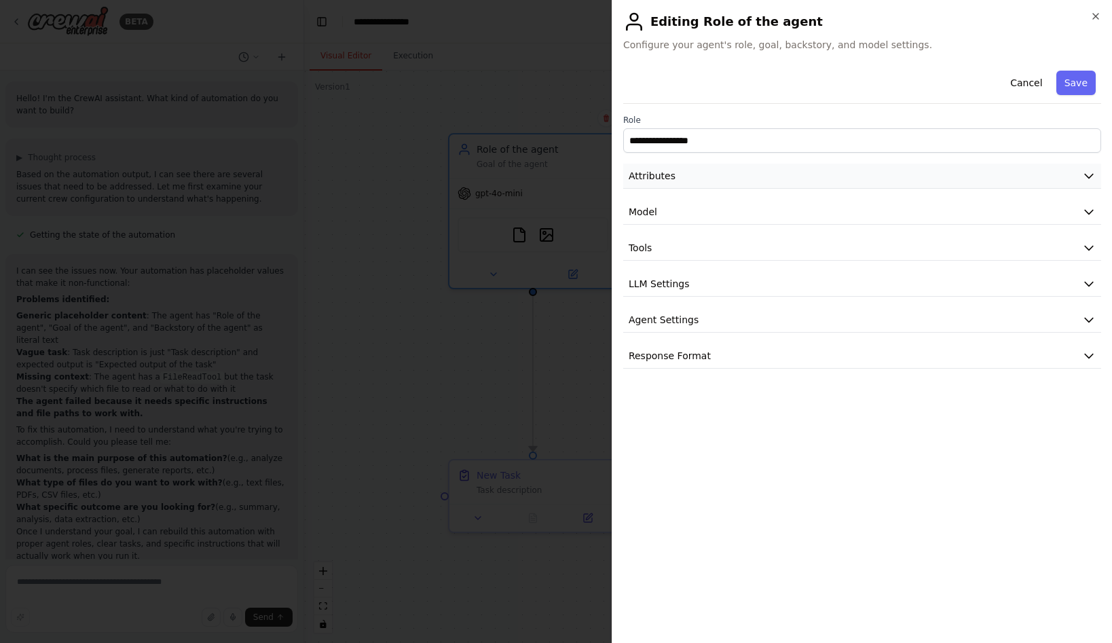
click at [699, 180] on button "Attributes" at bounding box center [862, 176] width 478 height 25
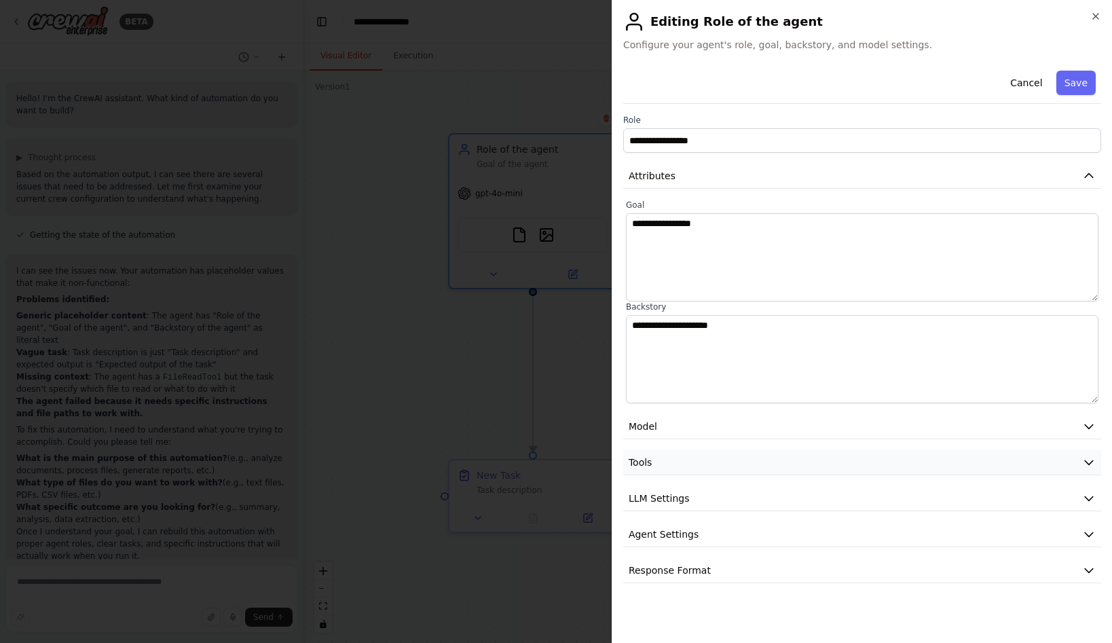
click at [691, 473] on button "Tools" at bounding box center [862, 462] width 478 height 25
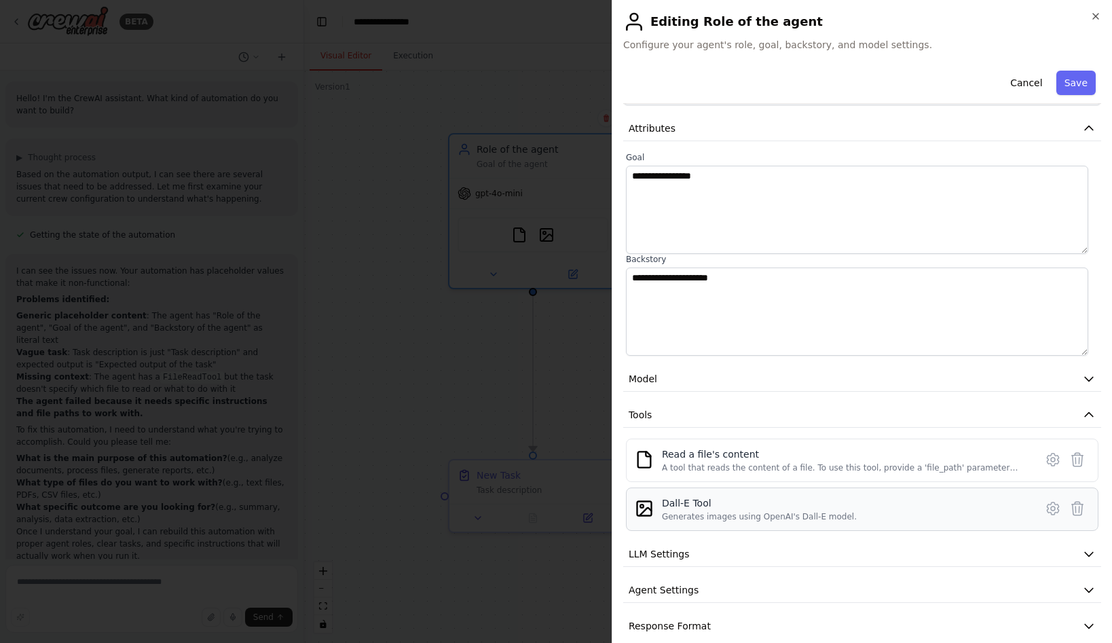
scroll to position [65, 0]
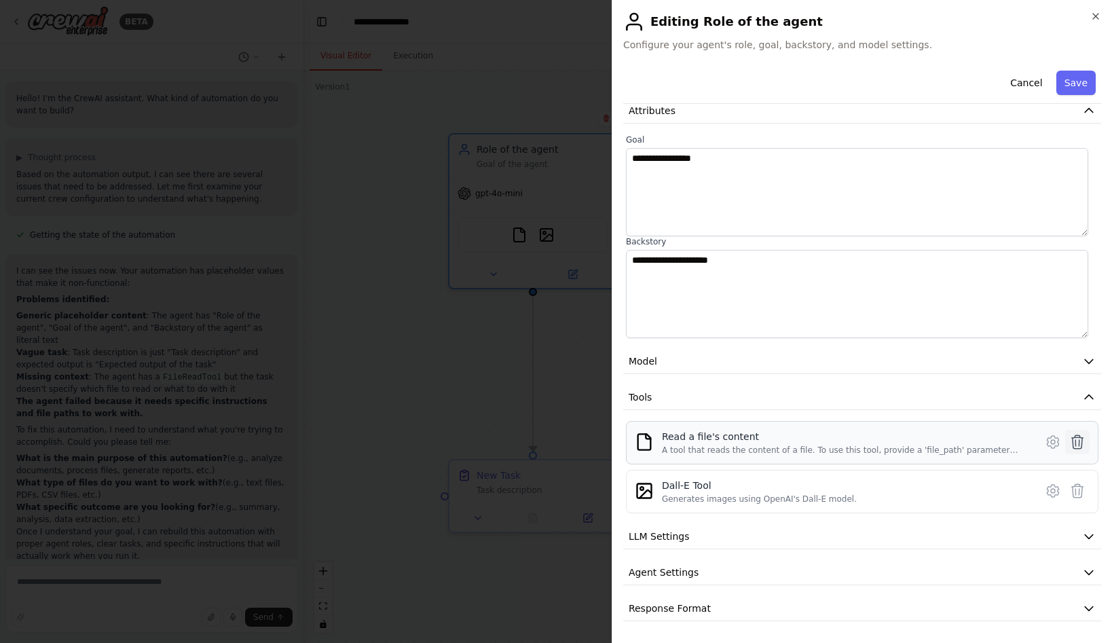
click at [1070, 444] on icon at bounding box center [1078, 442] width 16 height 16
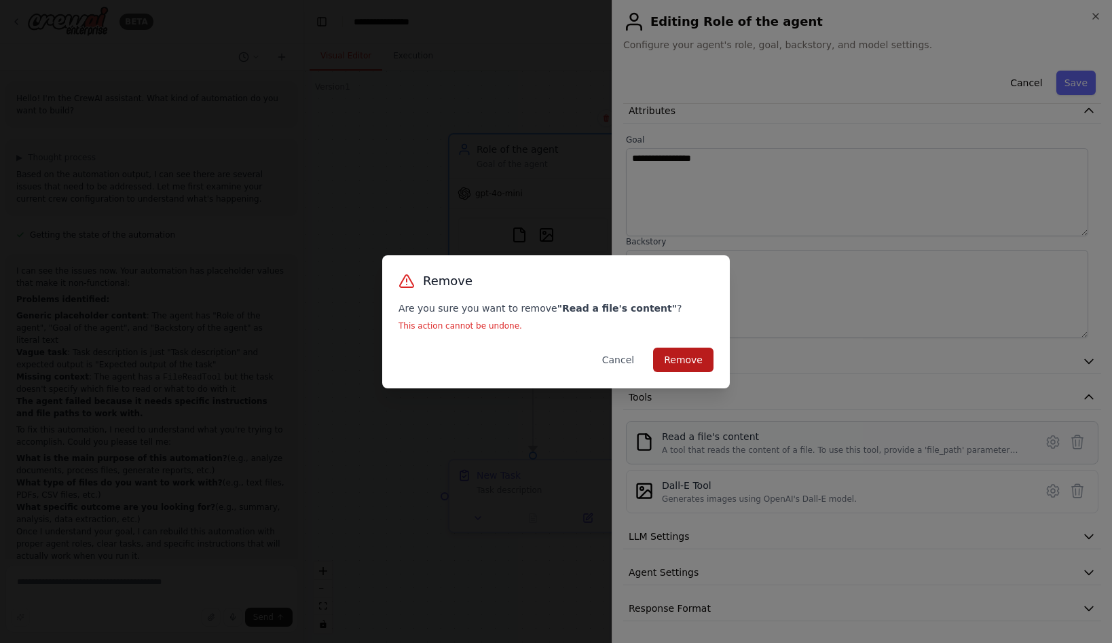
click at [677, 358] on button "Remove" at bounding box center [683, 360] width 60 height 24
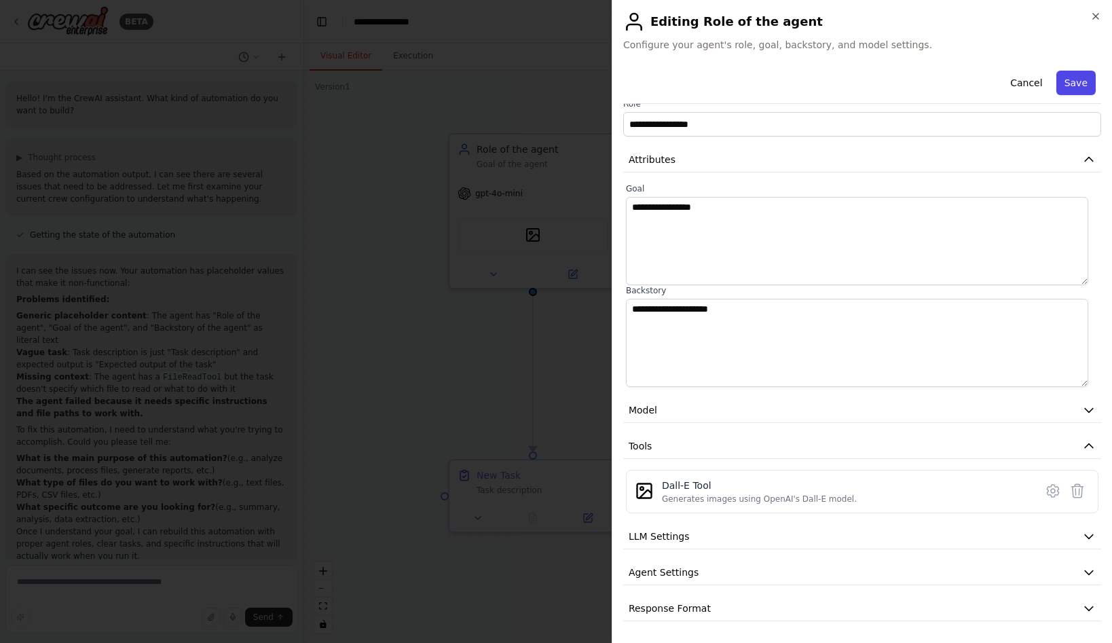
click at [1065, 87] on button "Save" at bounding box center [1076, 83] width 39 height 24
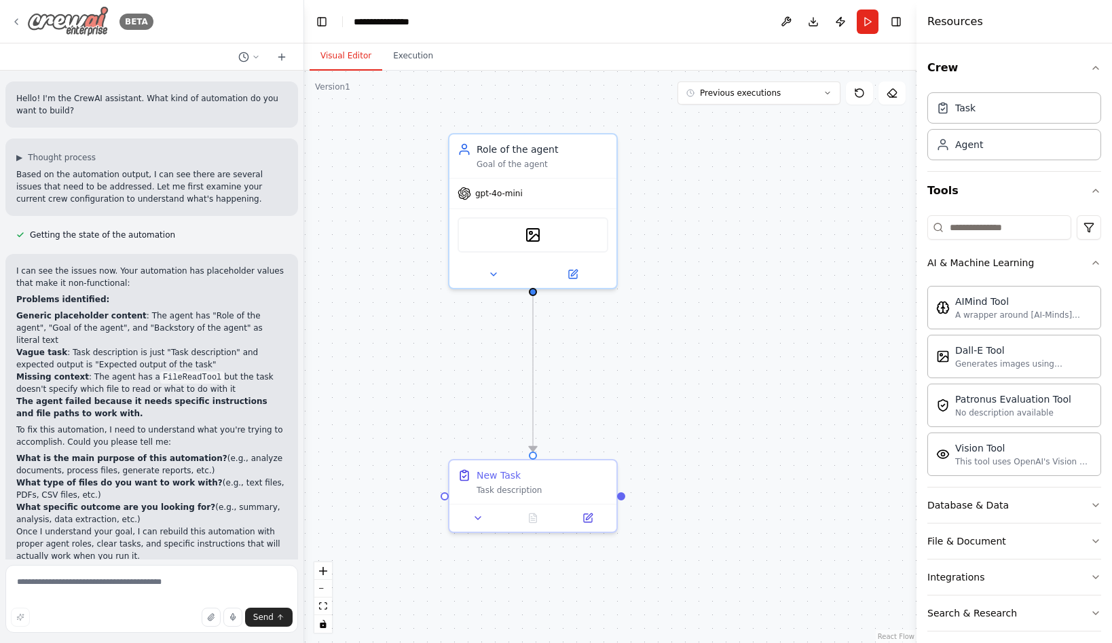
click at [73, 11] on img at bounding box center [67, 21] width 81 height 31
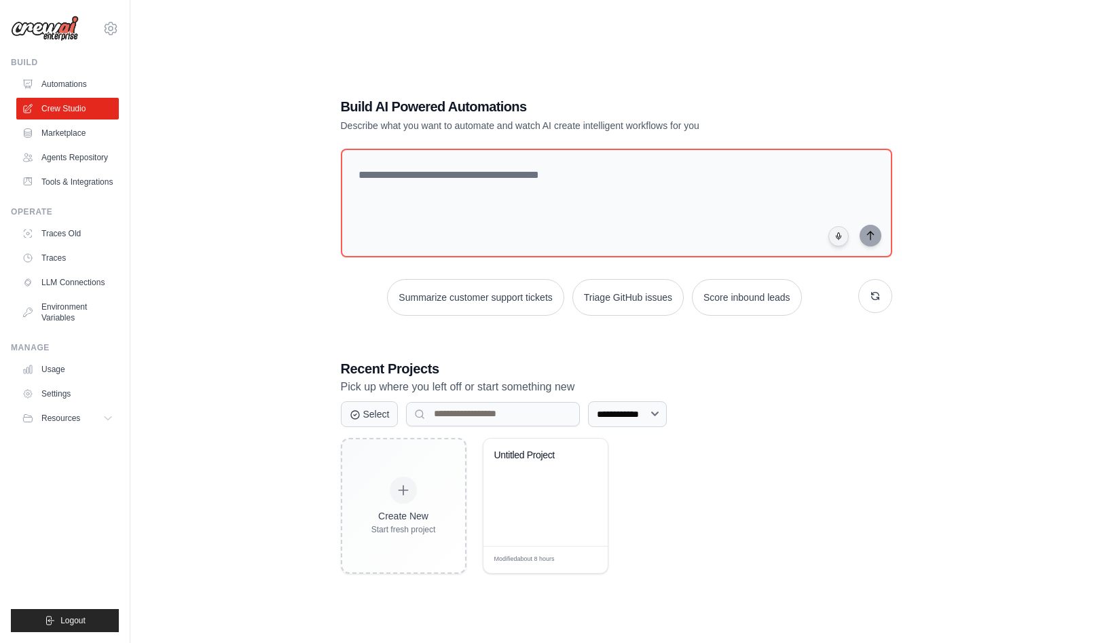
click at [213, 258] on div "**********" at bounding box center [616, 335] width 928 height 643
click at [65, 376] on link "Usage" at bounding box center [69, 370] width 103 height 22
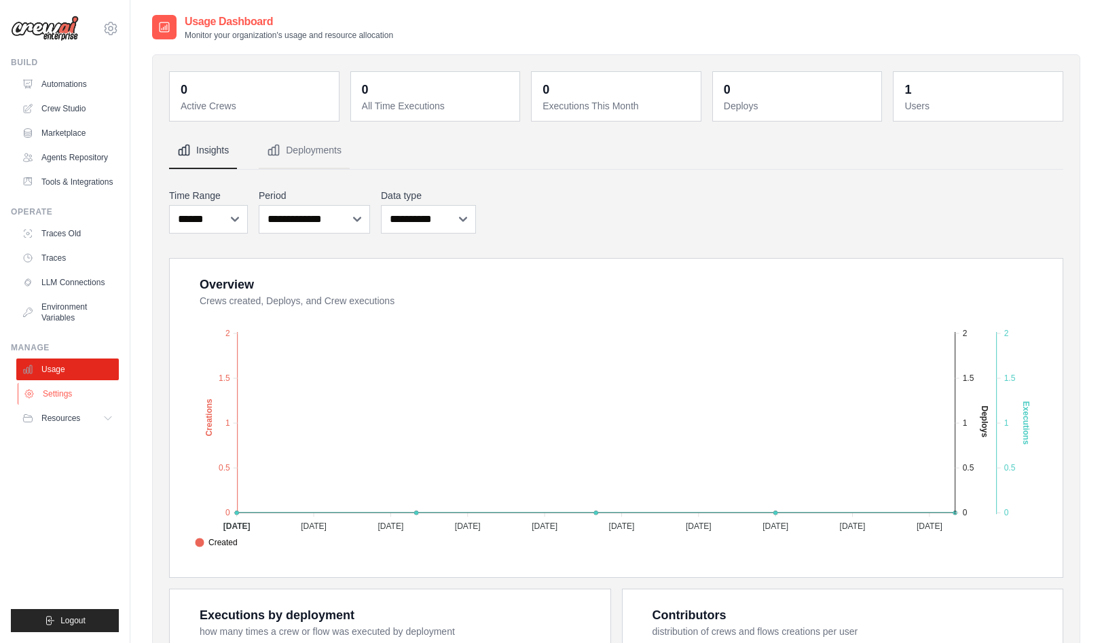
click at [68, 405] on link "Settings" at bounding box center [69, 394] width 103 height 22
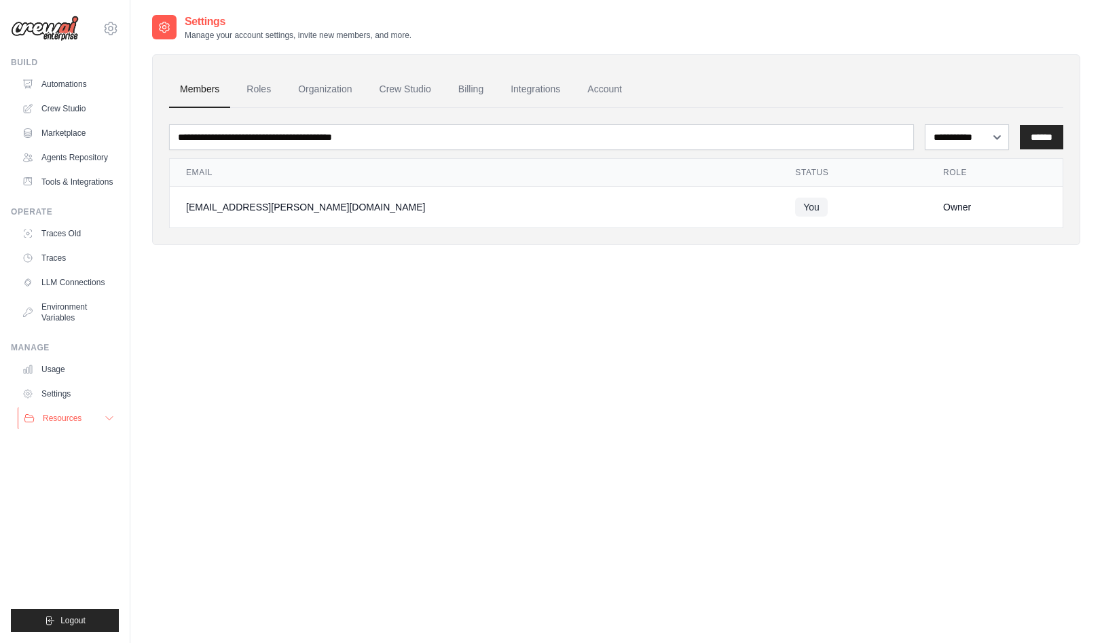
click at [69, 424] on span "Resources" at bounding box center [62, 418] width 39 height 11
click at [84, 473] on link "GitHub" at bounding box center [73, 463] width 94 height 19
